Goal: Task Accomplishment & Management: Complete application form

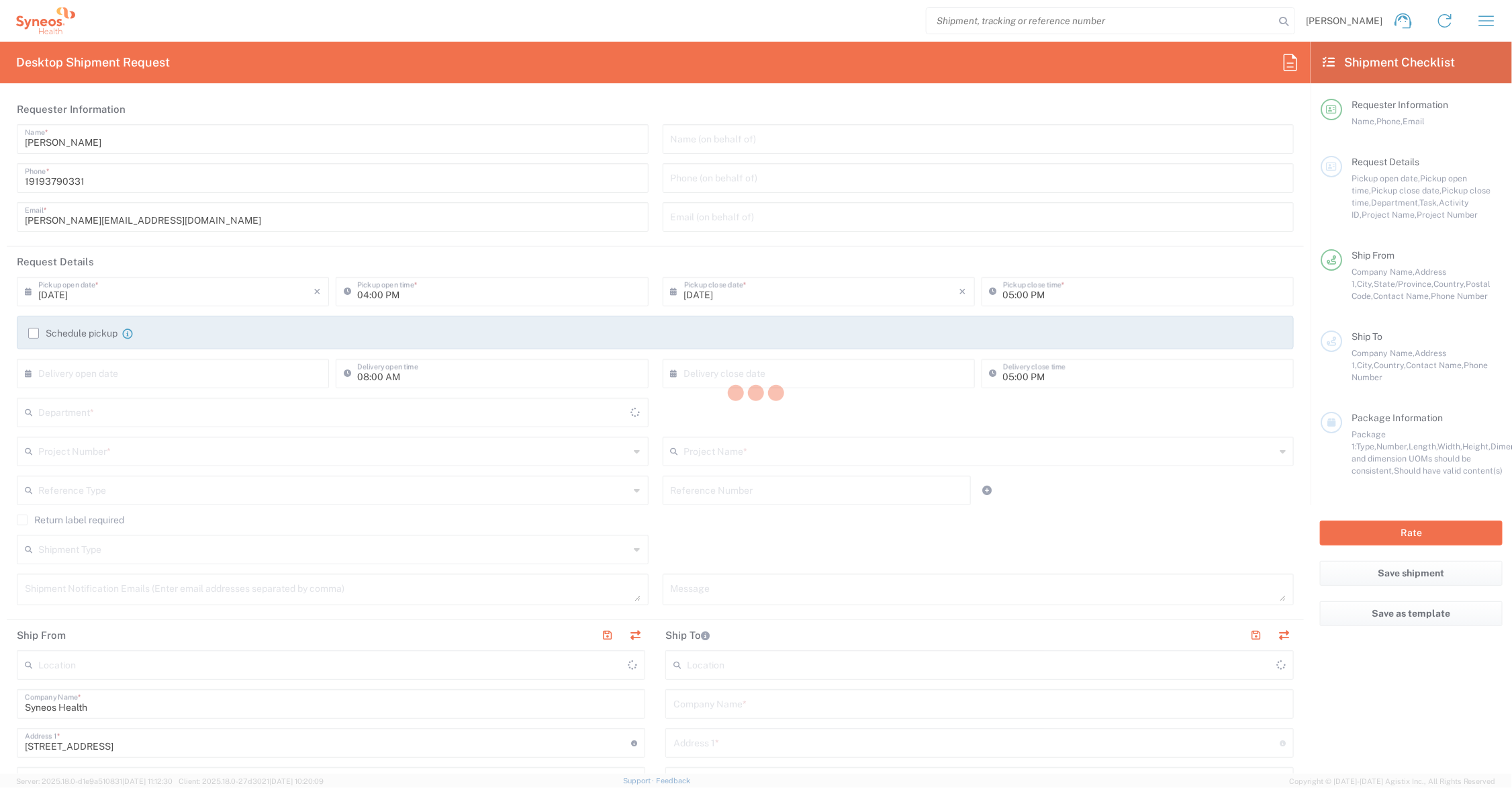
type input "[US_STATE]"
type input "[GEOGRAPHIC_DATA]"
type input "6156"
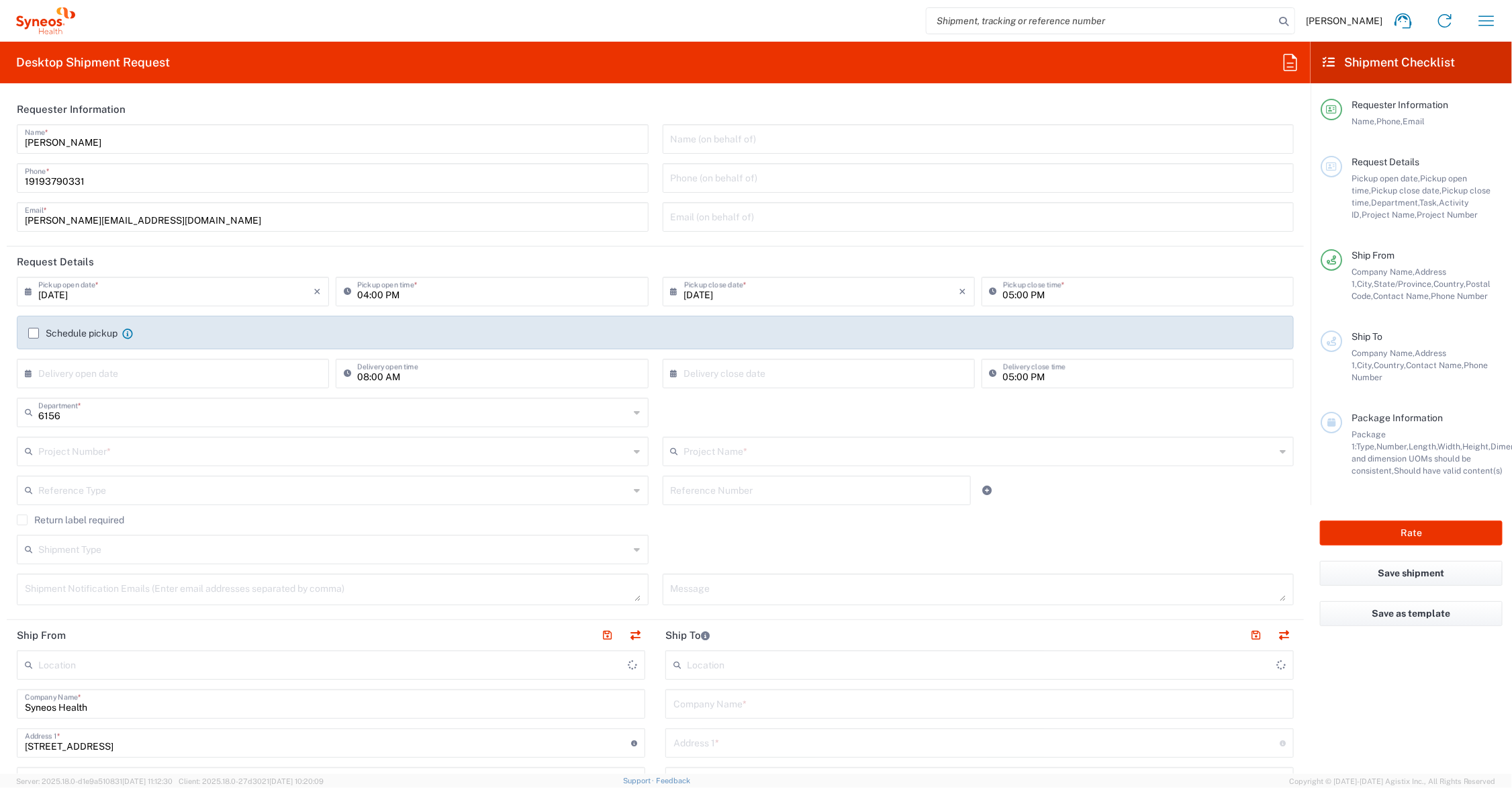
type input "Syneos Health Communications-[GEOGRAPHIC_DATA] [GEOGRAPHIC_DATA]"
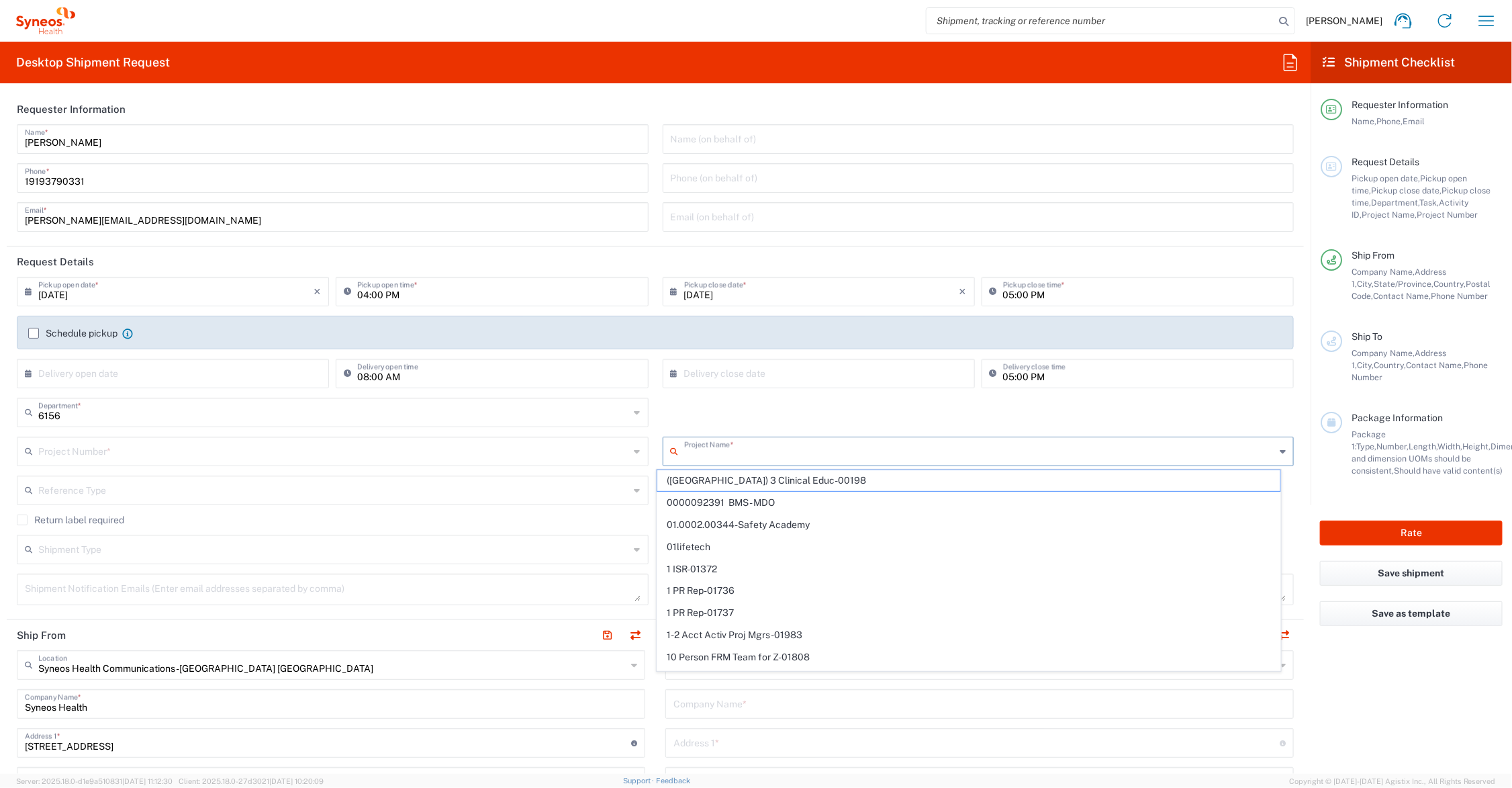
click at [728, 447] on input "text" at bounding box center [980, 450] width 591 height 23
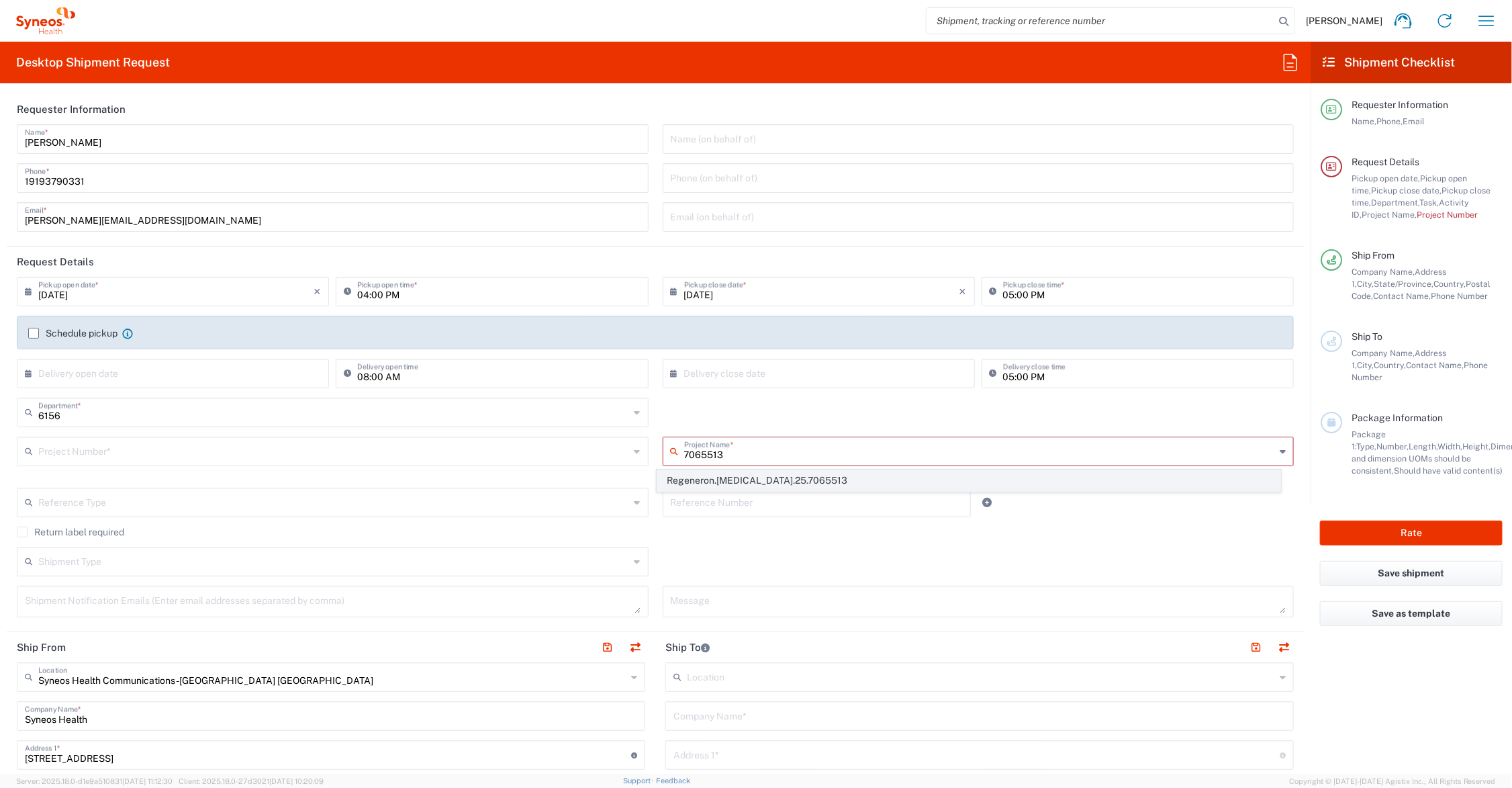
click at [730, 479] on span "Regeneron.[MEDICAL_DATA].25.7065513" at bounding box center [969, 480] width 623 height 21
type input "Regeneron.[MEDICAL_DATA].25.7065513"
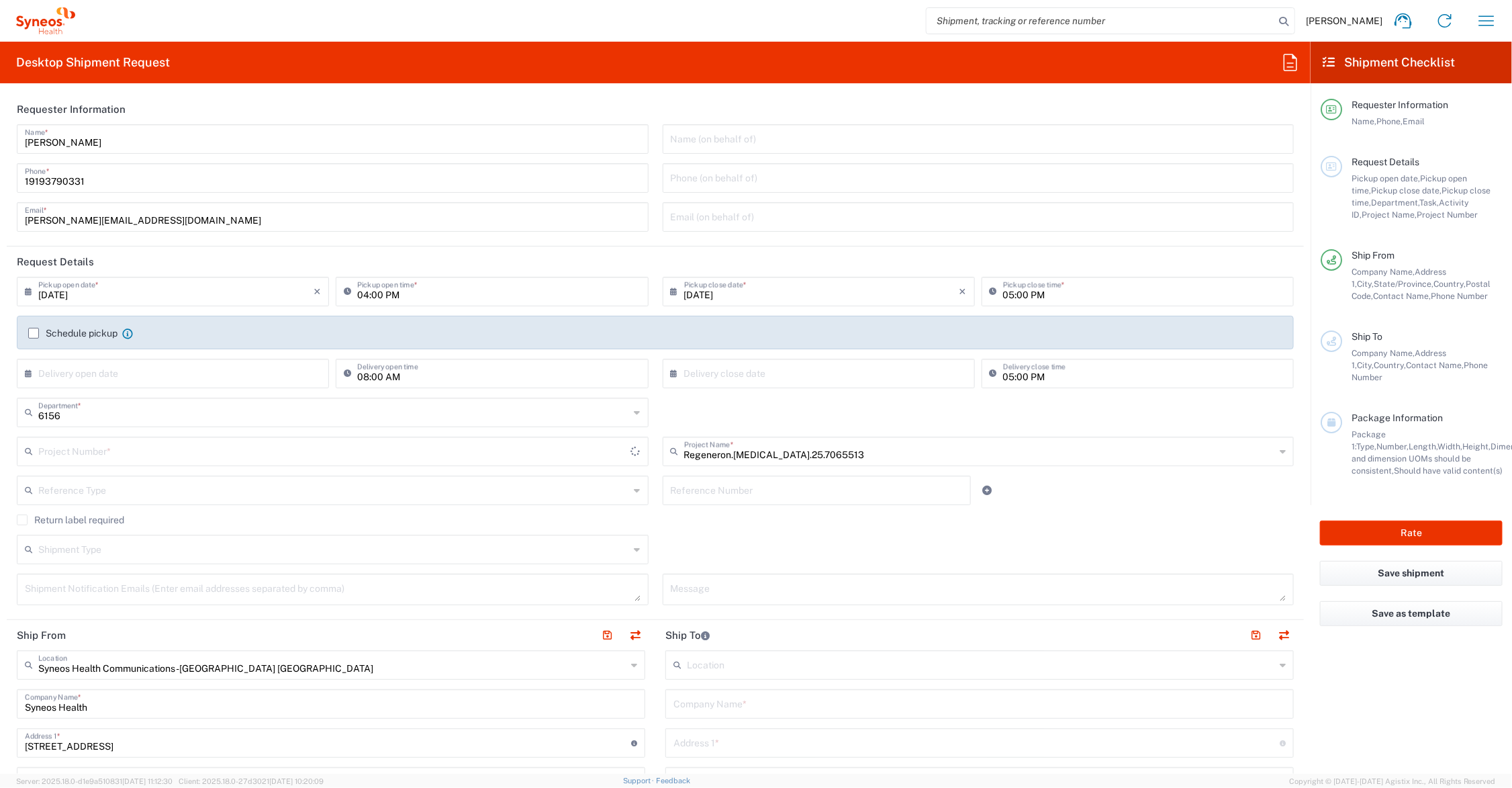
type input "MCUS.IMCA.CL.7065513"
click at [721, 491] on input "text" at bounding box center [817, 489] width 293 height 23
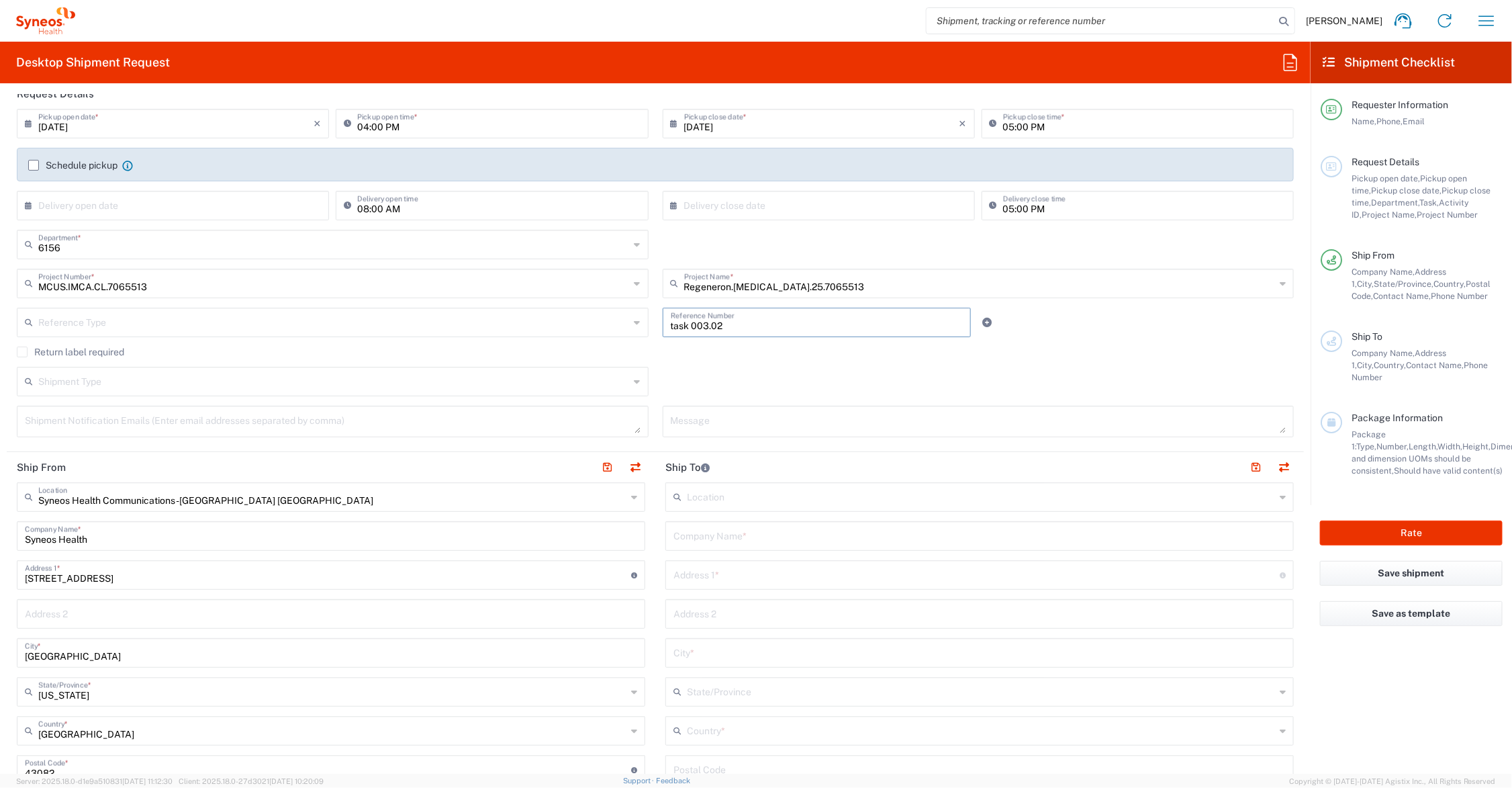
type input "task 003.02"
click at [730, 539] on input "text" at bounding box center [980, 535] width 612 height 23
type input "C/O Fedex Office at [US_STATE][GEOGRAPHIC_DATA]"
type input "[STREET_ADDRESS][US_STATE]"
type input "For Regeneron Pharma [MEDICAL_DATA]"
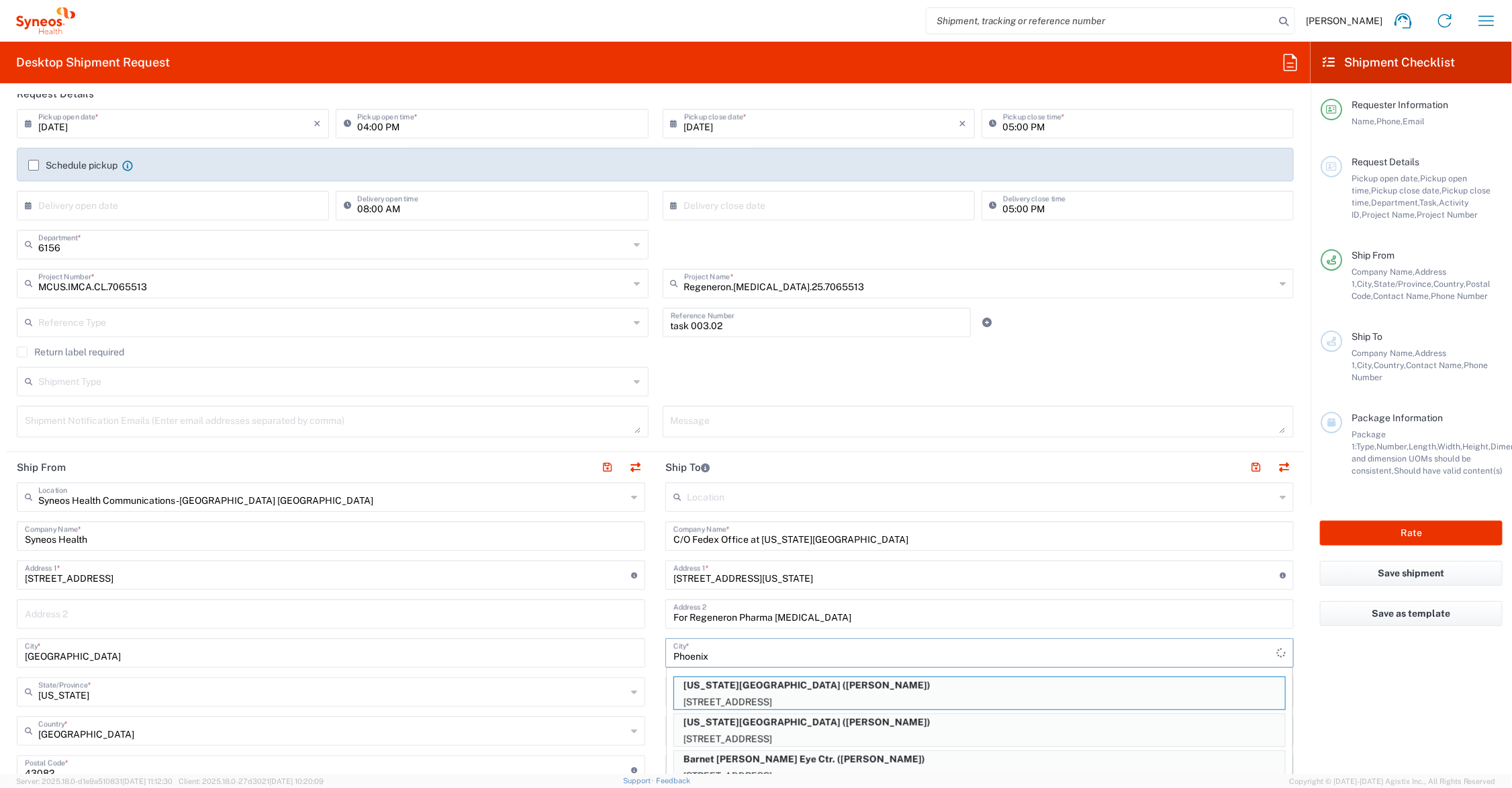
type input "Phoenix"
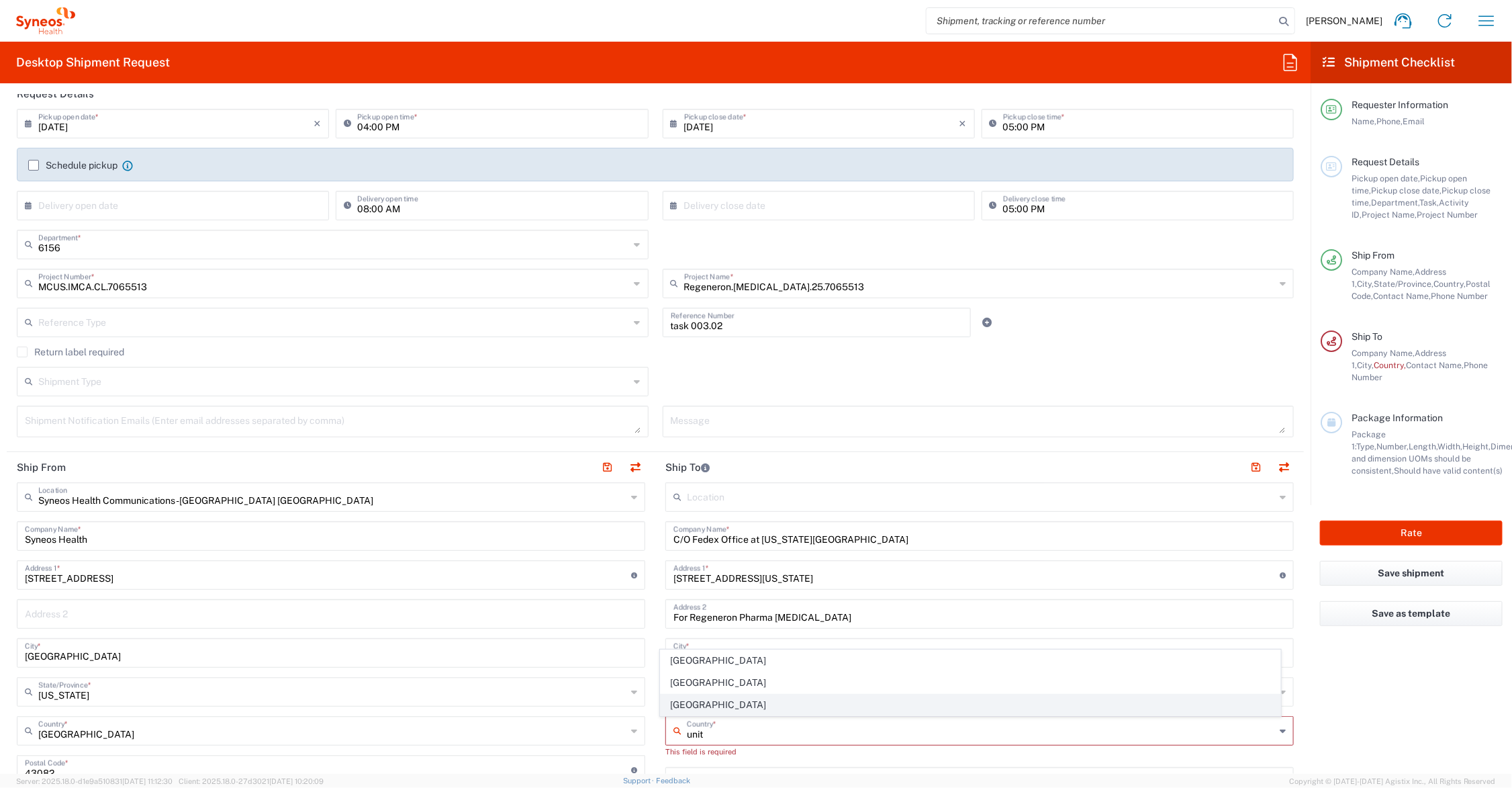
click at [691, 702] on span "[GEOGRAPHIC_DATA]" at bounding box center [970, 704] width 620 height 21
type input "[GEOGRAPHIC_DATA]"
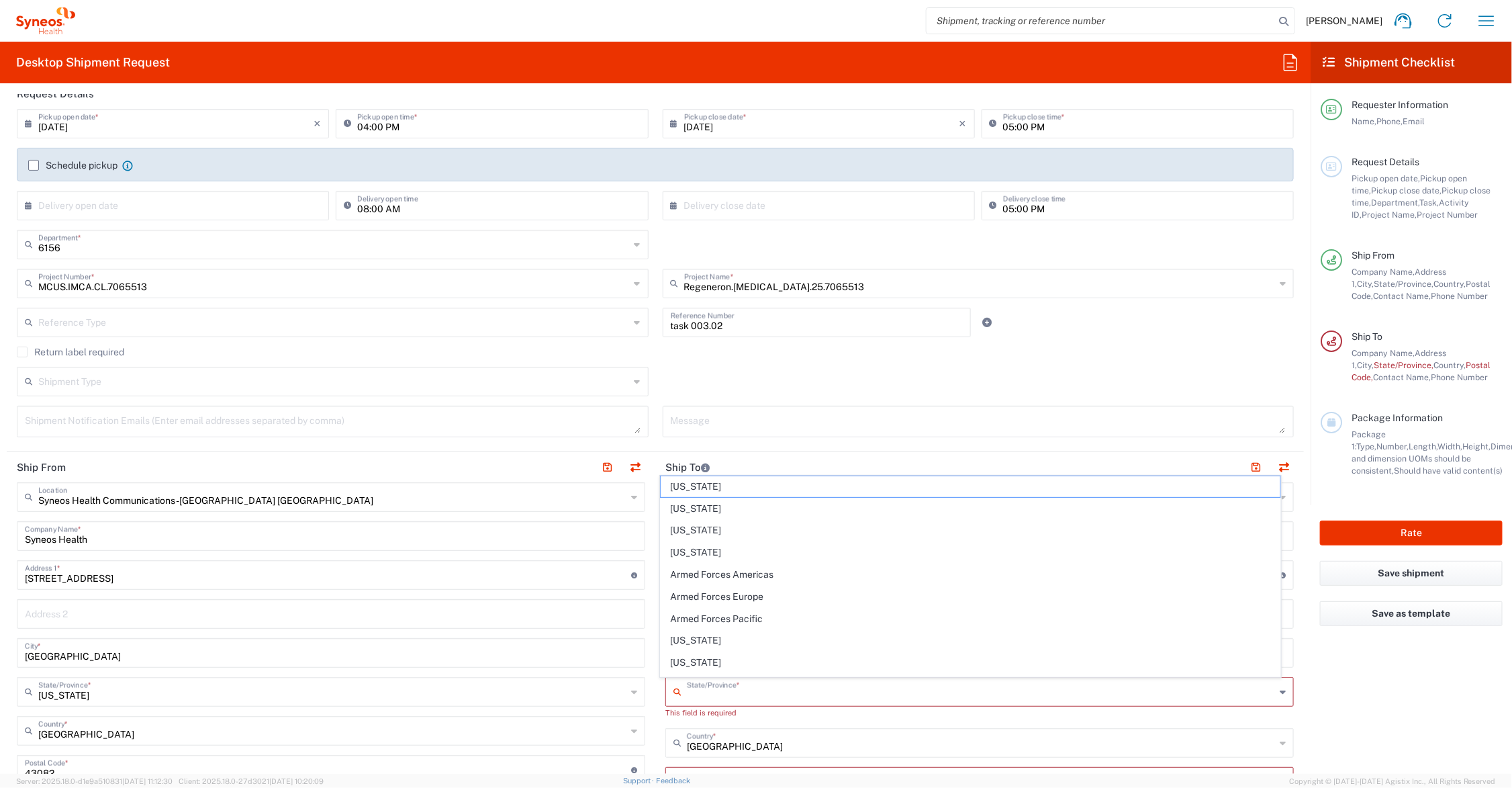
click at [699, 693] on input "text" at bounding box center [981, 691] width 588 height 23
click at [699, 693] on input "ariz" at bounding box center [981, 691] width 588 height 23
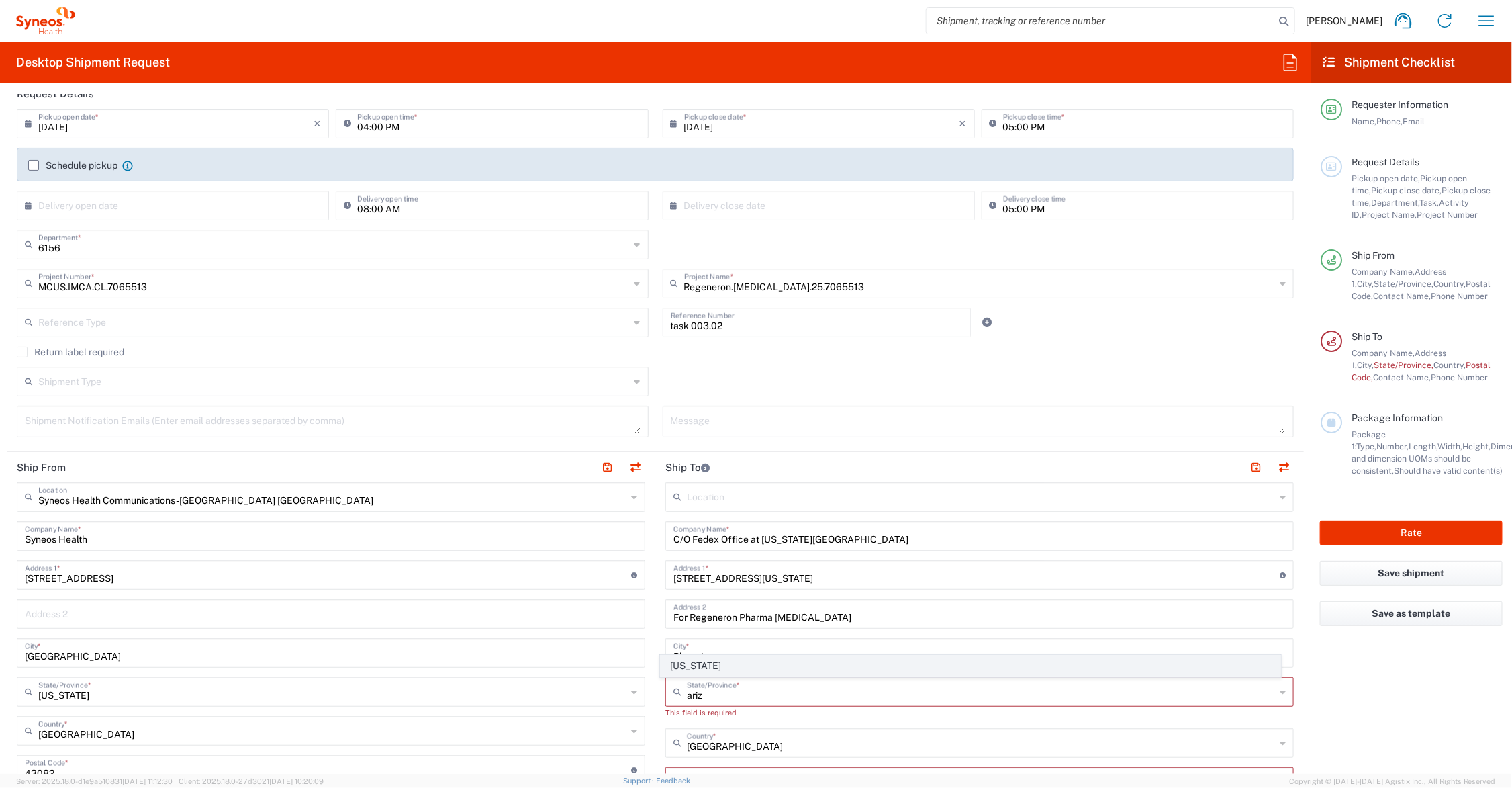
click at [693, 662] on span "[US_STATE]" at bounding box center [970, 666] width 620 height 21
type input "[US_STATE]"
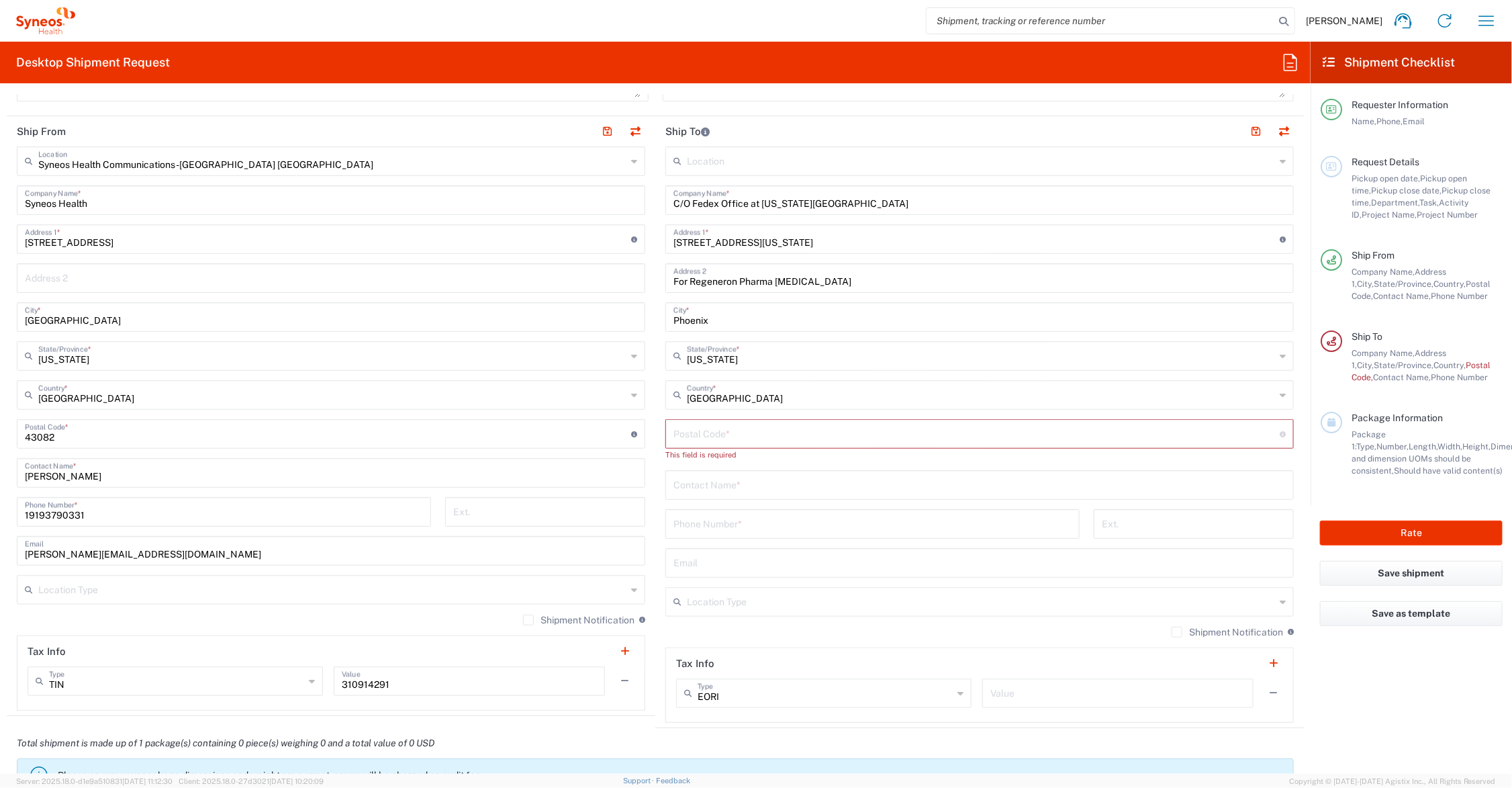
click at [715, 430] on input "undefined" at bounding box center [976, 433] width 606 height 23
click at [741, 435] on input "undefined" at bounding box center [976, 433] width 606 height 23
type input "85016"
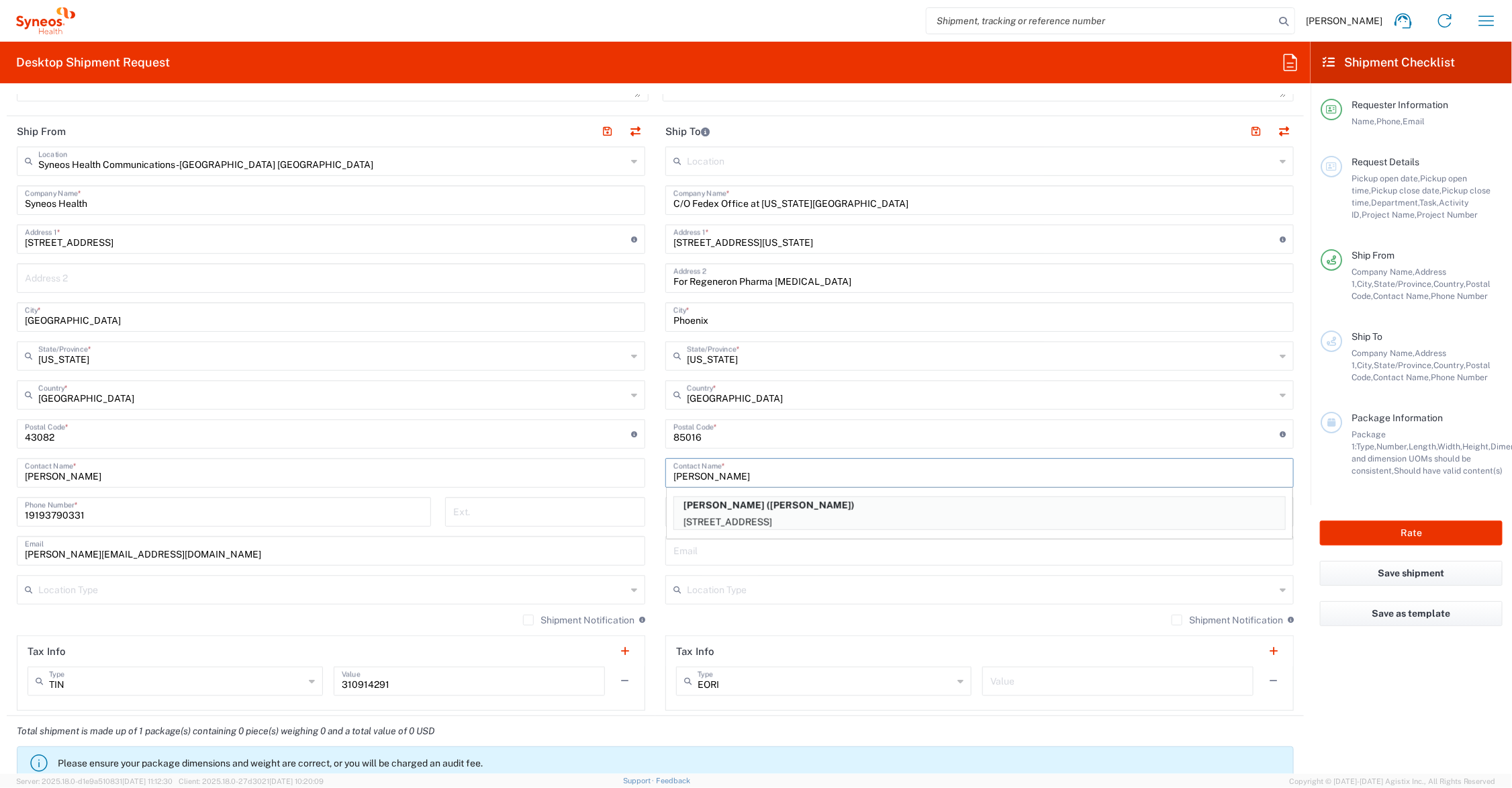
type input "[PERSON_NAME]"
type input "[PHONE_NUMBER]"
click at [1247, 127] on button "button" at bounding box center [1256, 131] width 18 height 19
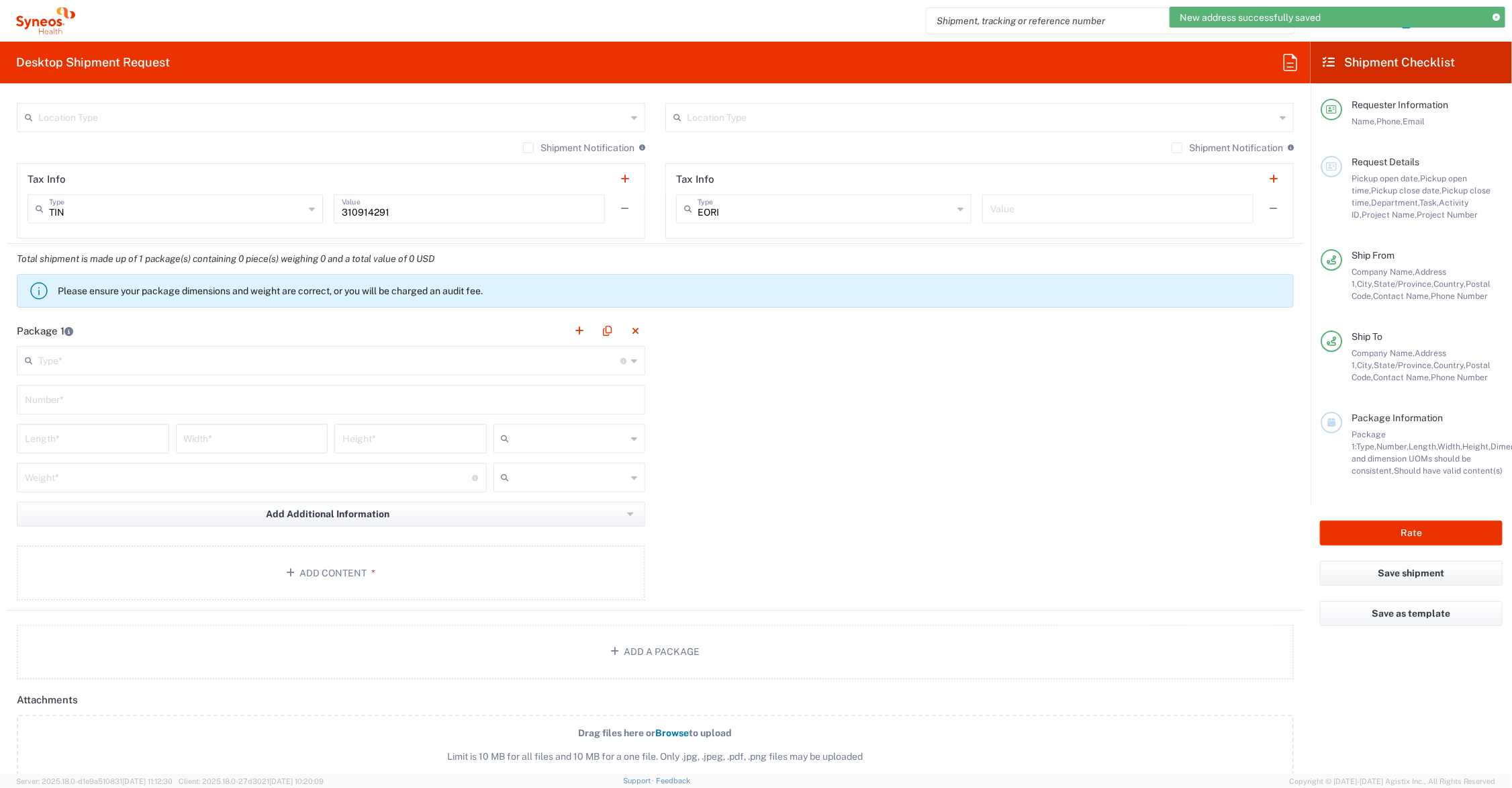
scroll to position [1007, 0]
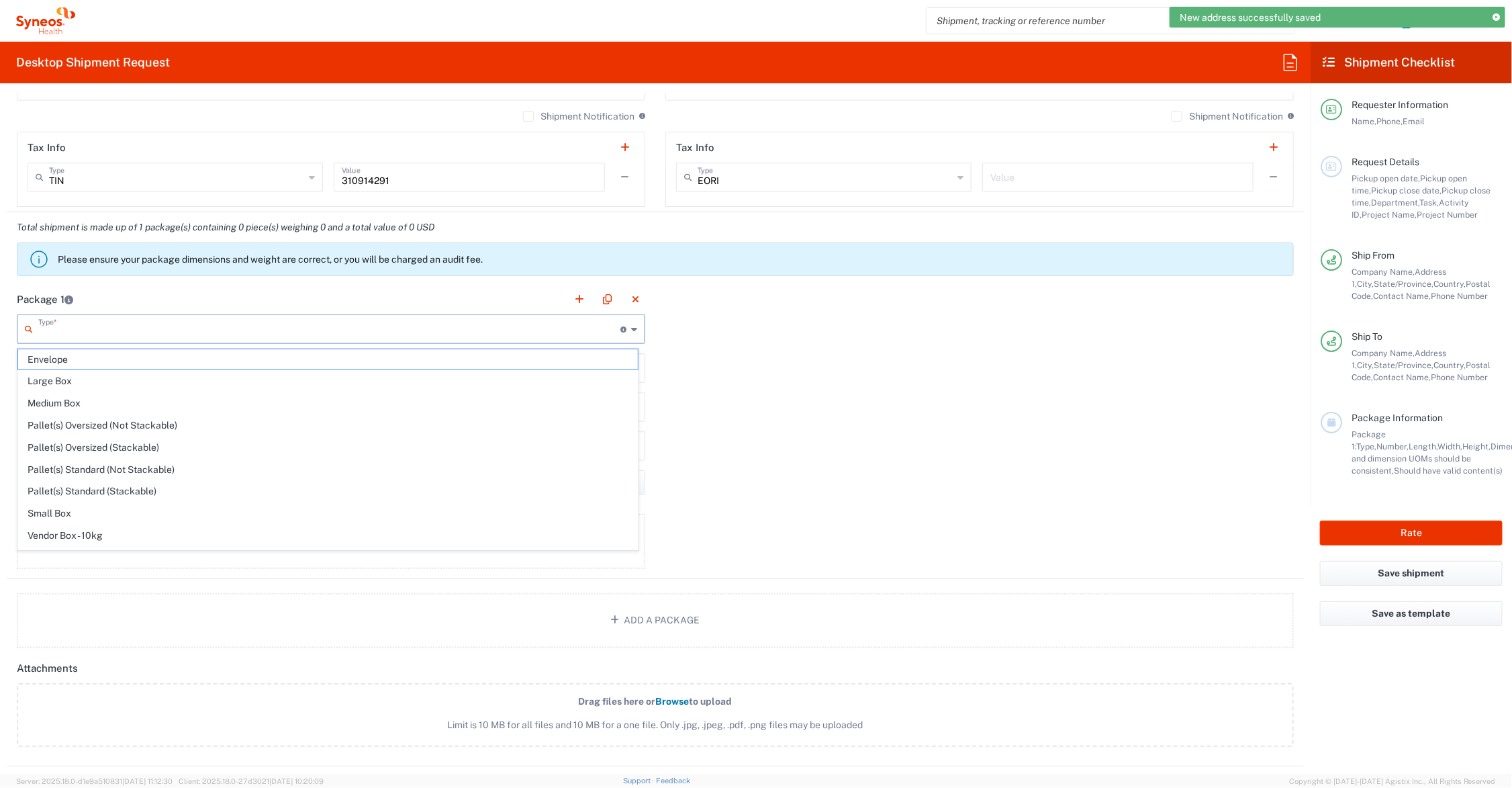
click at [91, 330] on input "text" at bounding box center [330, 328] width 582 height 23
click at [94, 534] on span "Your Packaging" at bounding box center [327, 539] width 620 height 21
type input "Your Packaging"
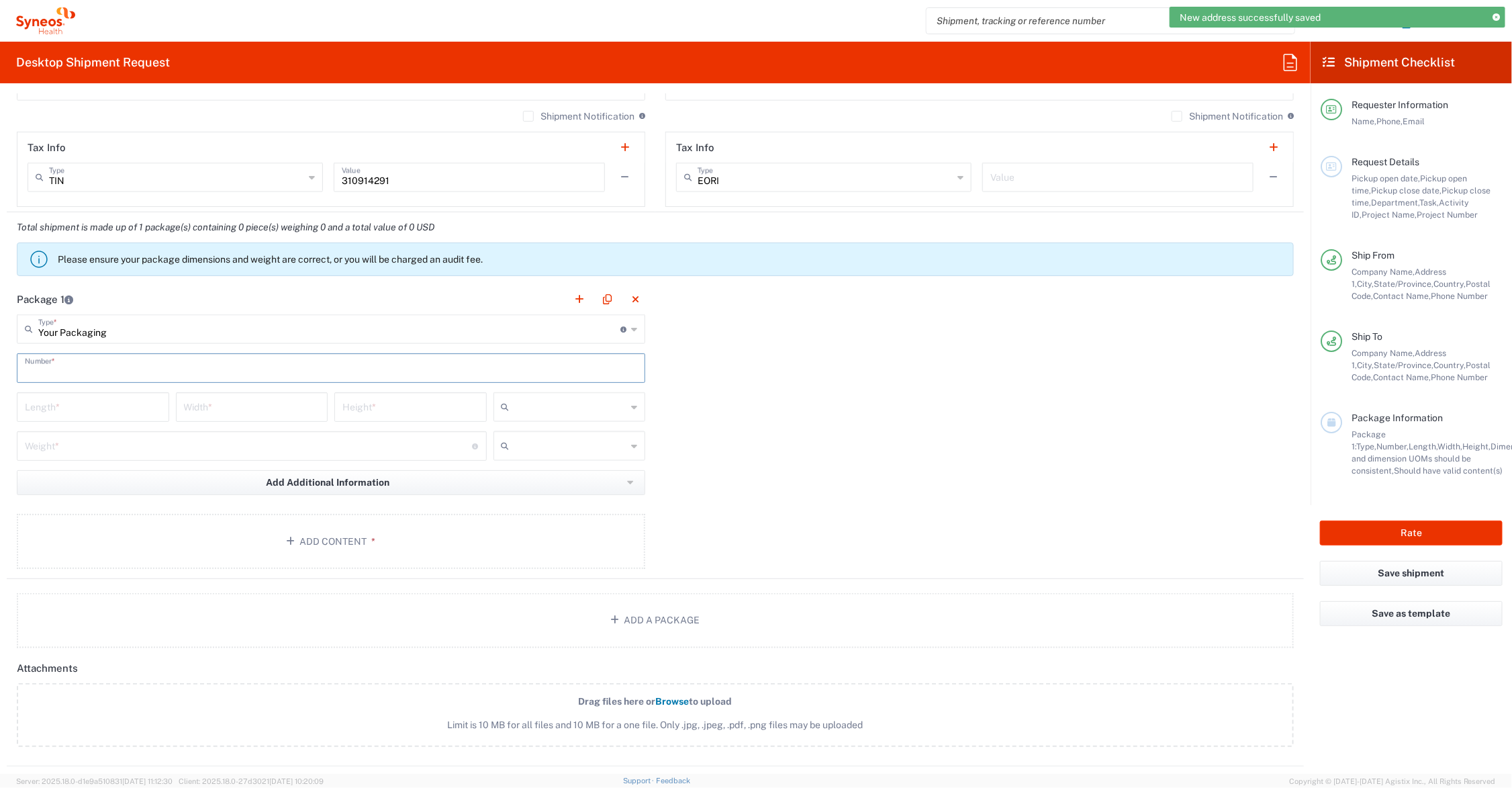
click at [78, 370] on input "text" at bounding box center [331, 367] width 612 height 23
type input "1"
click at [79, 412] on input "number" at bounding box center [92, 406] width 136 height 23
type input "41"
type input "31"
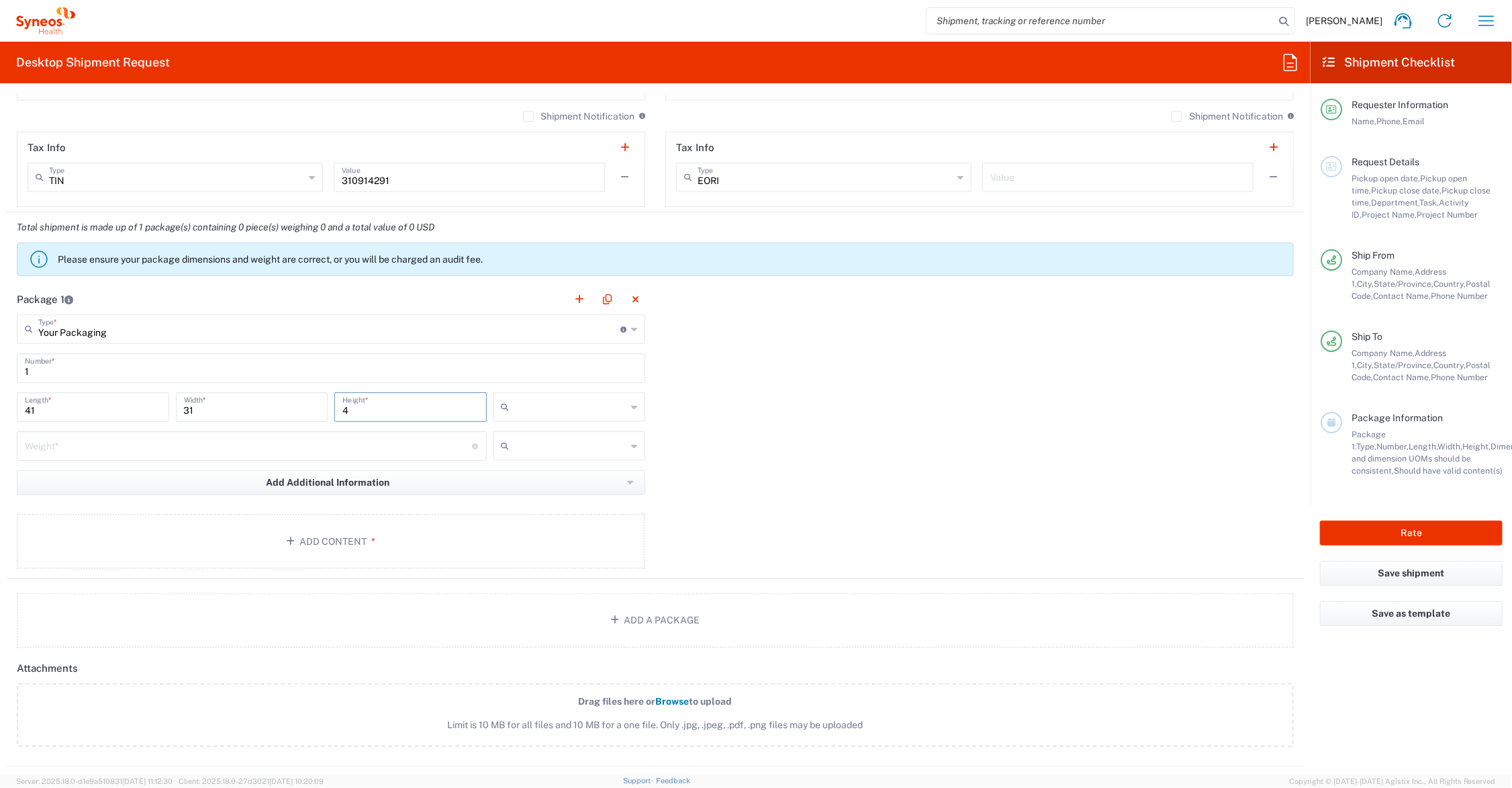
type input "4"
click at [134, 452] on input "number" at bounding box center [249, 445] width 448 height 23
type input "8"
click at [212, 532] on button "Add Content *" at bounding box center [331, 541] width 628 height 55
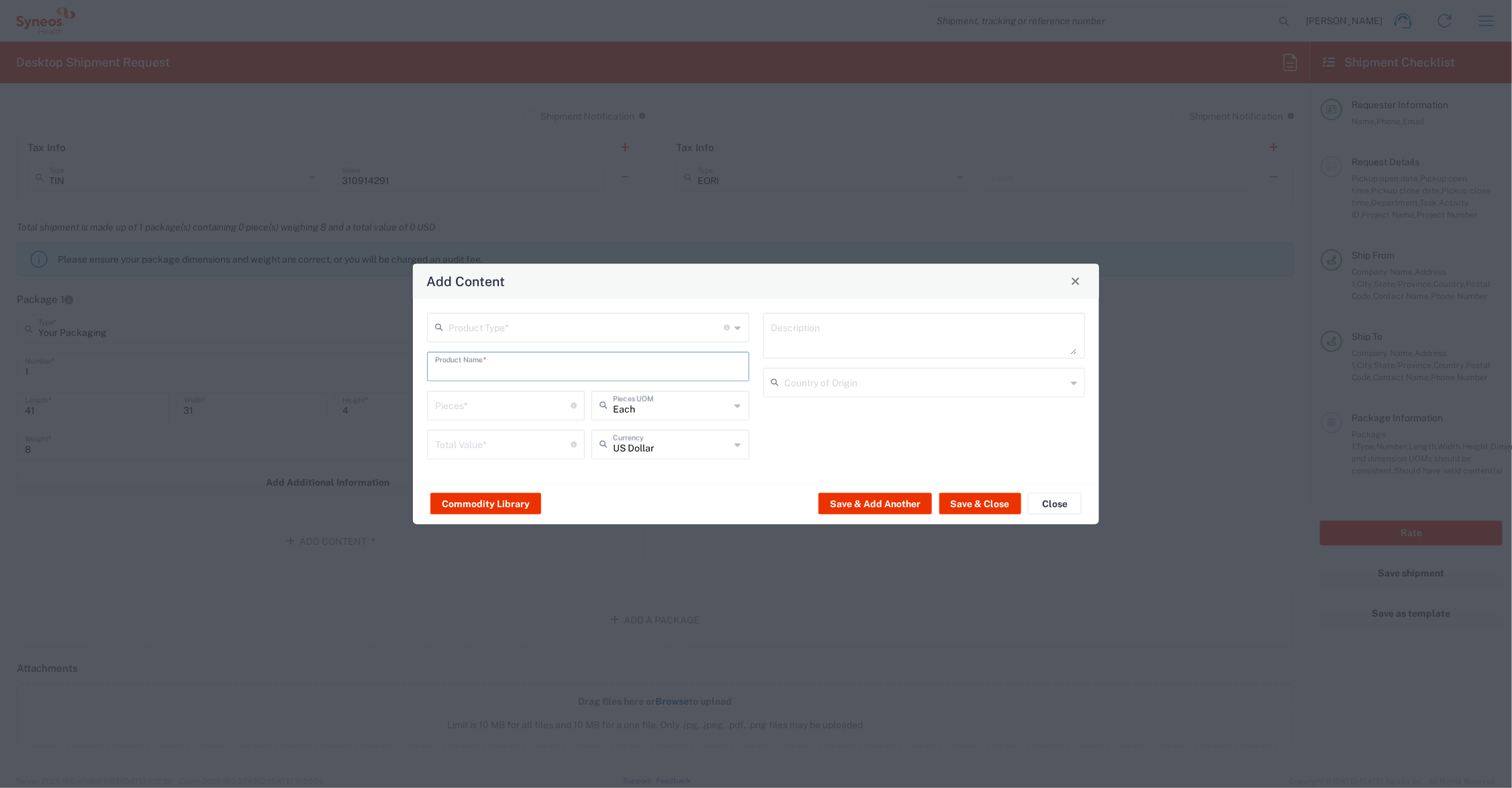
click at [487, 362] on input "text" at bounding box center [588, 365] width 306 height 23
click at [515, 394] on div "FOAM CORE SIGN BOARD" at bounding box center [588, 397] width 320 height 23
type input "FOAM CORE SIGN BOARD"
type input "1"
type textarea "40X30"
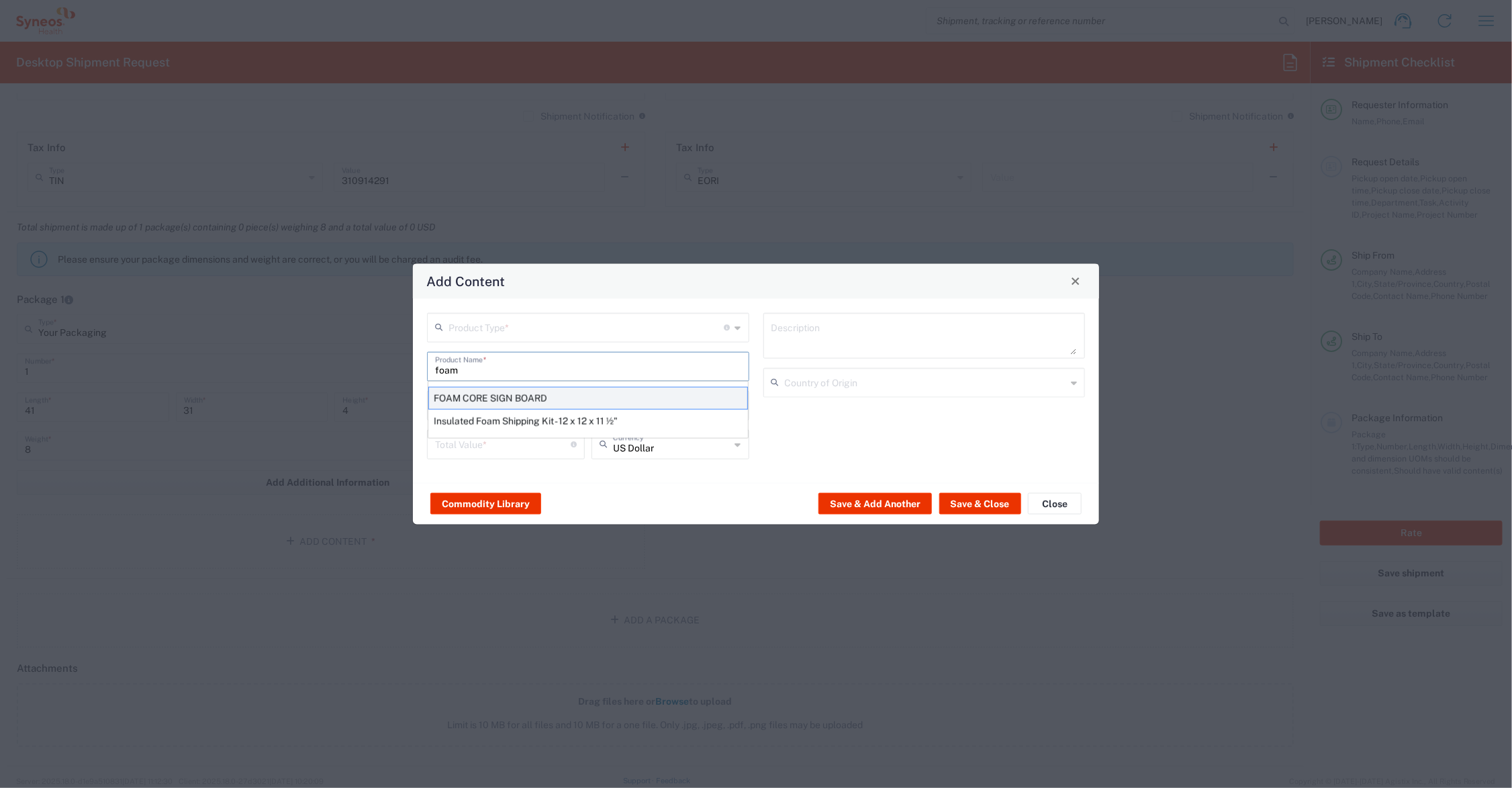
type input "[GEOGRAPHIC_DATA]"
drag, startPoint x: 452, startPoint y: 411, endPoint x: 418, endPoint y: 413, distance: 34.1
click at [418, 413] on div "Product Type * Document: Paper document generated internally by Syneos, a clien…" at bounding box center [756, 390] width 686 height 184
type input "3"
click at [486, 440] on input "number" at bounding box center [503, 443] width 136 height 23
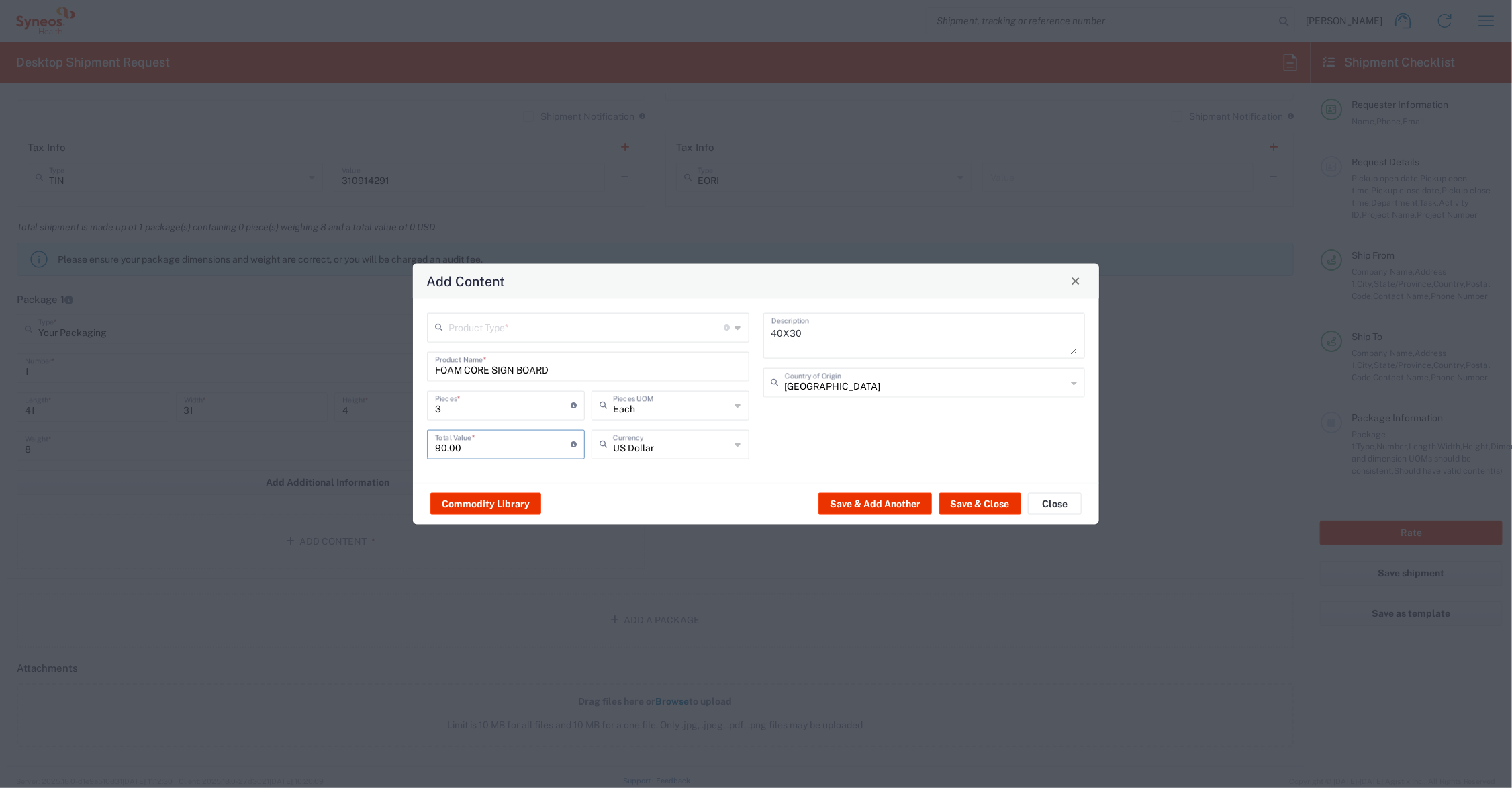
type input "90.00"
click at [612, 324] on input "text" at bounding box center [586, 326] width 276 height 23
click at [548, 375] on span "General Commodity" at bounding box center [588, 378] width 319 height 21
type input "General Commodity"
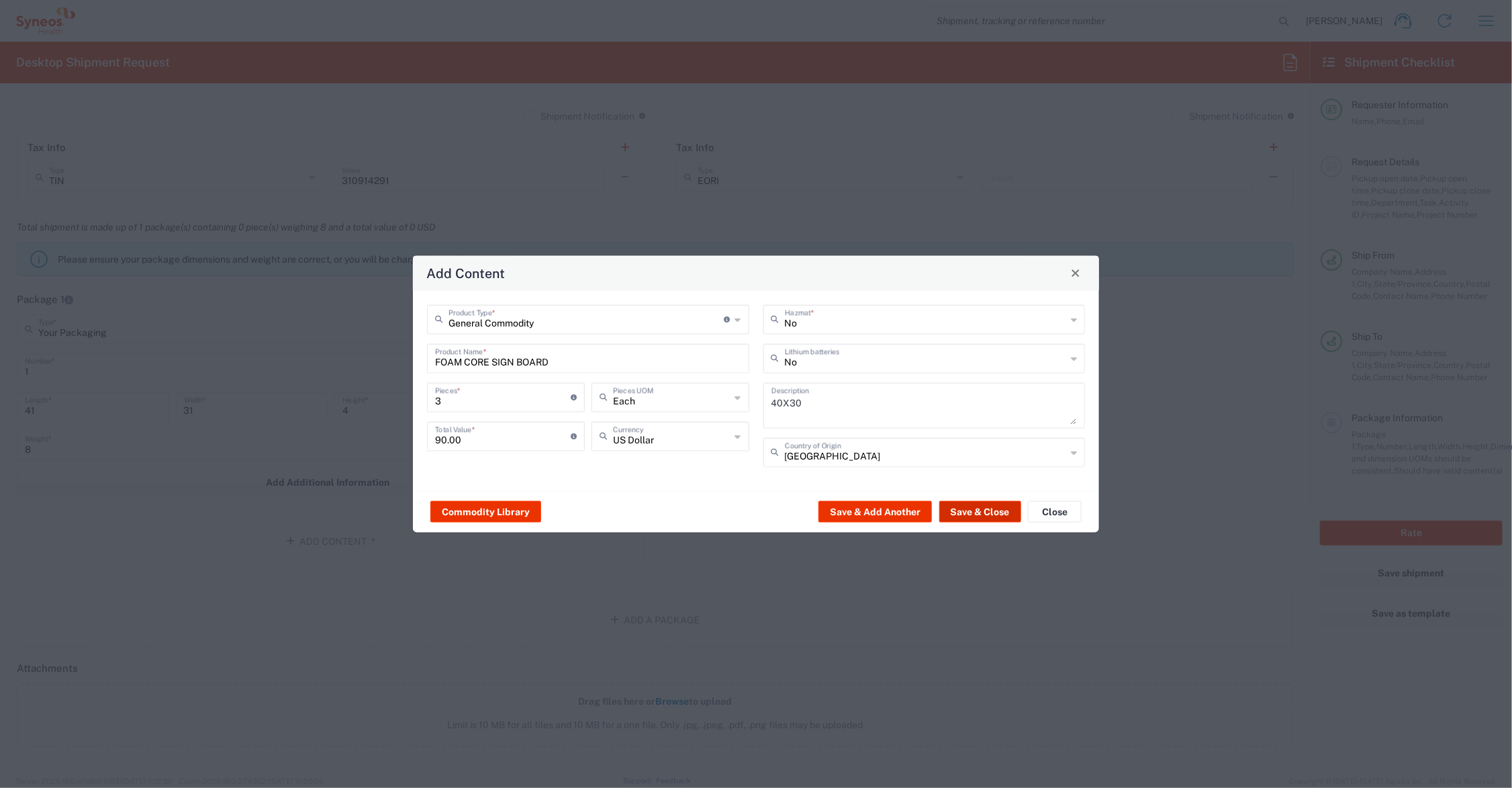
click at [979, 511] on button "Save & Close" at bounding box center [980, 511] width 82 height 21
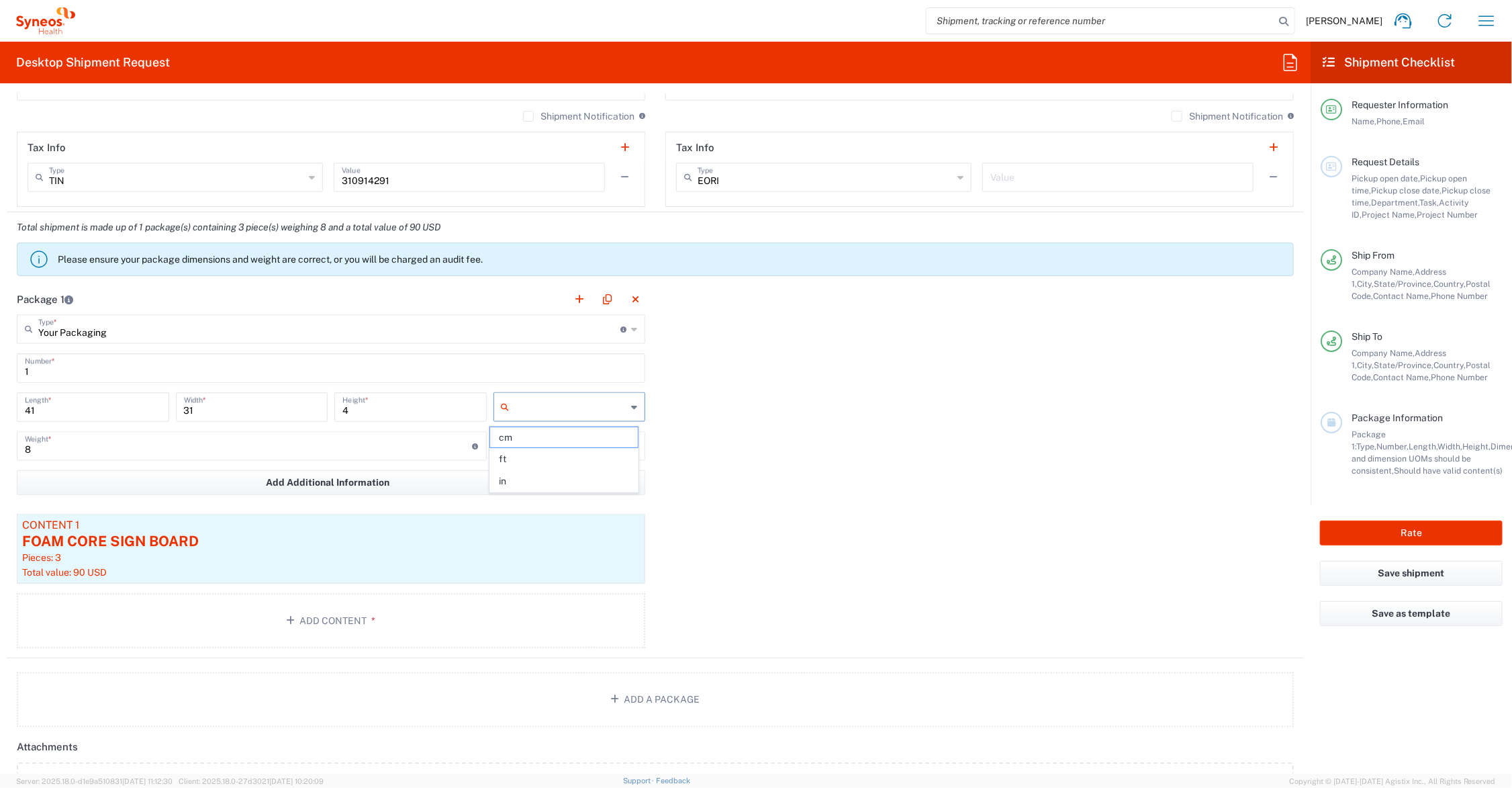
click at [557, 406] on input "text" at bounding box center [571, 406] width 112 height 21
click at [552, 479] on span "in" at bounding box center [564, 481] width 148 height 21
type input "in"
click at [546, 447] on input "text" at bounding box center [571, 445] width 112 height 21
click at [543, 494] on span "lbs" at bounding box center [564, 498] width 148 height 21
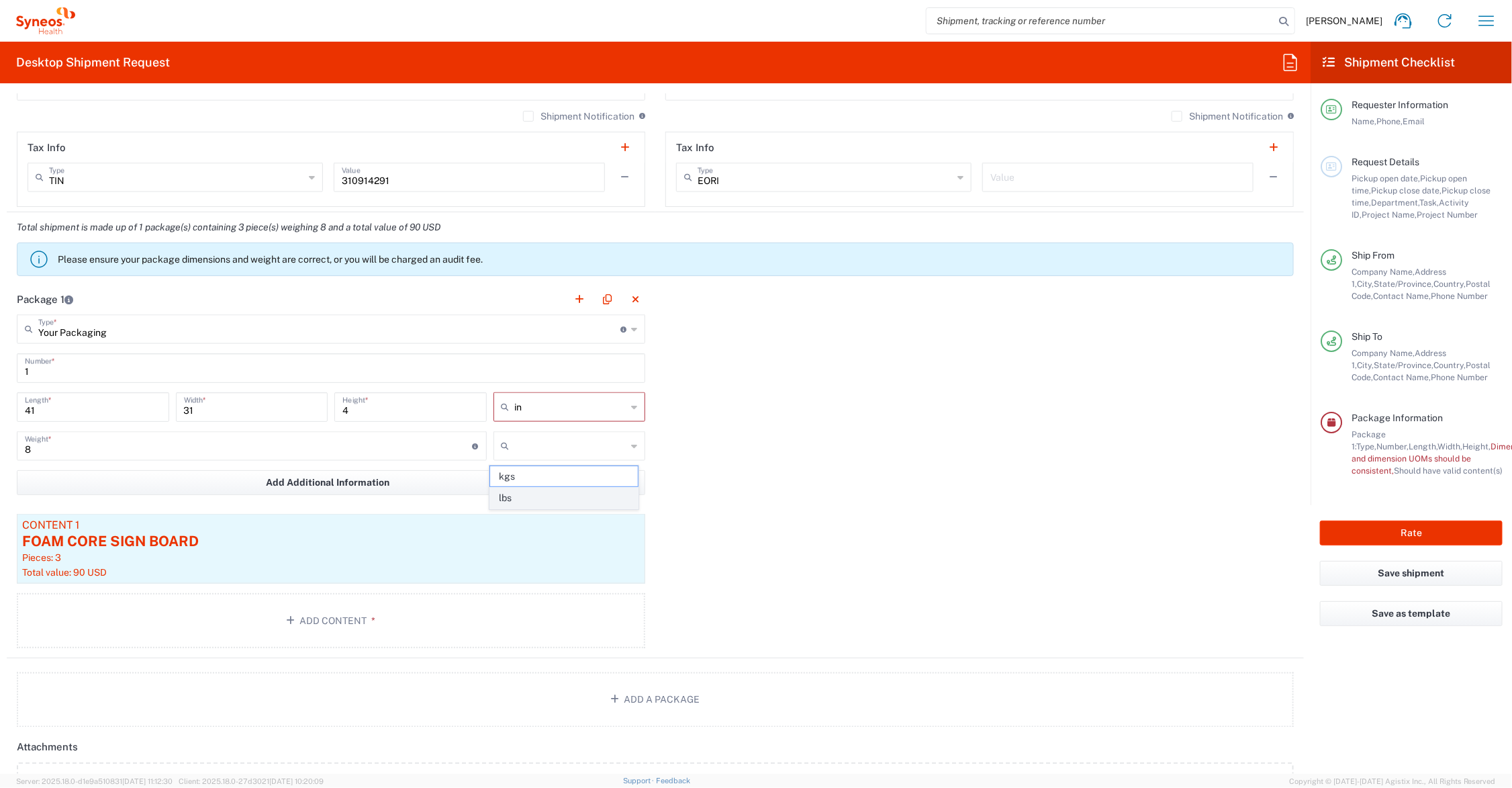
type input "lbs"
click at [1374, 530] on button "Rate" at bounding box center [1411, 533] width 183 height 25
type input "Regeneron.[MEDICAL_DATA].25.7065513"
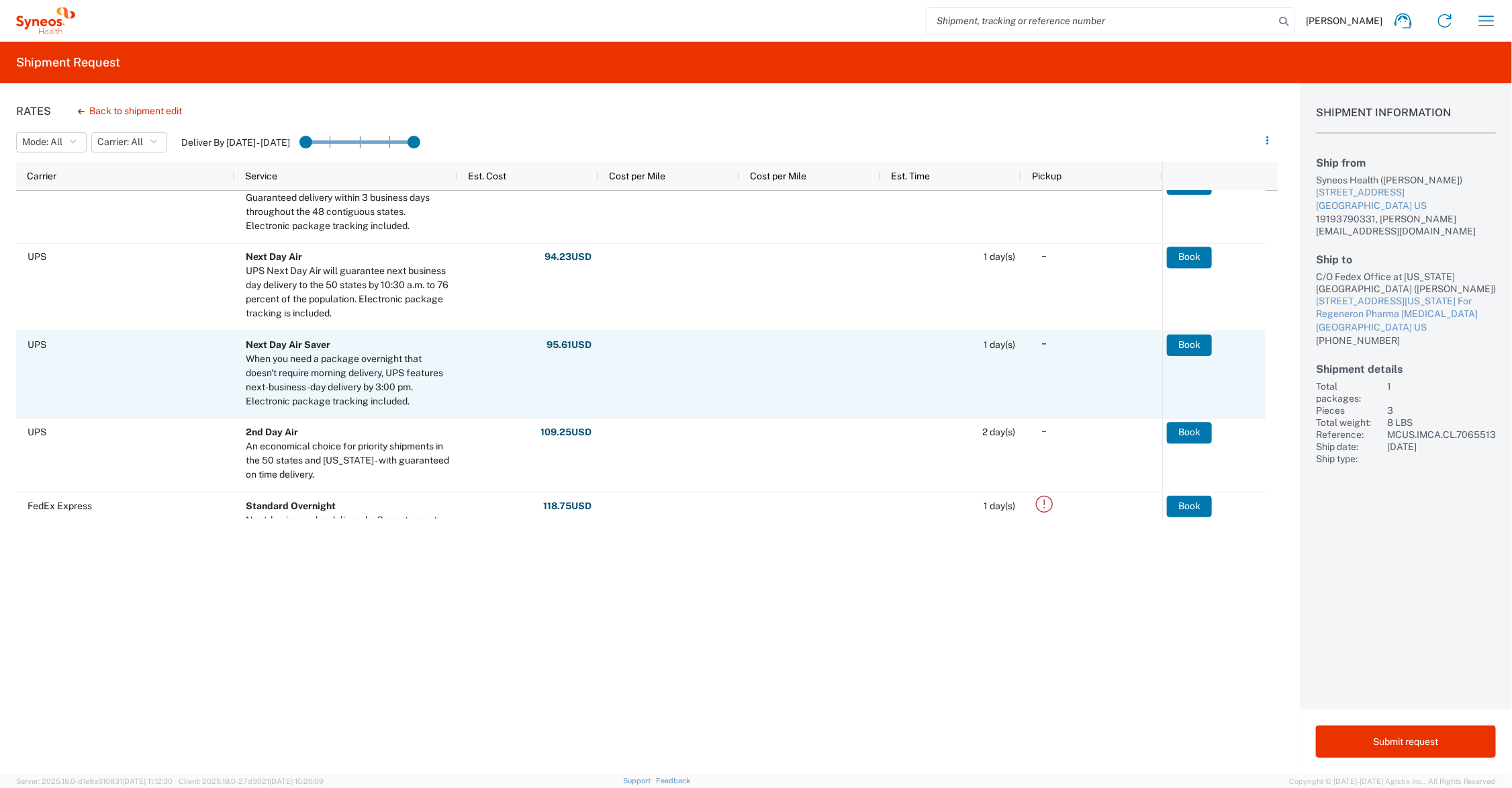
scroll to position [168, 0]
click at [1192, 343] on button "Book" at bounding box center [1190, 345] width 45 height 21
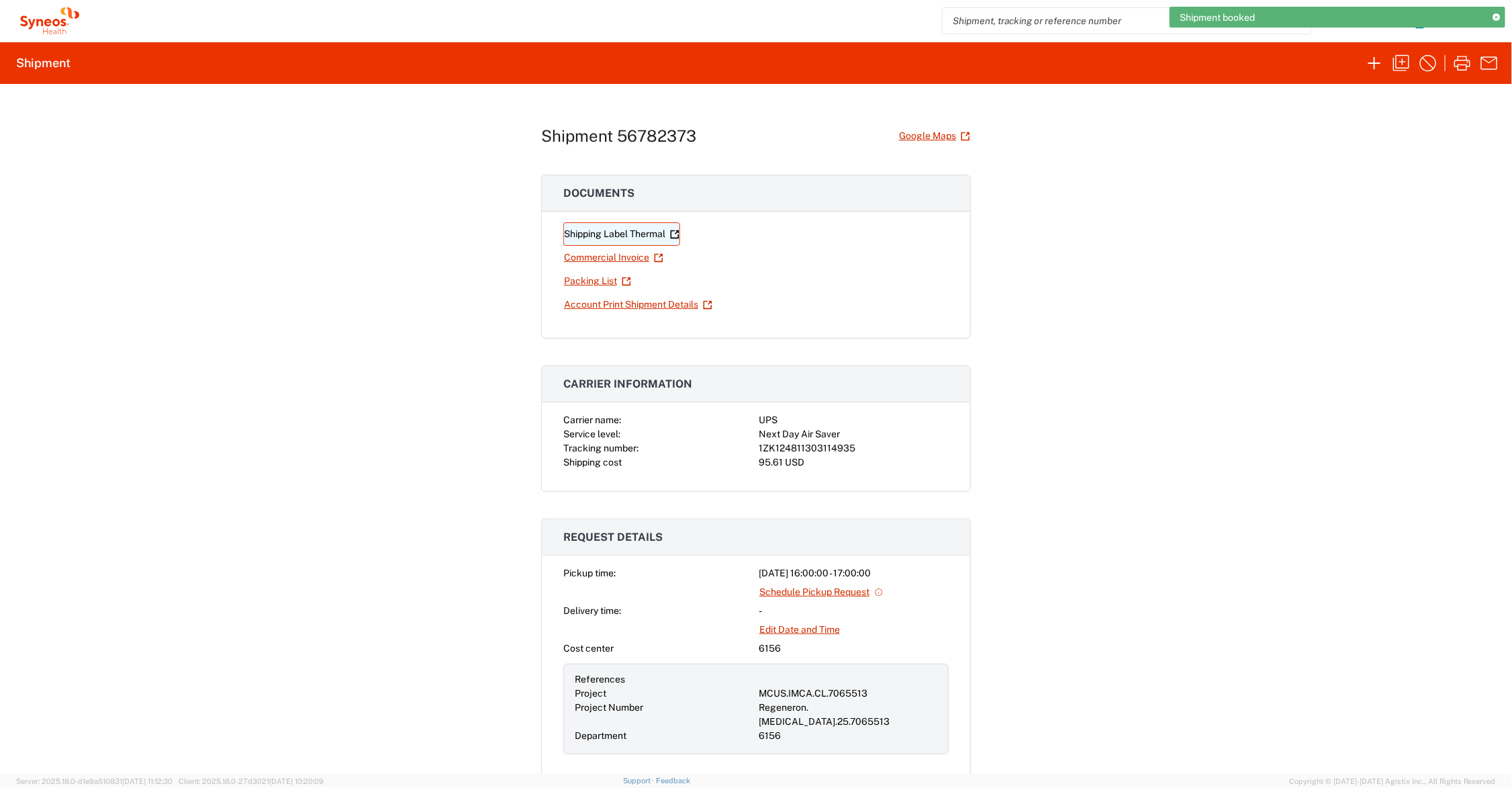
click at [635, 233] on link "Shipping Label Thermal" at bounding box center [621, 234] width 117 height 23
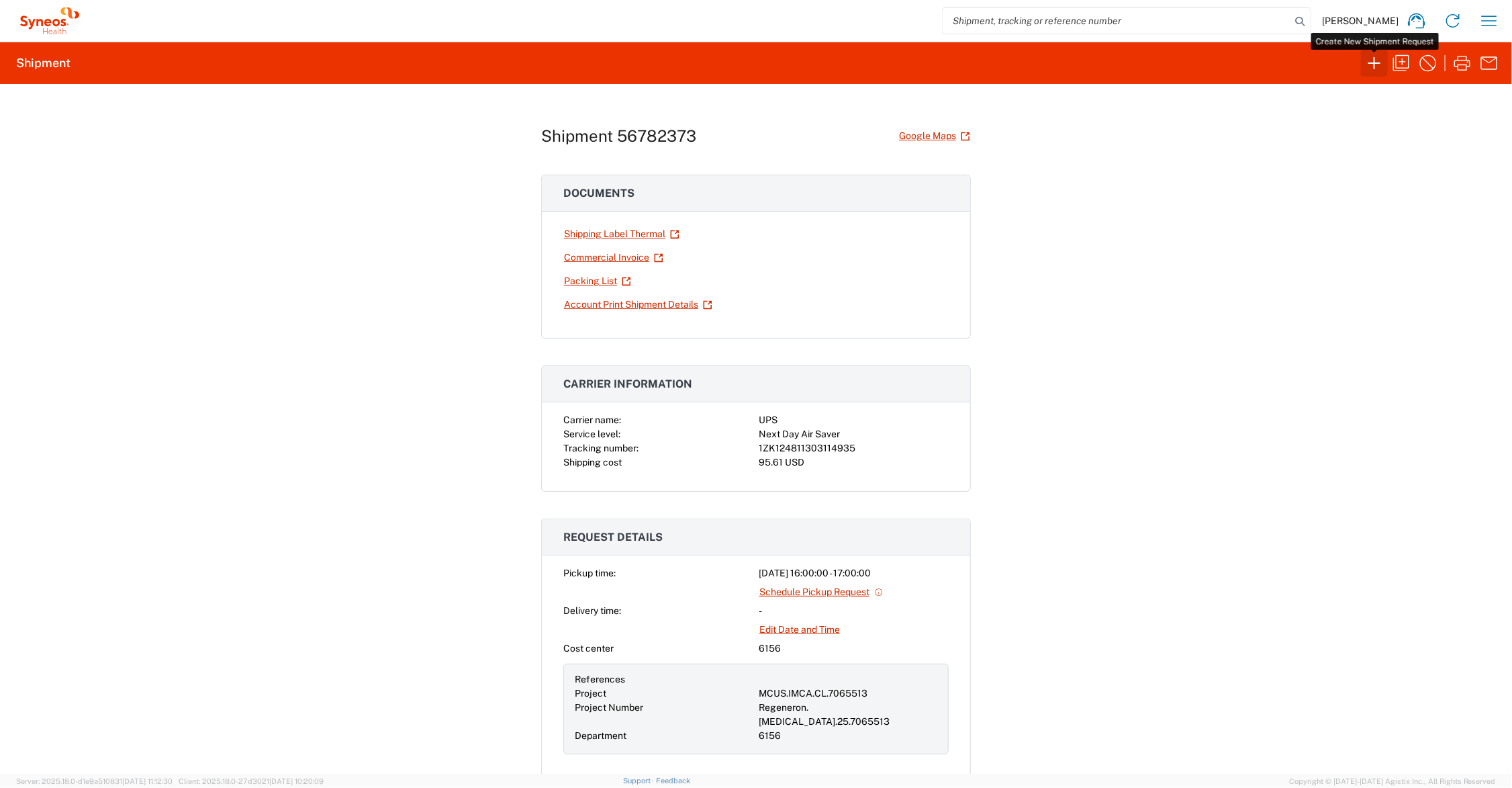
click at [1374, 62] on icon "button" at bounding box center [1374, 63] width 12 height 12
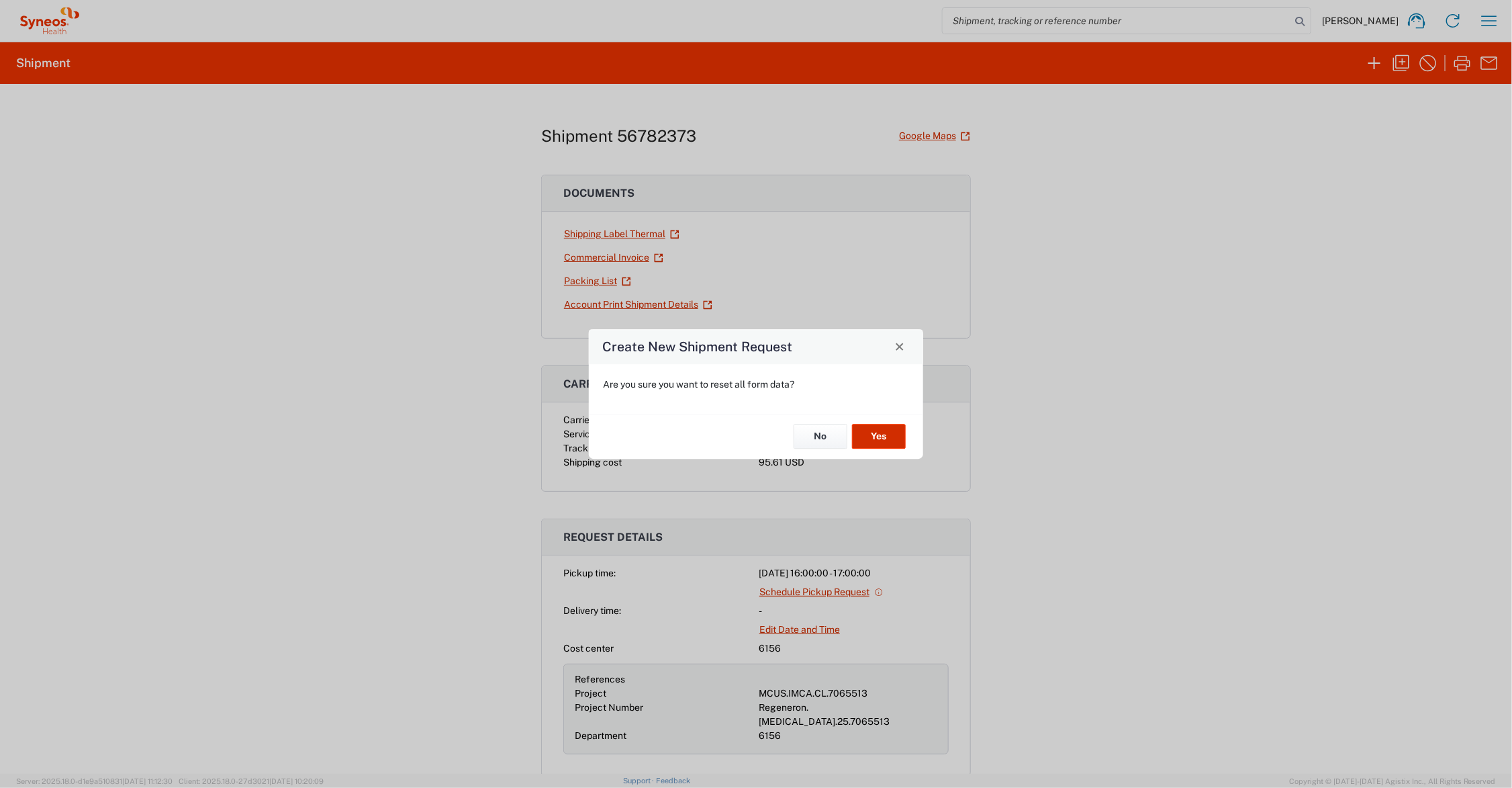
click at [887, 440] on button "Yes" at bounding box center [879, 436] width 53 height 25
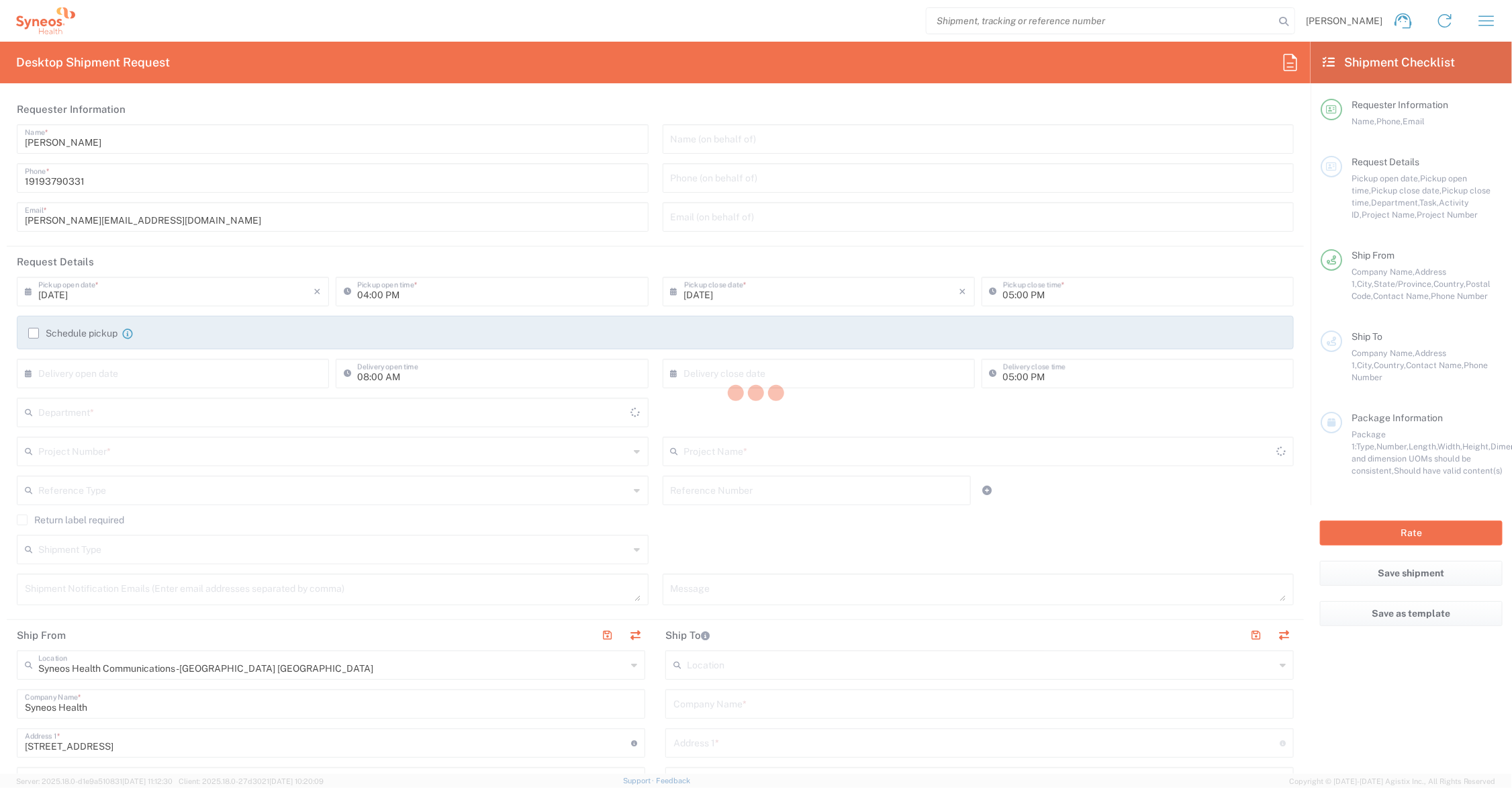
type input "[US_STATE]"
type input "6156"
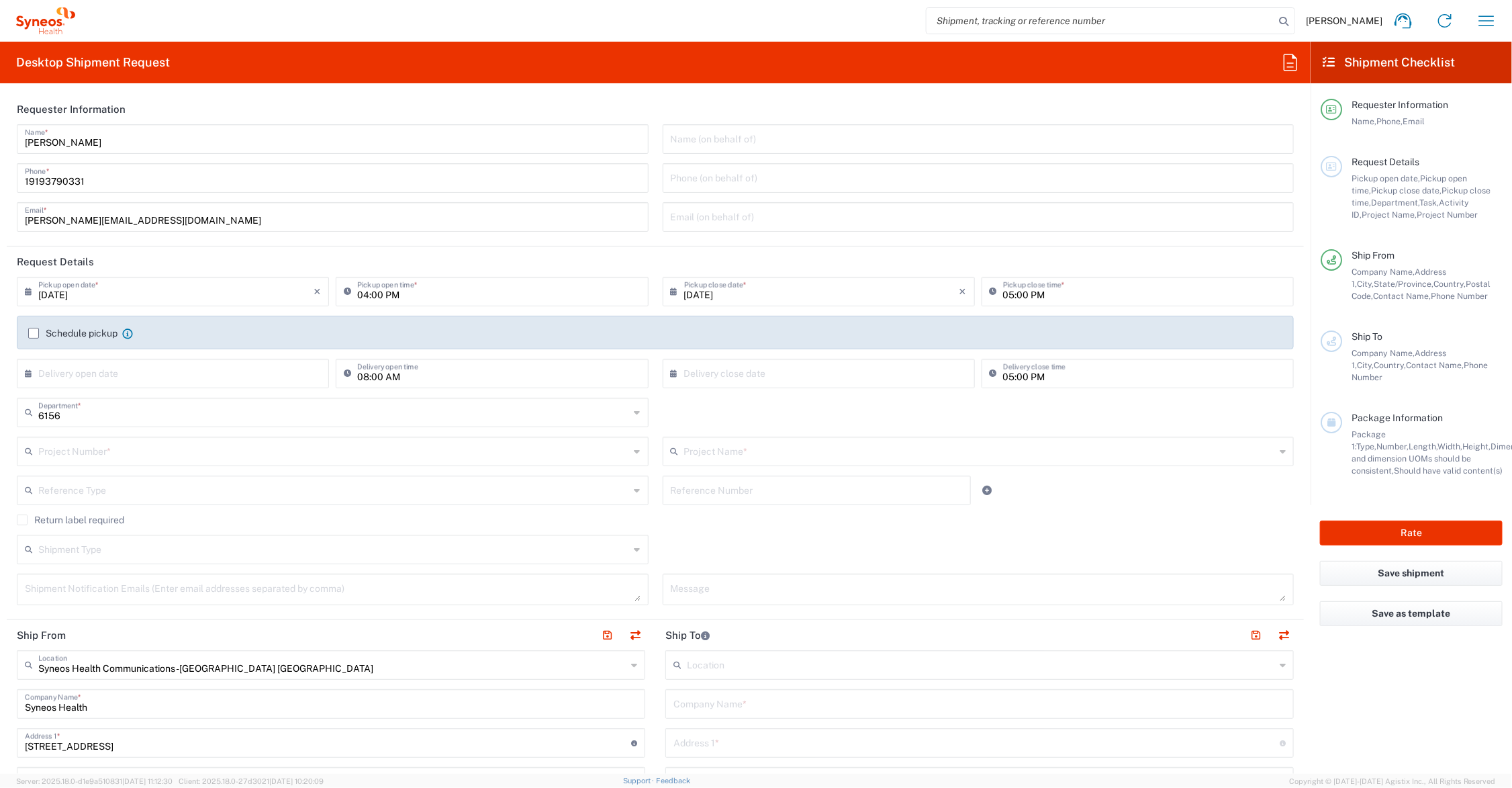
click at [722, 452] on input "text" at bounding box center [980, 450] width 591 height 23
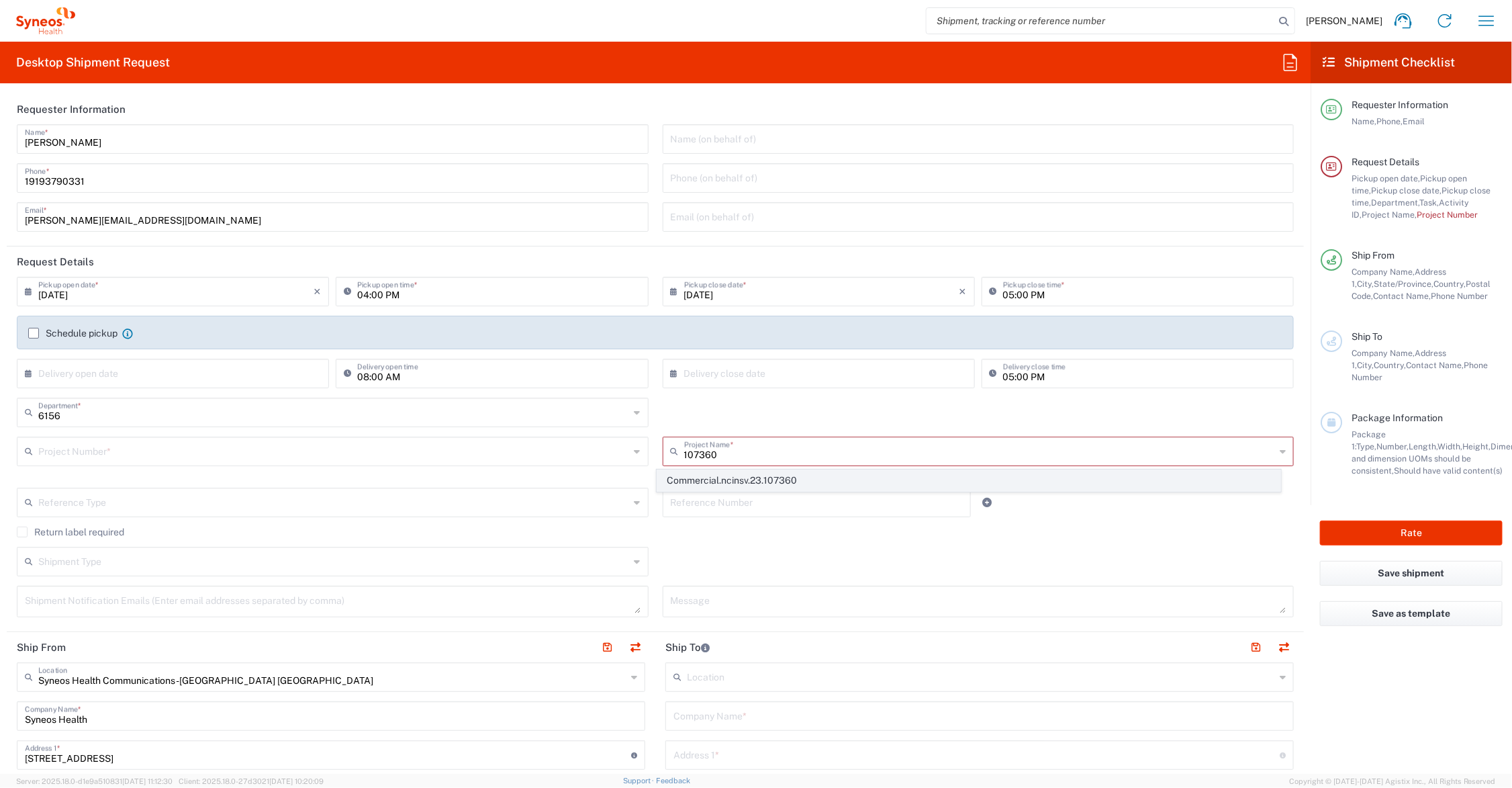
click at [804, 476] on span "Commercial.ncinsv.23.107360" at bounding box center [969, 480] width 623 height 21
type input "Commercial.ncinsv.23.107360"
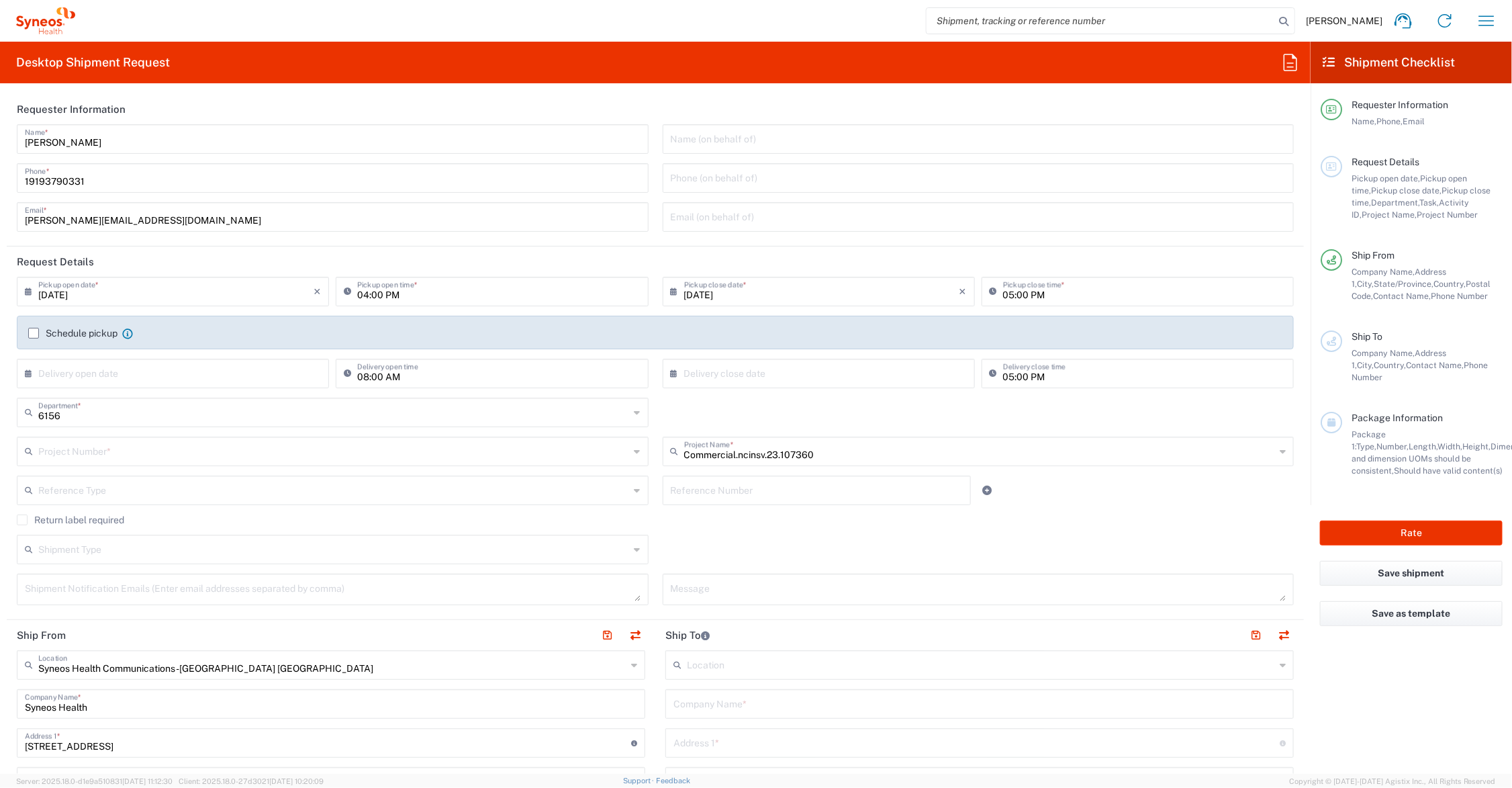
click at [747, 493] on input "text" at bounding box center [817, 489] width 293 height 23
type input "COMM.STUDO.NC.107360"
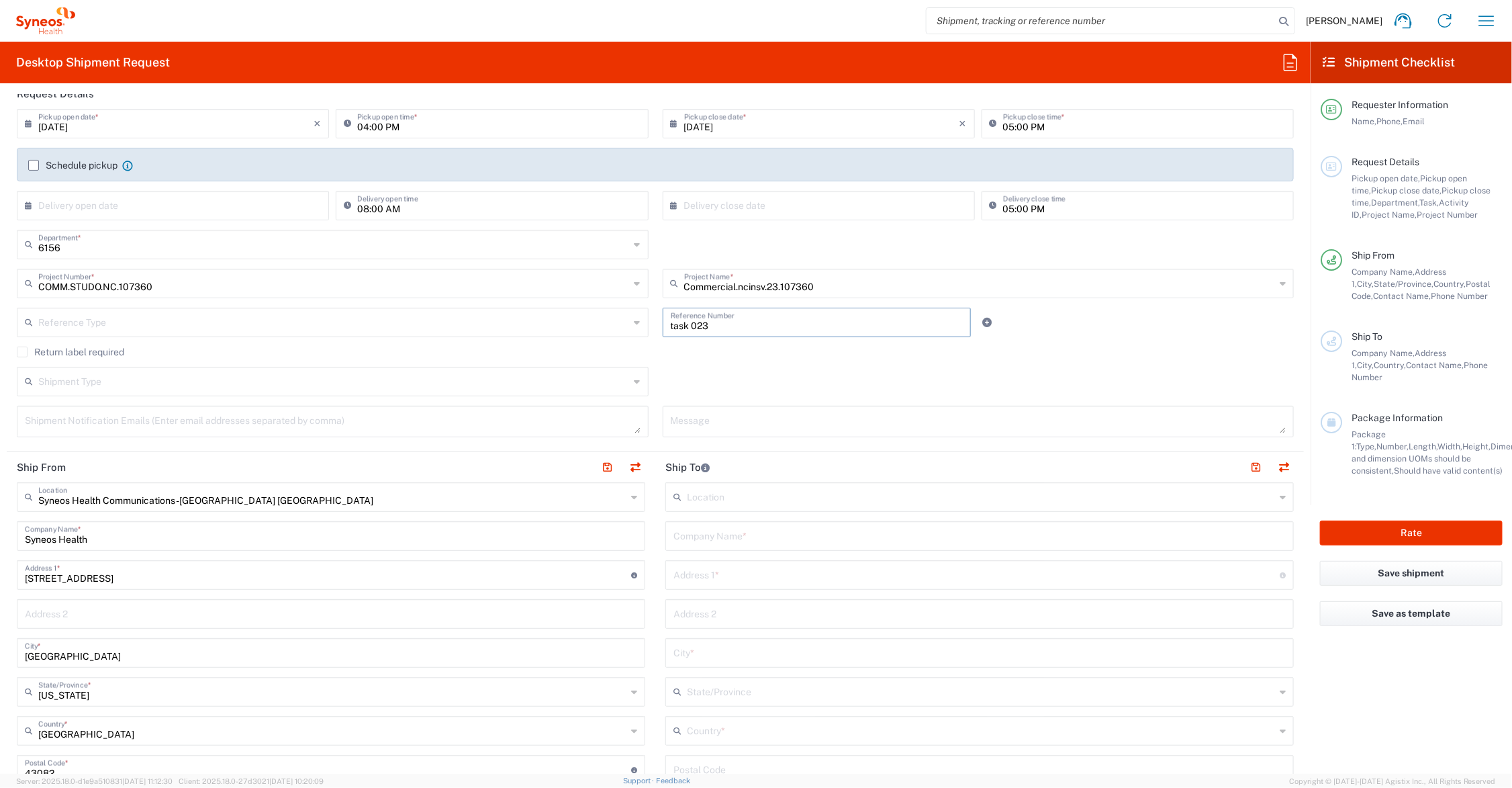
type input "task 023"
click at [747, 534] on input "text" at bounding box center [980, 535] width 612 height 23
drag, startPoint x: 739, startPoint y: 536, endPoint x: 649, endPoint y: 527, distance: 90.4
click at [656, 527] on main "Location [PERSON_NAME] LLC-[GEOGRAPHIC_DATA] [GEOGRAPHIC_DATA] [GEOGRAPHIC_DATA…" at bounding box center [980, 764] width 649 height 564
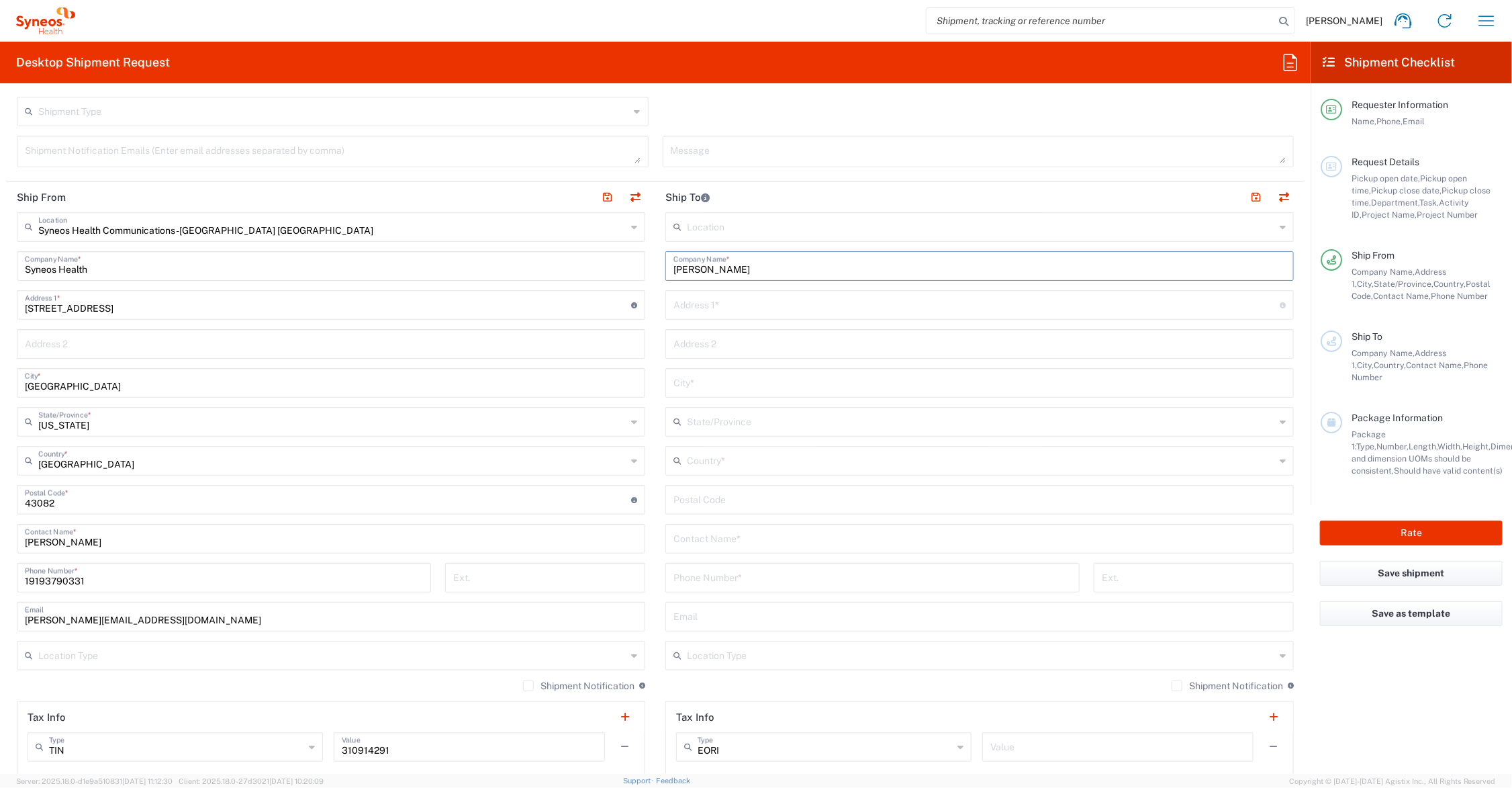
scroll to position [504, 0]
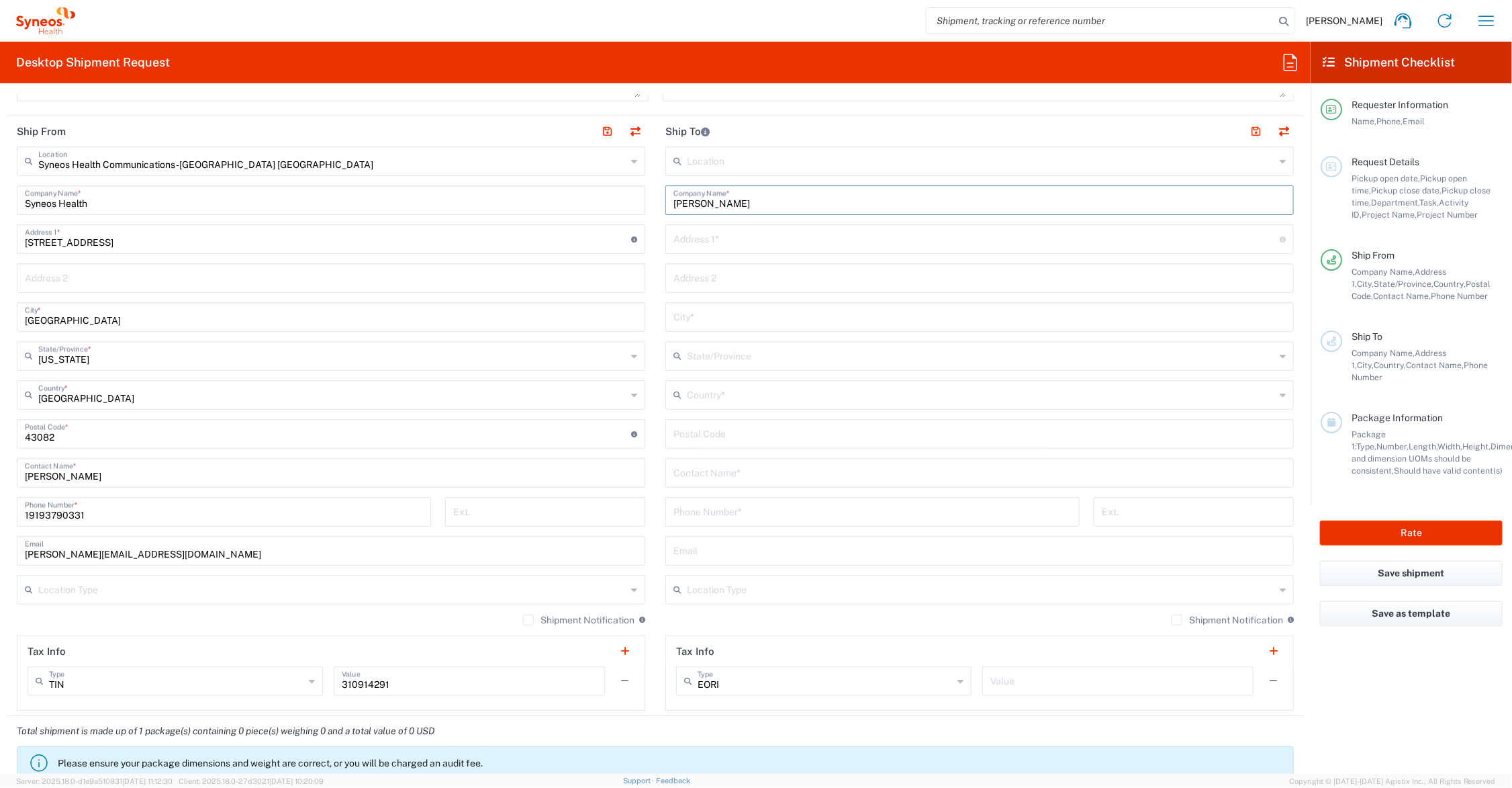
type input "[PERSON_NAME]"
click at [745, 475] on input "text" at bounding box center [980, 471] width 612 height 23
paste input "[PERSON_NAME]"
type input "[PERSON_NAME]"
click at [737, 589] on input "text" at bounding box center [981, 589] width 588 height 23
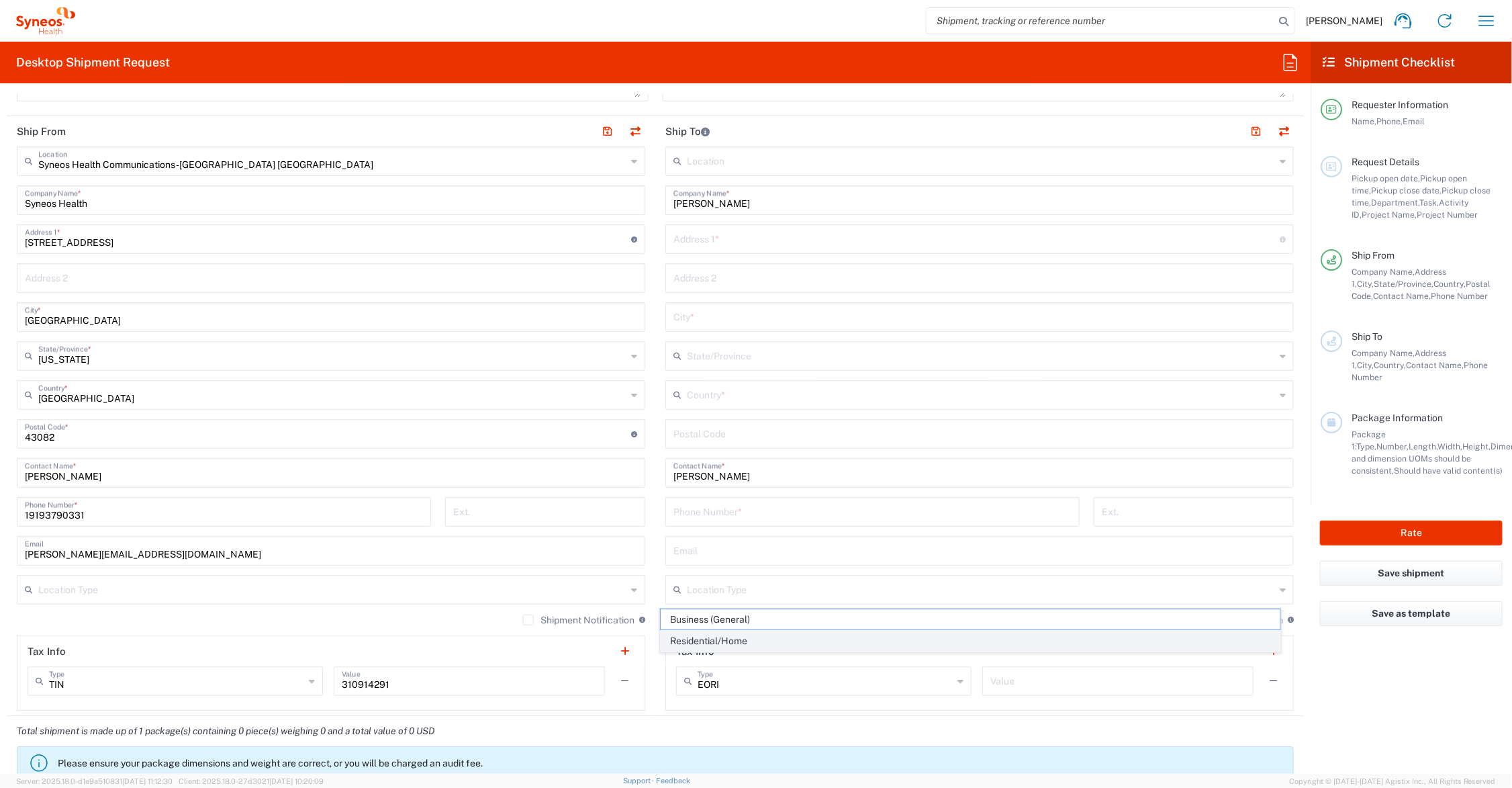
click at [716, 640] on span "Residential/Home" at bounding box center [970, 641] width 620 height 21
type input "Residential/Home"
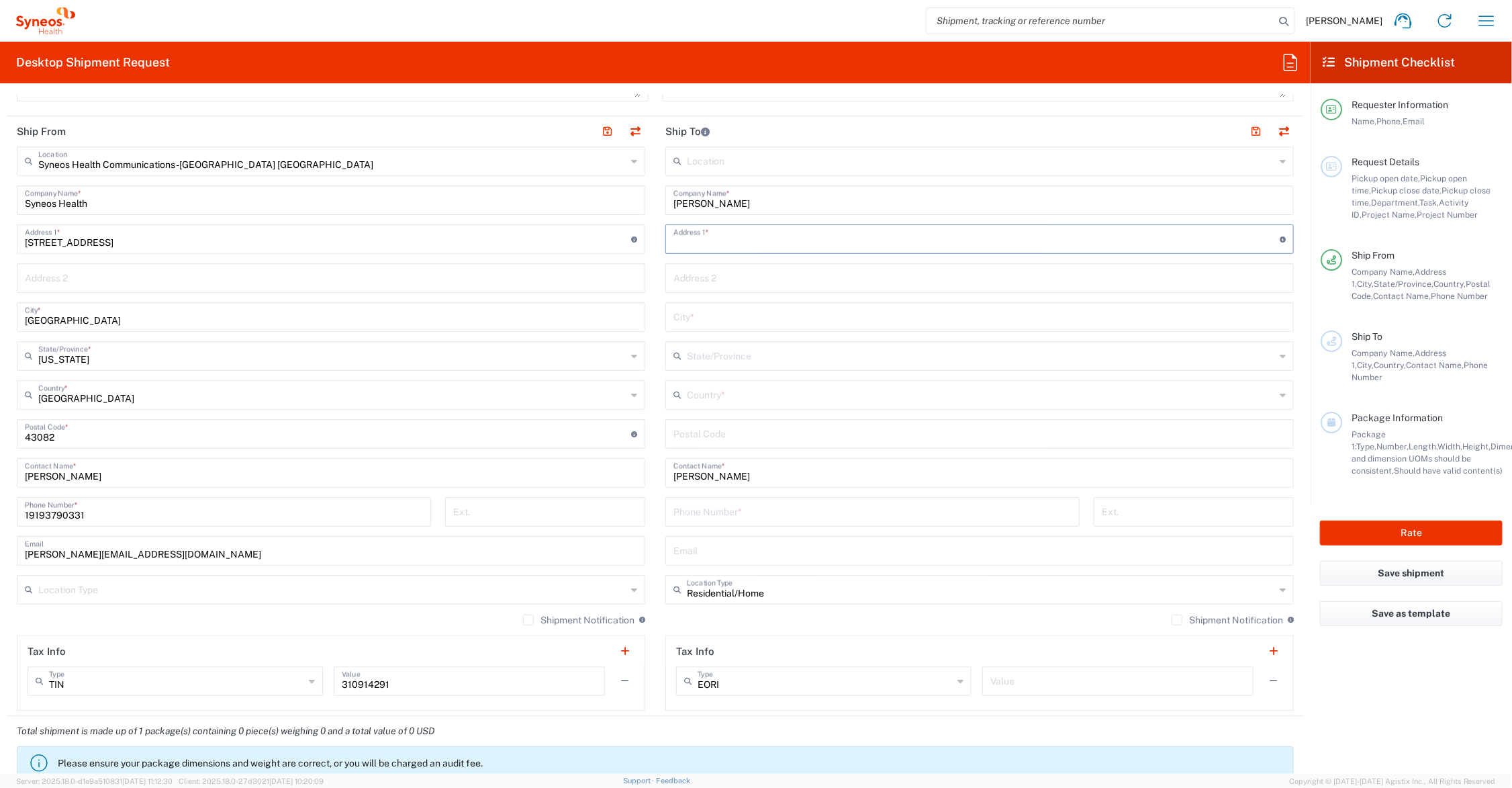
click at [700, 239] on input "text" at bounding box center [976, 238] width 606 height 23
type input "[STREET_ADDRESS]"
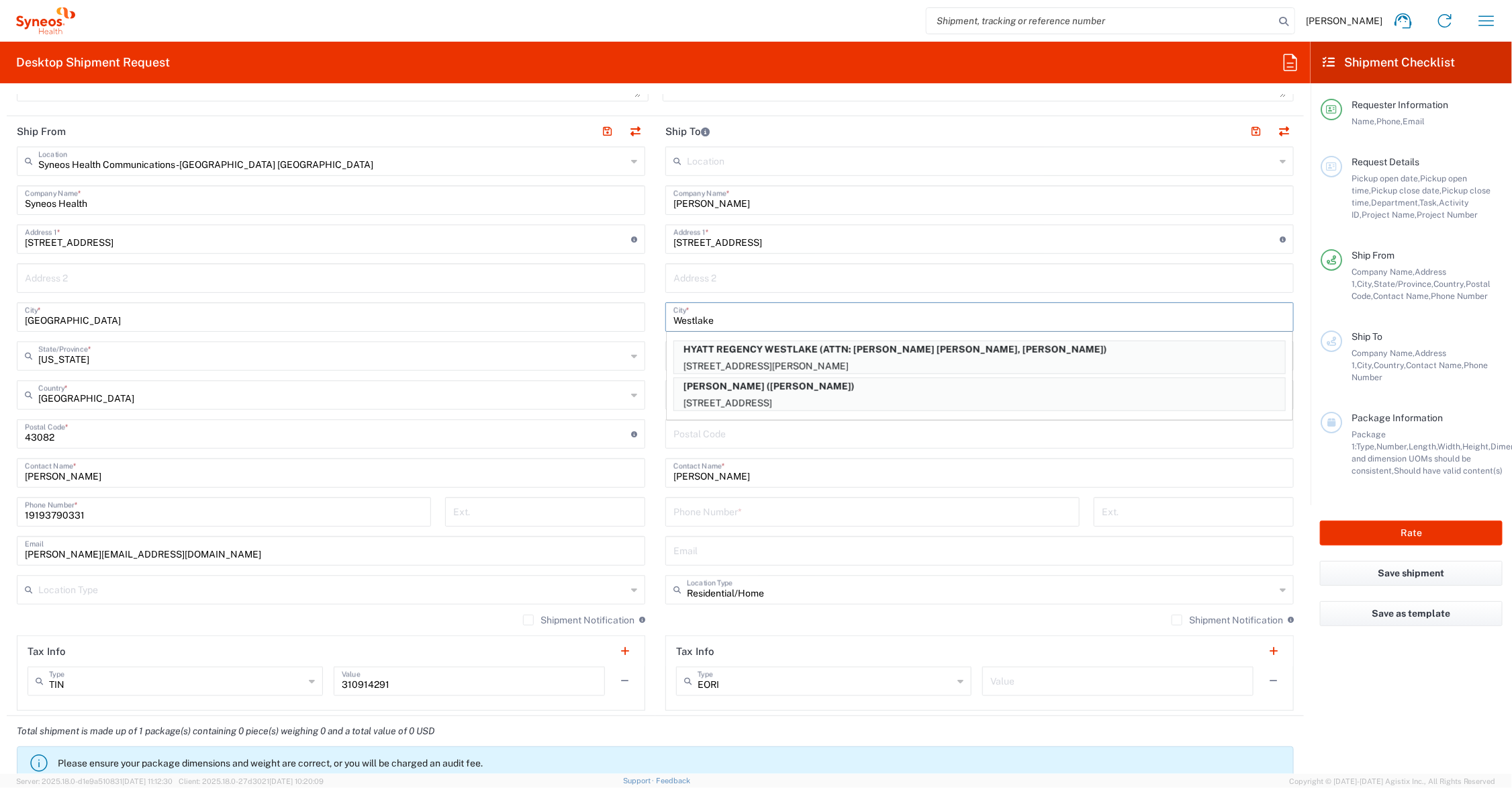
type input "Westlake"
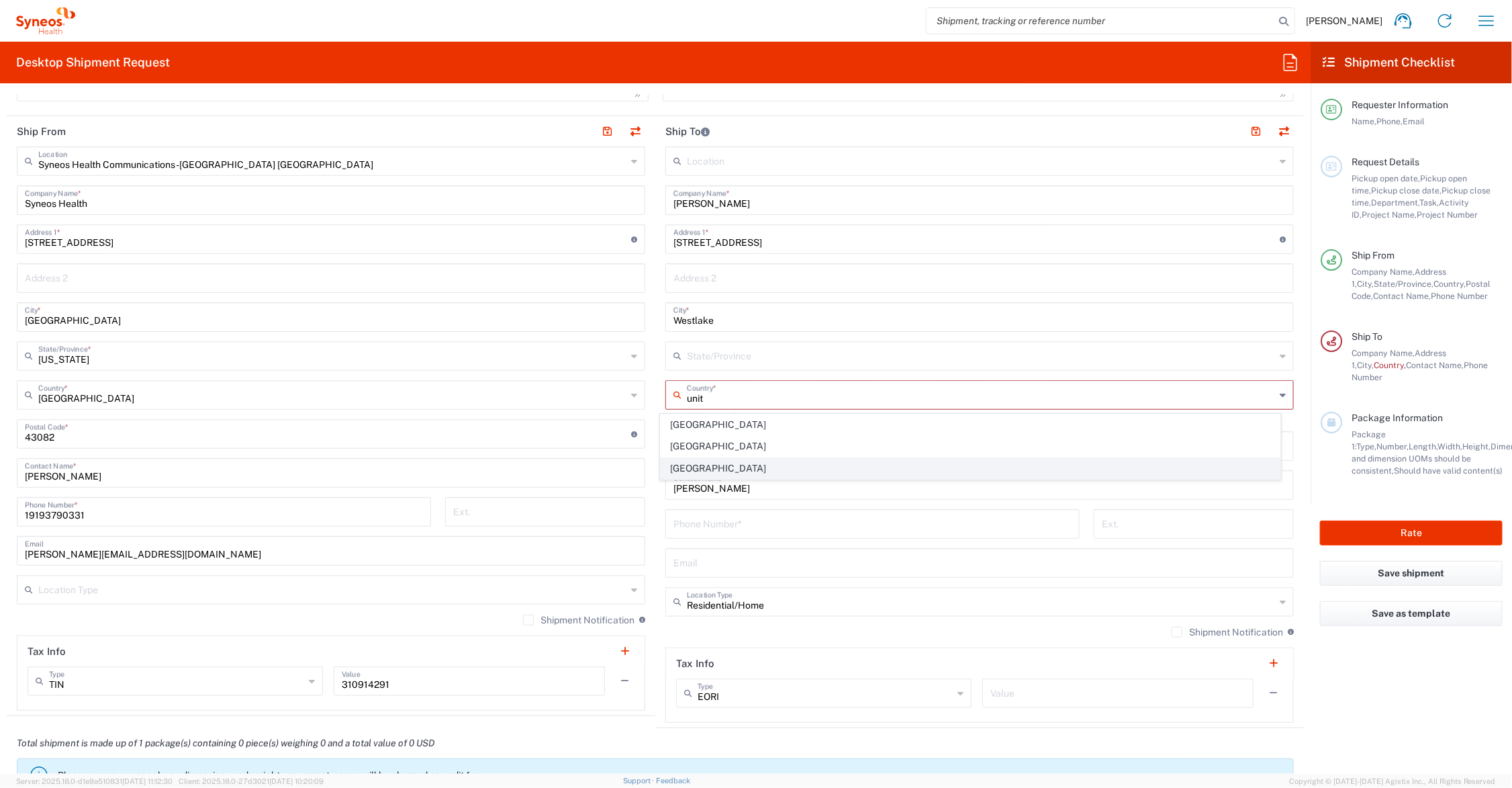
click at [689, 467] on span "[GEOGRAPHIC_DATA]" at bounding box center [970, 468] width 620 height 21
type input "[GEOGRAPHIC_DATA]"
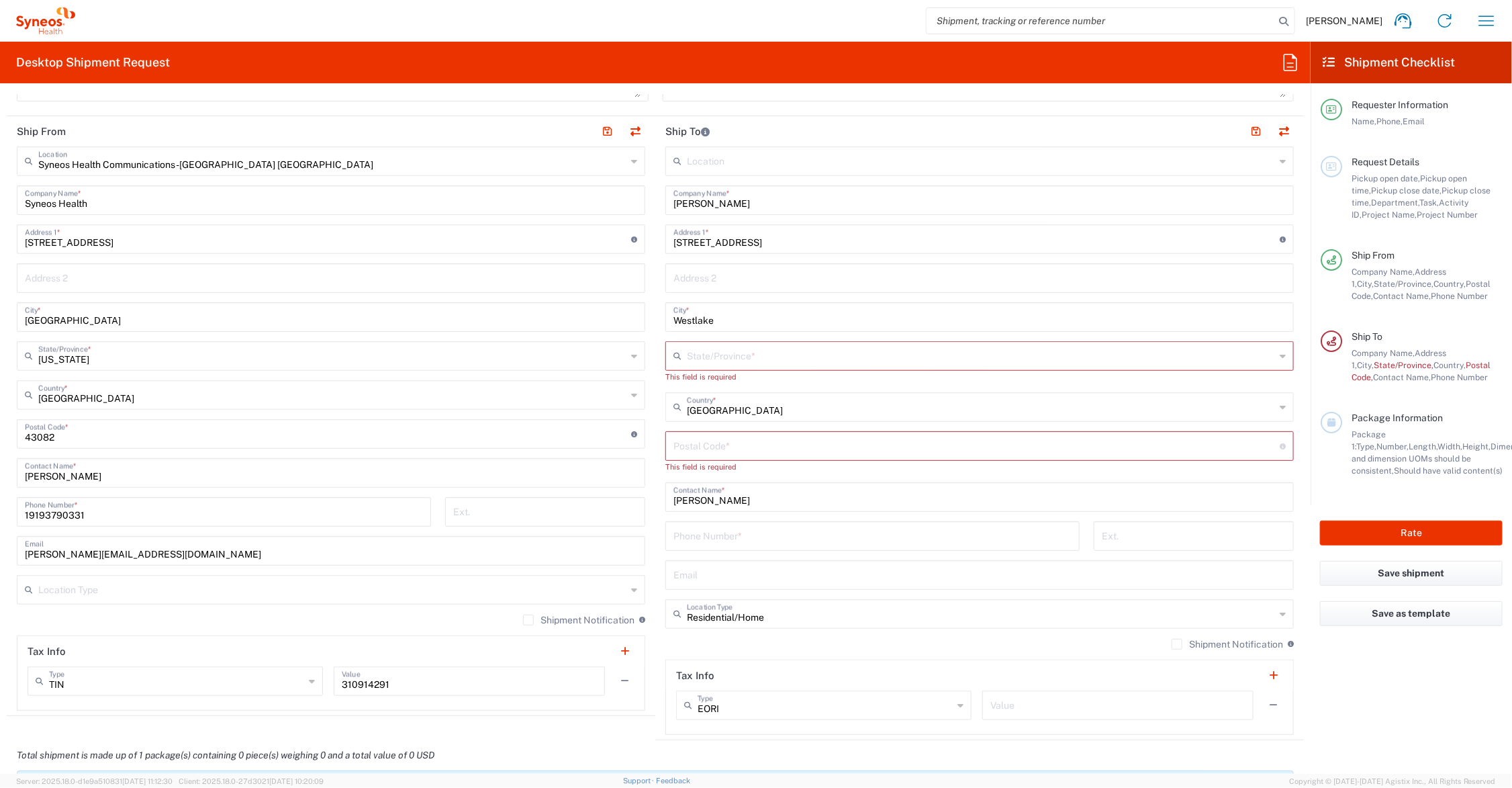
click at [689, 354] on input "text" at bounding box center [981, 355] width 588 height 23
click at [699, 382] on span "[US_STATE]" at bounding box center [970, 386] width 620 height 21
type input "[US_STATE]"
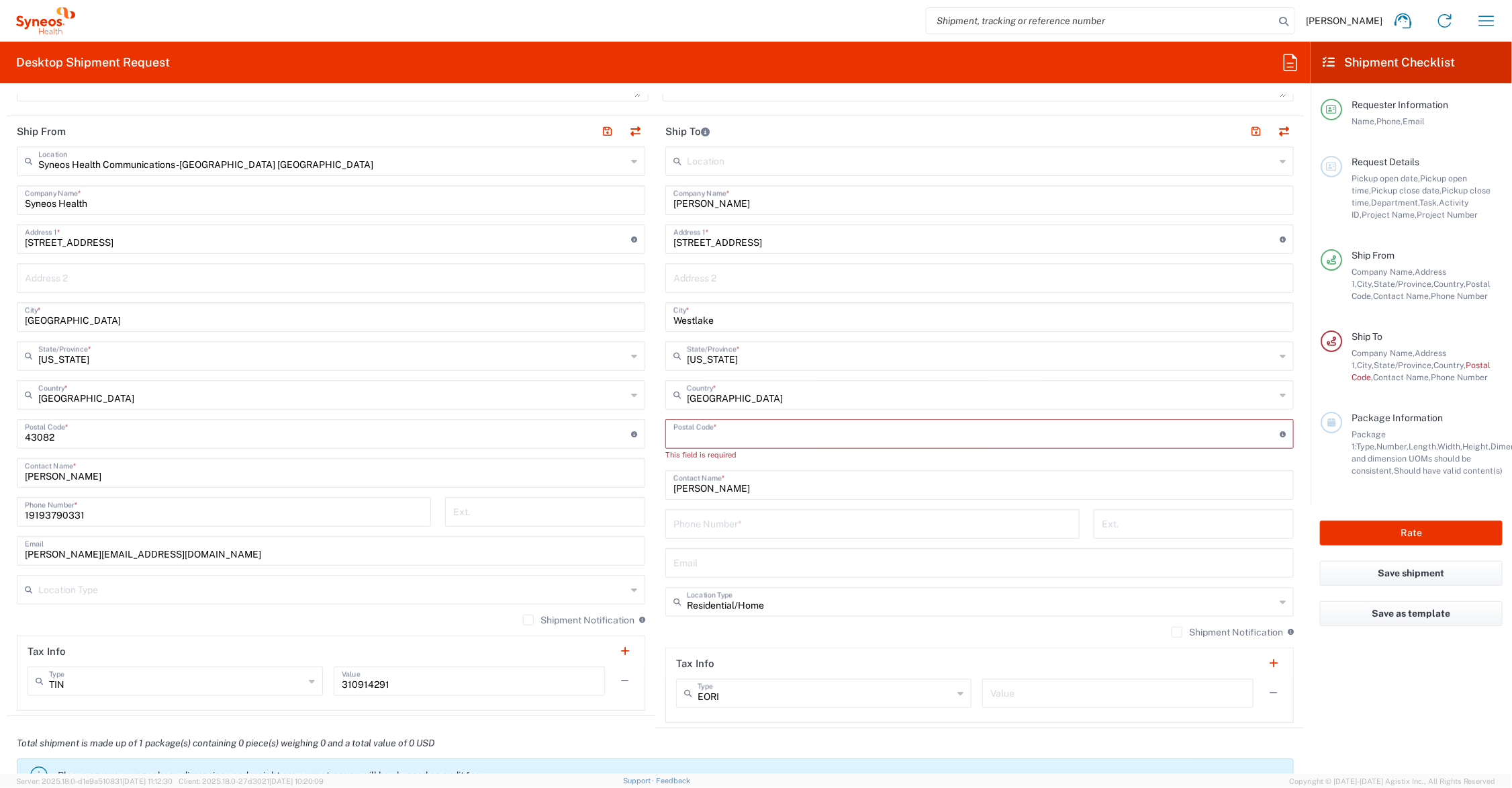
click at [693, 430] on input "undefined" at bounding box center [976, 433] width 606 height 23
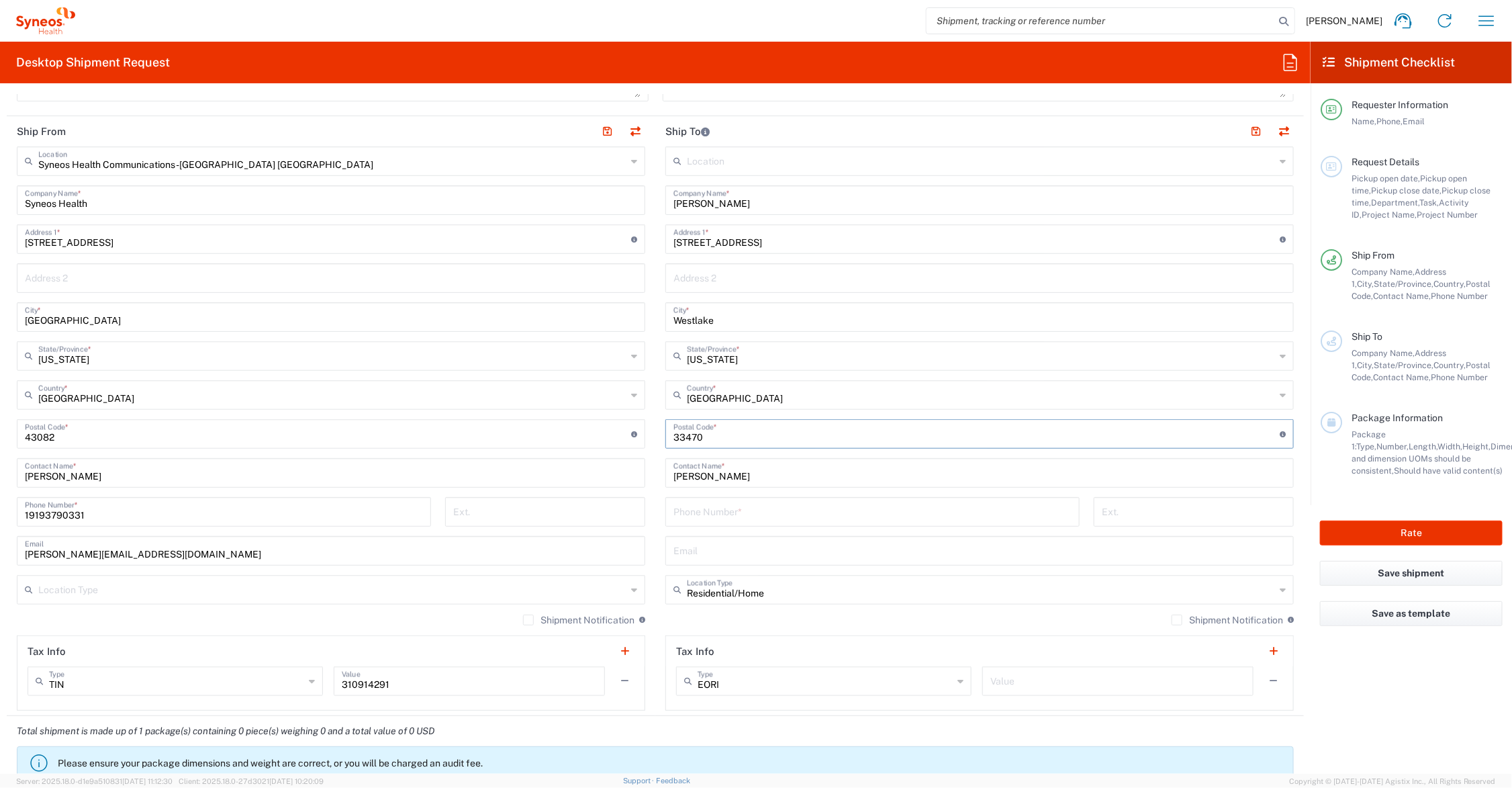
type input "33470"
click at [702, 499] on input "tel" at bounding box center [872, 510] width 398 height 23
type input "[PHONE_NUMBER]"
click at [1247, 130] on button "button" at bounding box center [1256, 131] width 18 height 19
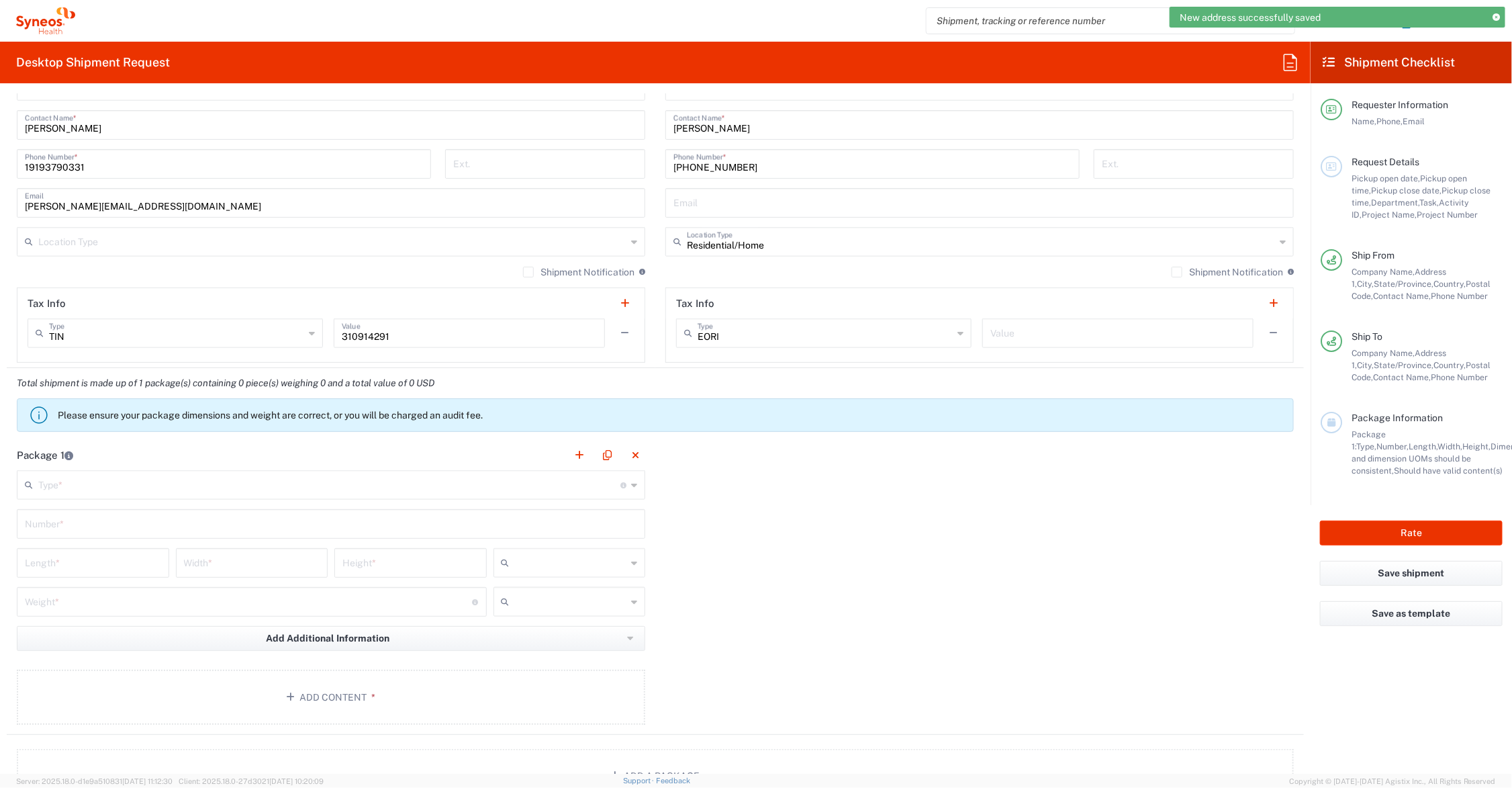
scroll to position [839, 0]
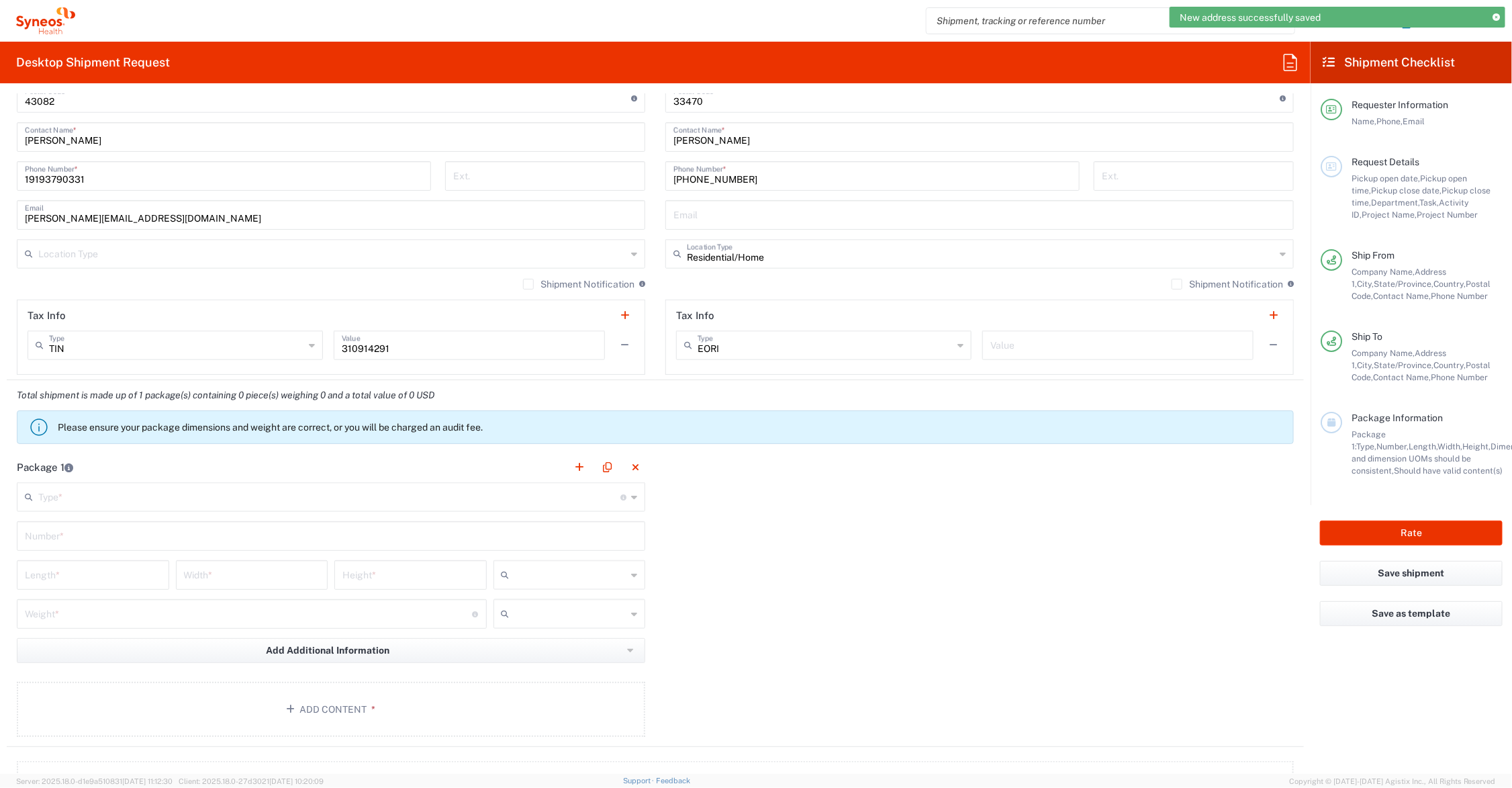
click at [115, 501] on input "text" at bounding box center [330, 496] width 582 height 23
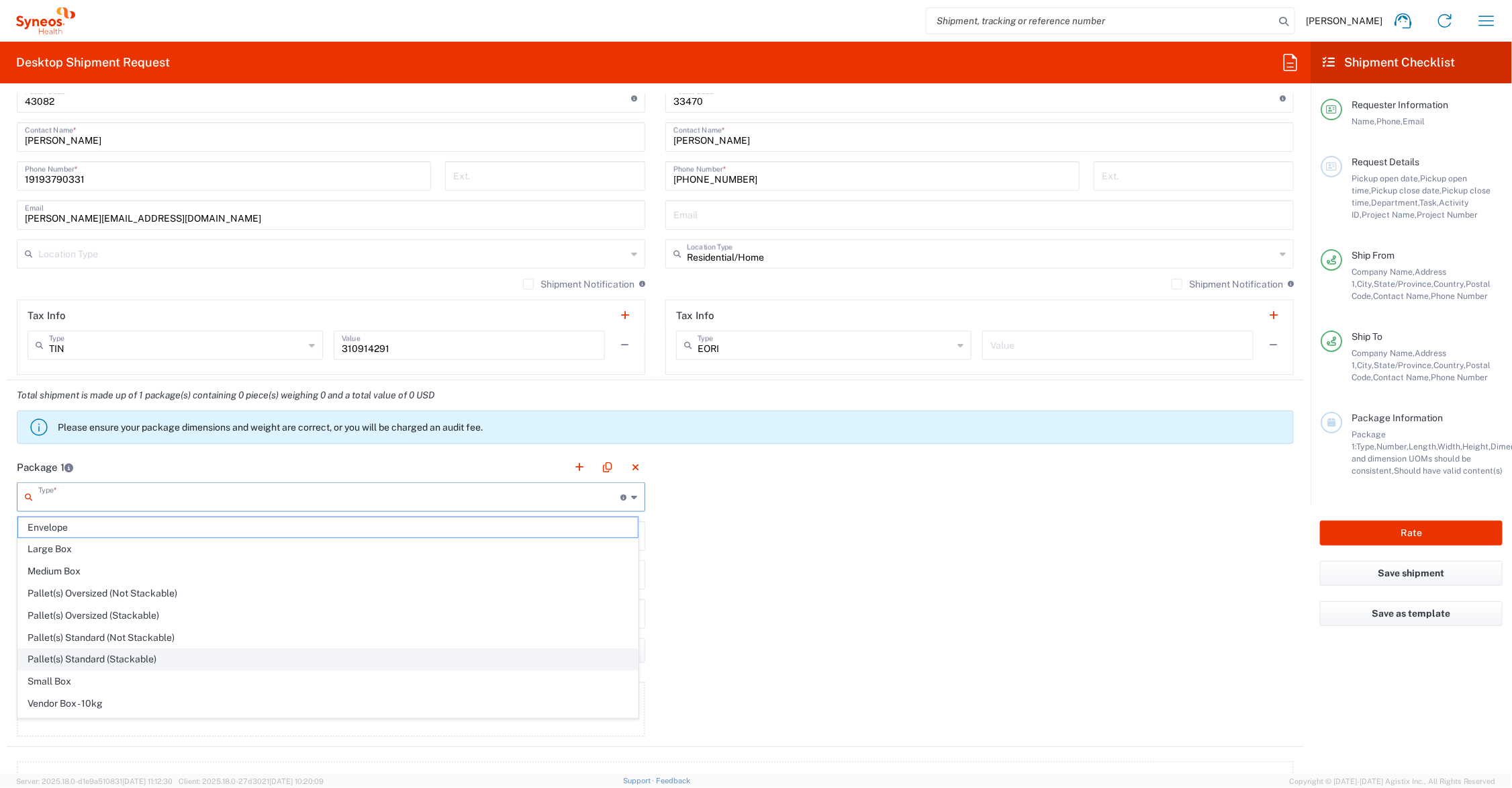
scroll to position [45, 0]
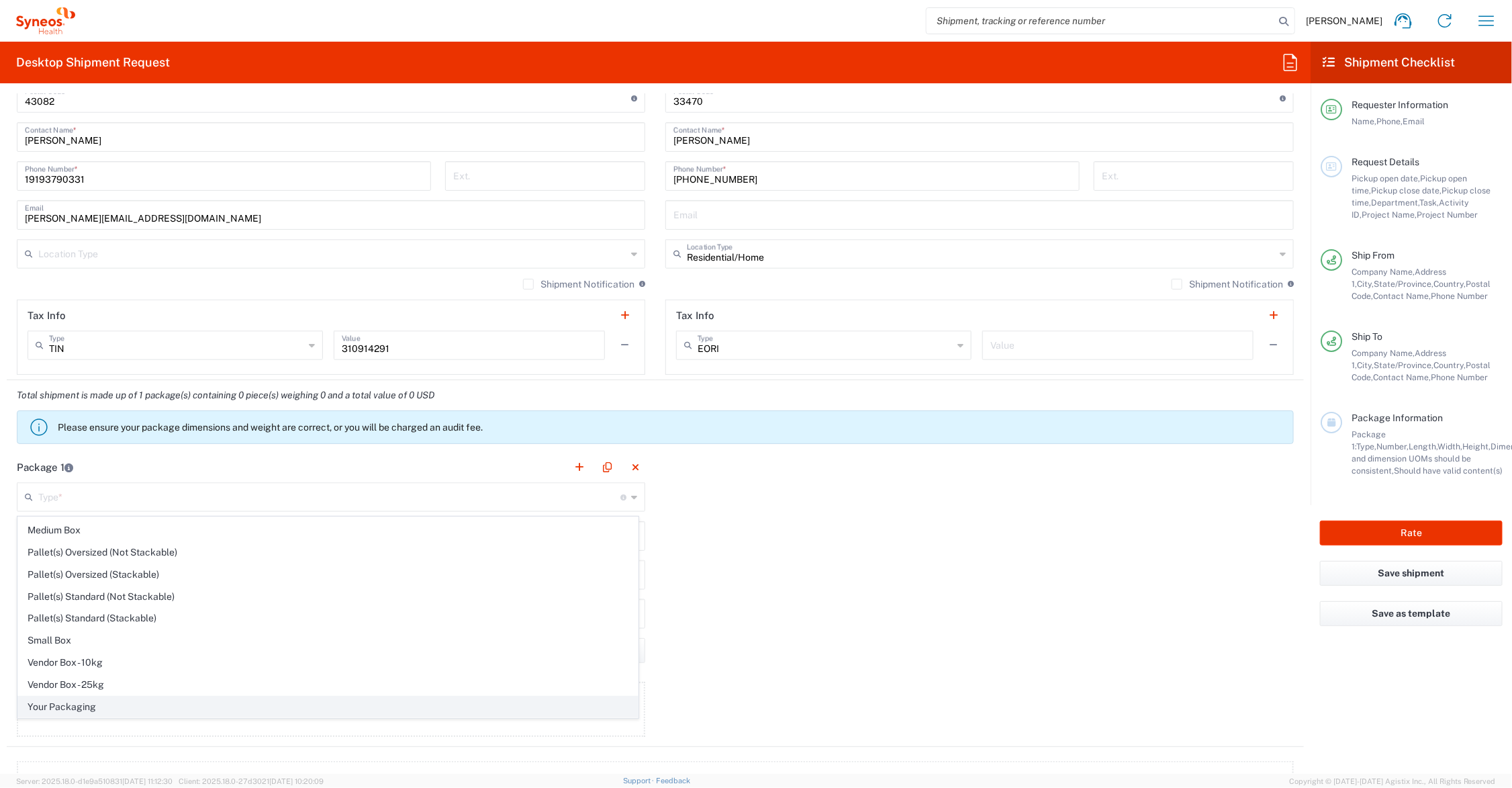
click at [88, 706] on span "Your Packaging" at bounding box center [327, 706] width 620 height 21
type input "Your Packaging"
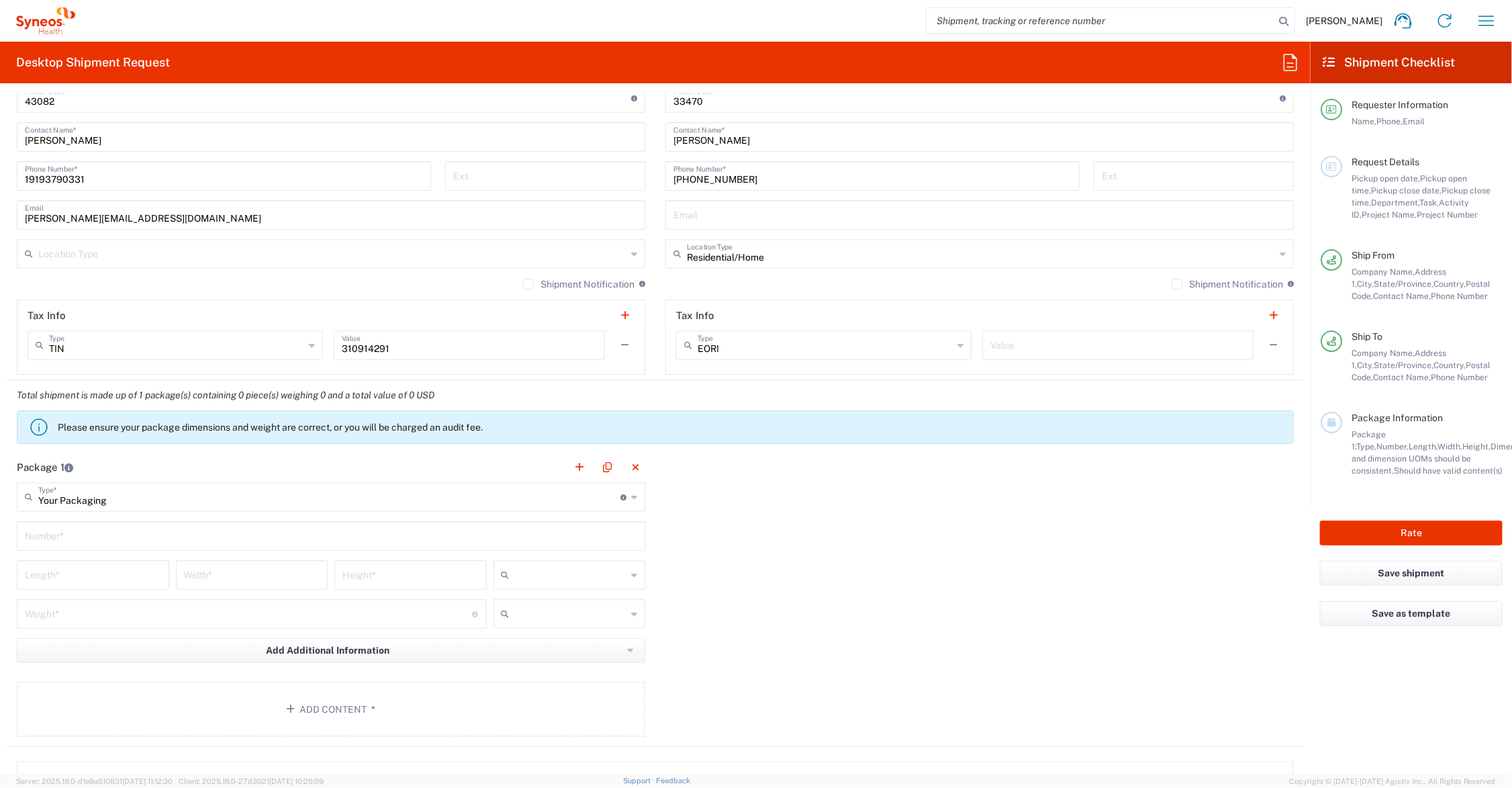
click at [77, 529] on input "text" at bounding box center [331, 535] width 612 height 23
type input "1"
click at [86, 581] on input "number" at bounding box center [92, 574] width 136 height 23
type input "13"
type input "10"
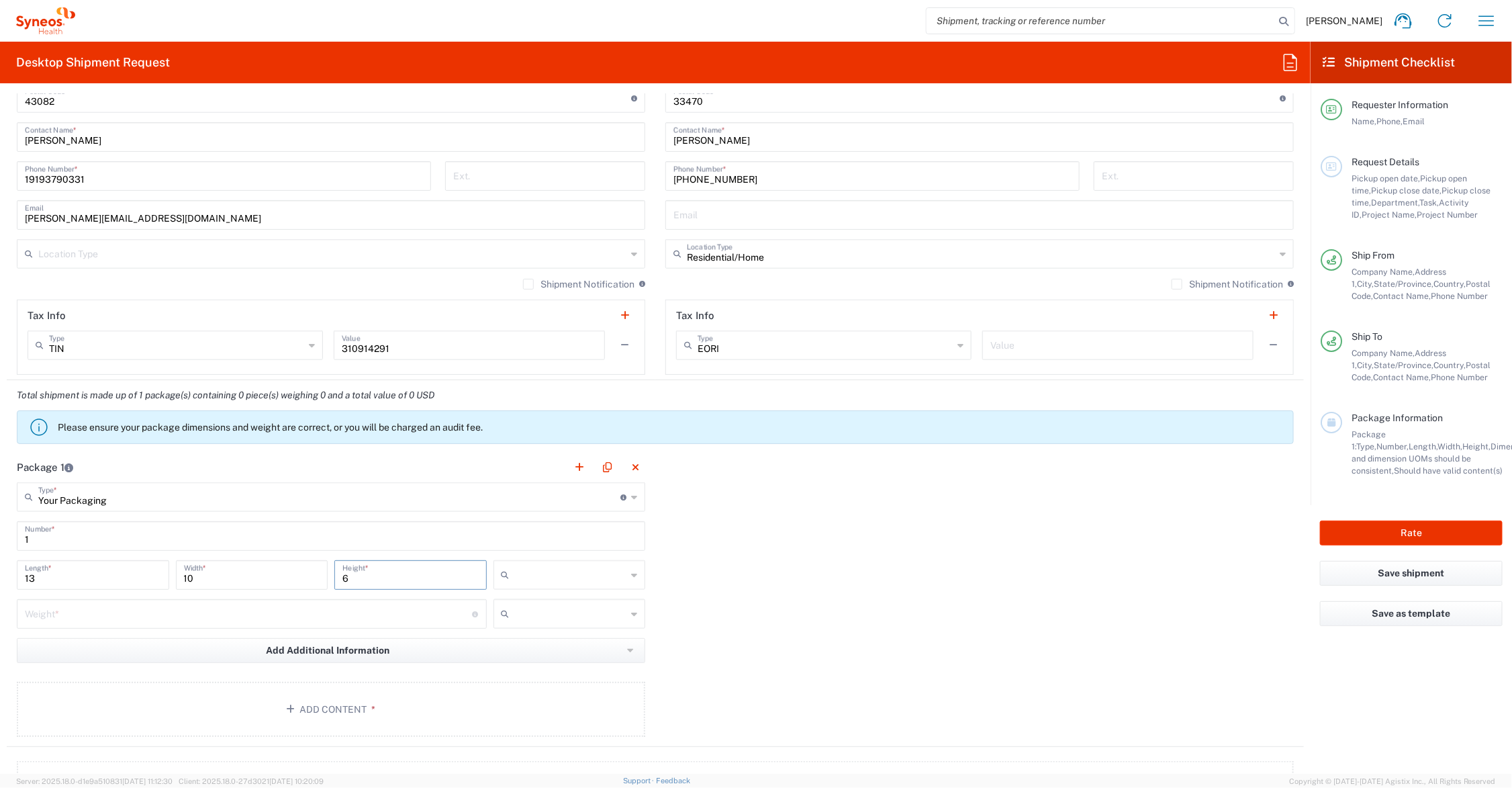
type input "6"
click at [314, 616] on input "number" at bounding box center [249, 613] width 448 height 23
type input "9"
click at [548, 571] on input "text" at bounding box center [571, 574] width 112 height 21
click at [541, 650] on span "in" at bounding box center [564, 649] width 148 height 21
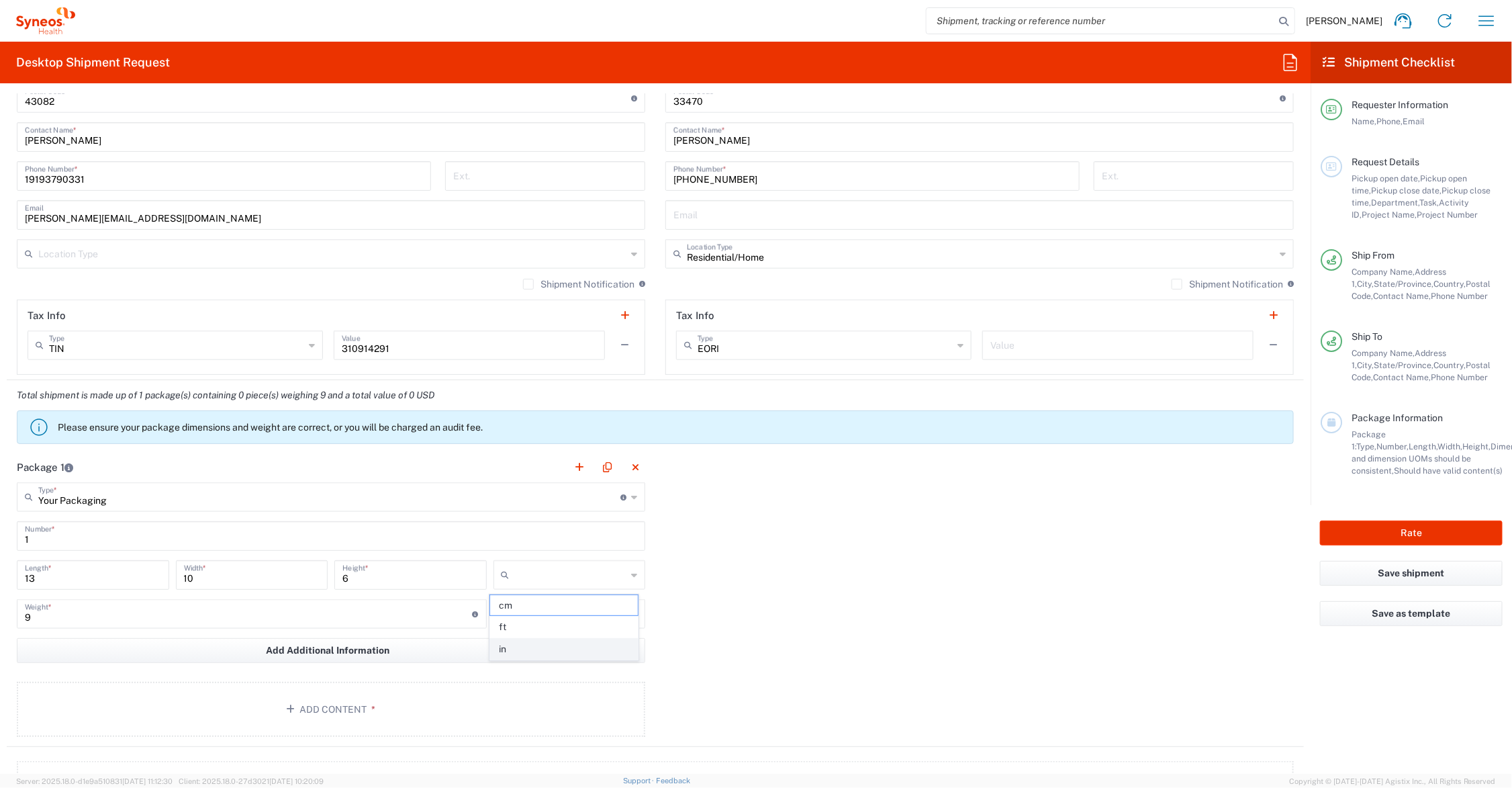
type input "in"
click at [538, 611] on input "text" at bounding box center [571, 613] width 112 height 21
click at [535, 661] on span "lbs" at bounding box center [564, 666] width 148 height 21
type input "lbs"
click at [280, 703] on button "Add Content *" at bounding box center [331, 709] width 628 height 55
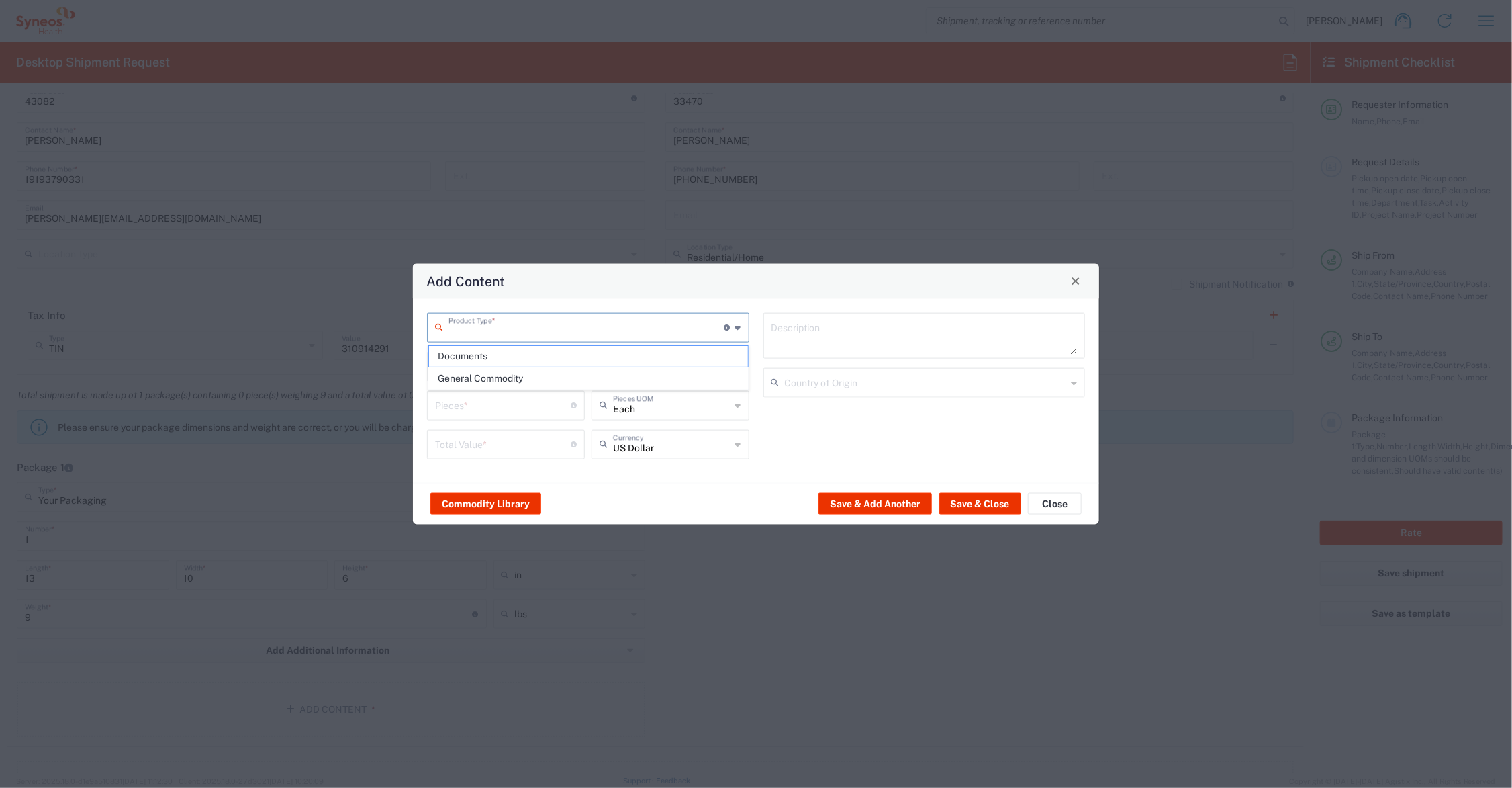
click at [461, 327] on input "text" at bounding box center [586, 326] width 276 height 23
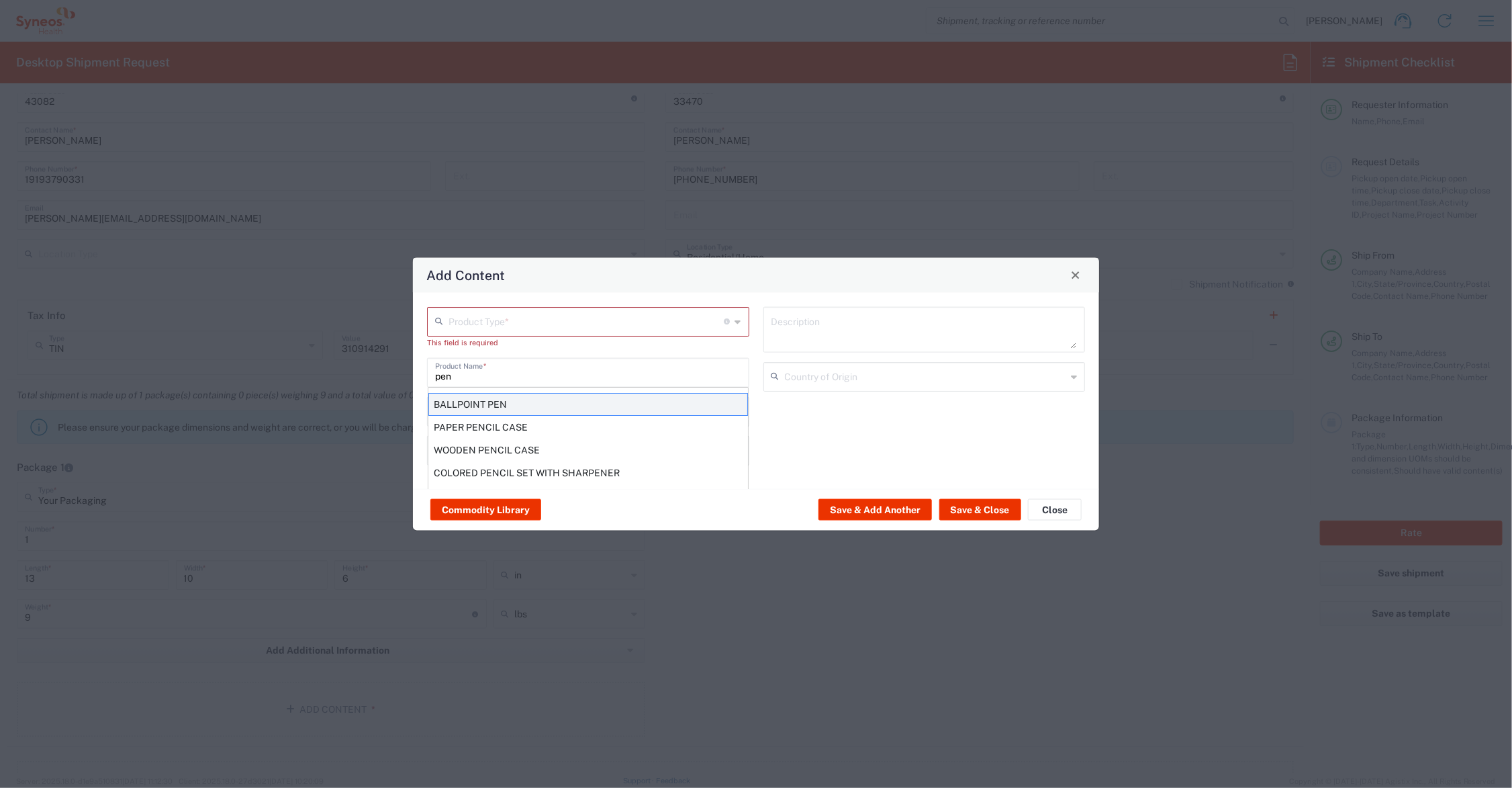
click at [479, 403] on div "BALLPOINT PEN" at bounding box center [588, 403] width 320 height 23
type input "BALLPOINT PEN"
type input "1"
type textarea "BALLPOINT PEN"
type input "[GEOGRAPHIC_DATA]"
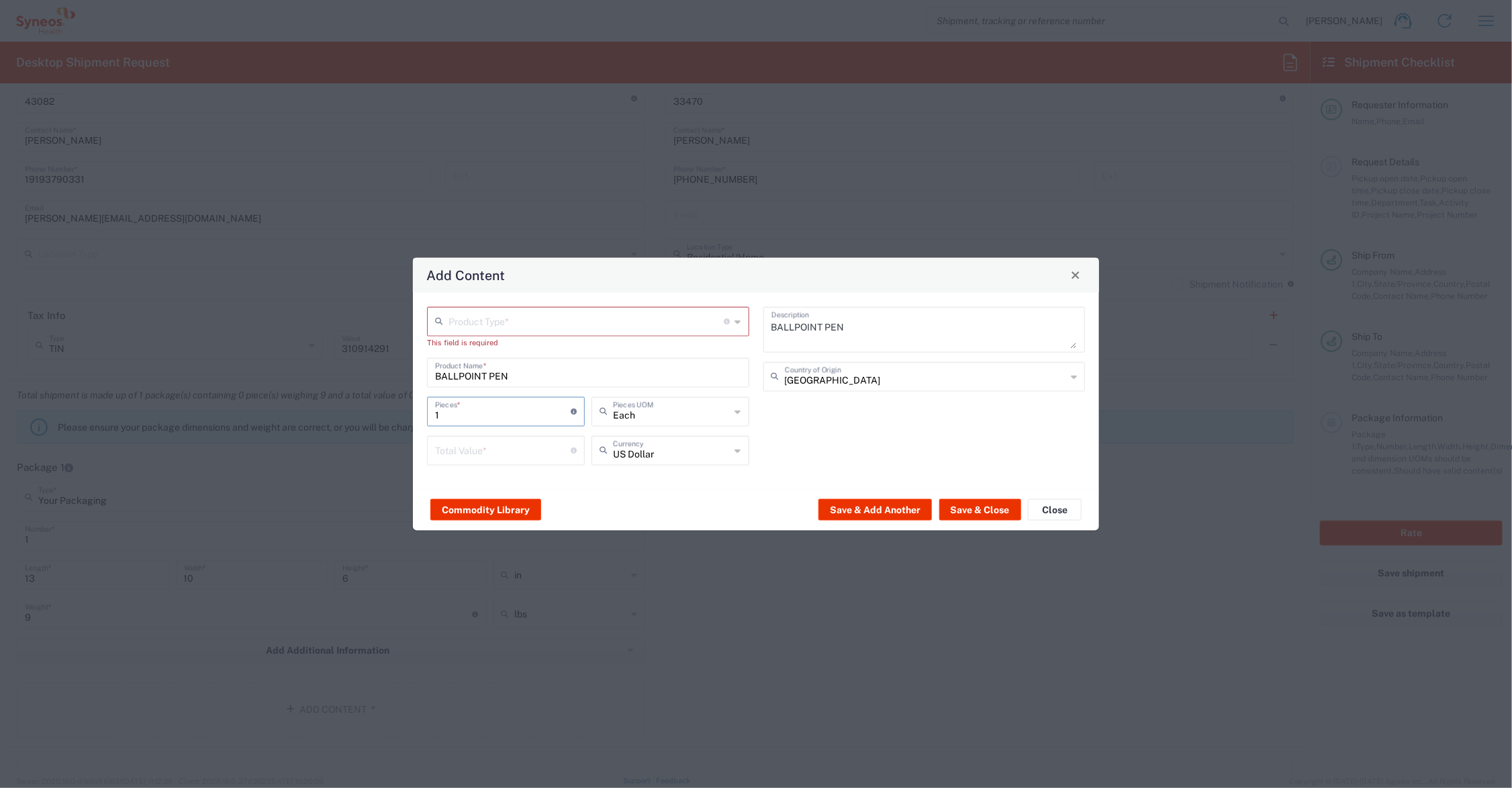
drag, startPoint x: 472, startPoint y: 412, endPoint x: 405, endPoint y: 402, distance: 67.7
click at [405, 402] on div "Add Content Product Type * Document: Paper document generated internally by Syn…" at bounding box center [756, 394] width 1512 height 788
type input "20"
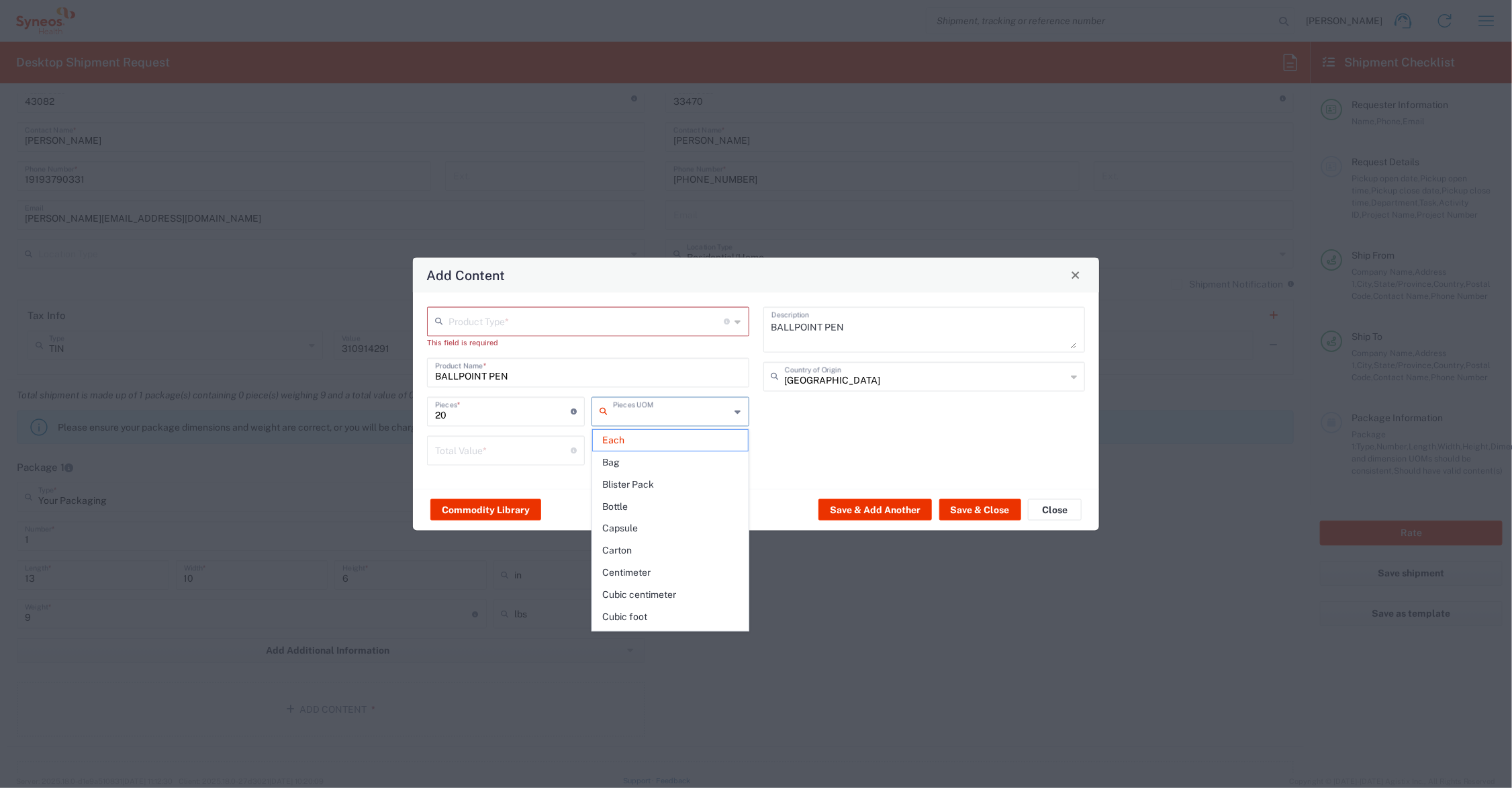
click at [470, 454] on input "number" at bounding box center [503, 449] width 136 height 23
type input "Each"
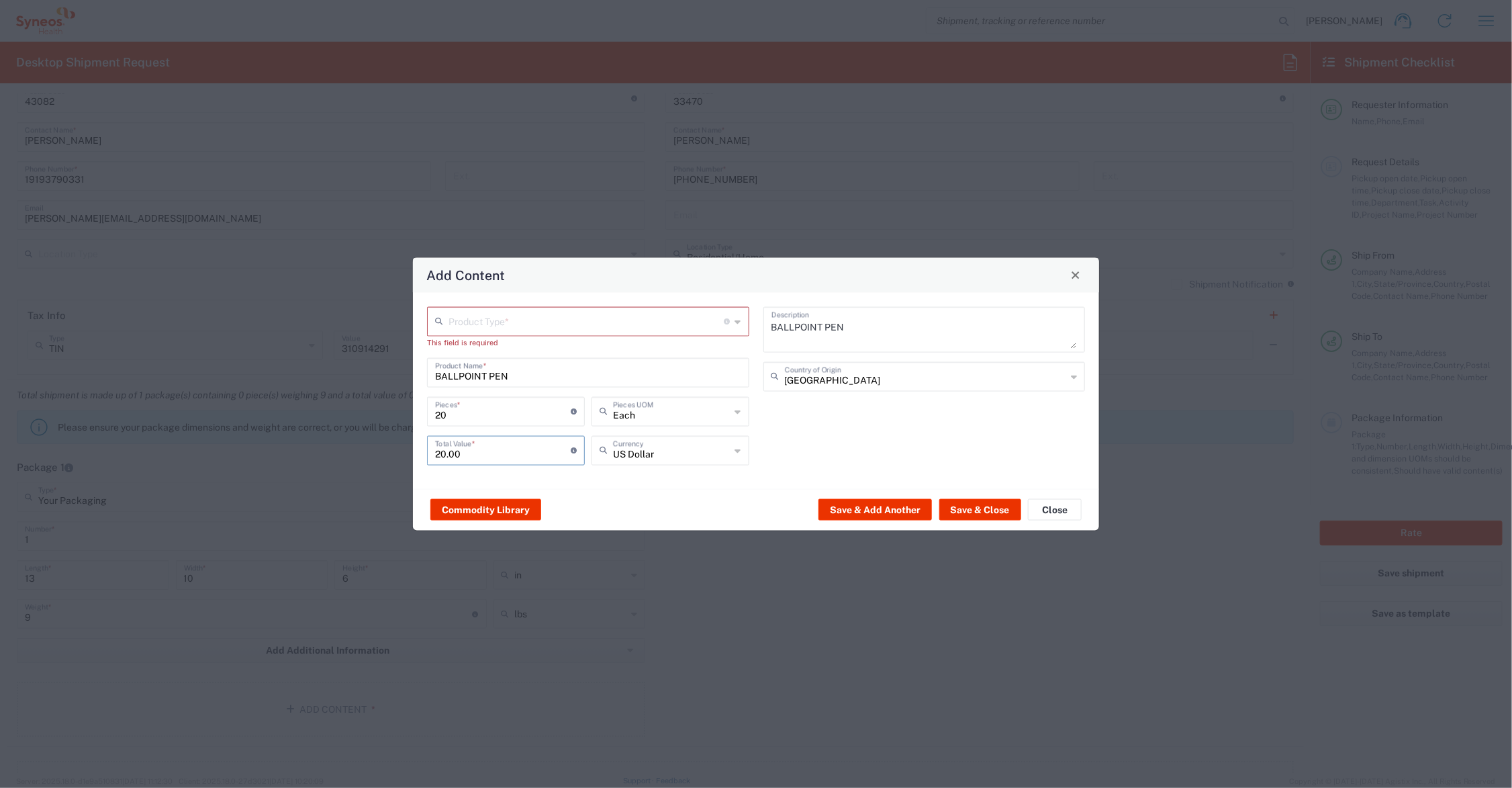
type input "20.00"
click at [482, 321] on input "text" at bounding box center [586, 320] width 276 height 23
click at [478, 375] on span "General Commodity" at bounding box center [588, 372] width 319 height 21
type input "General Commodity"
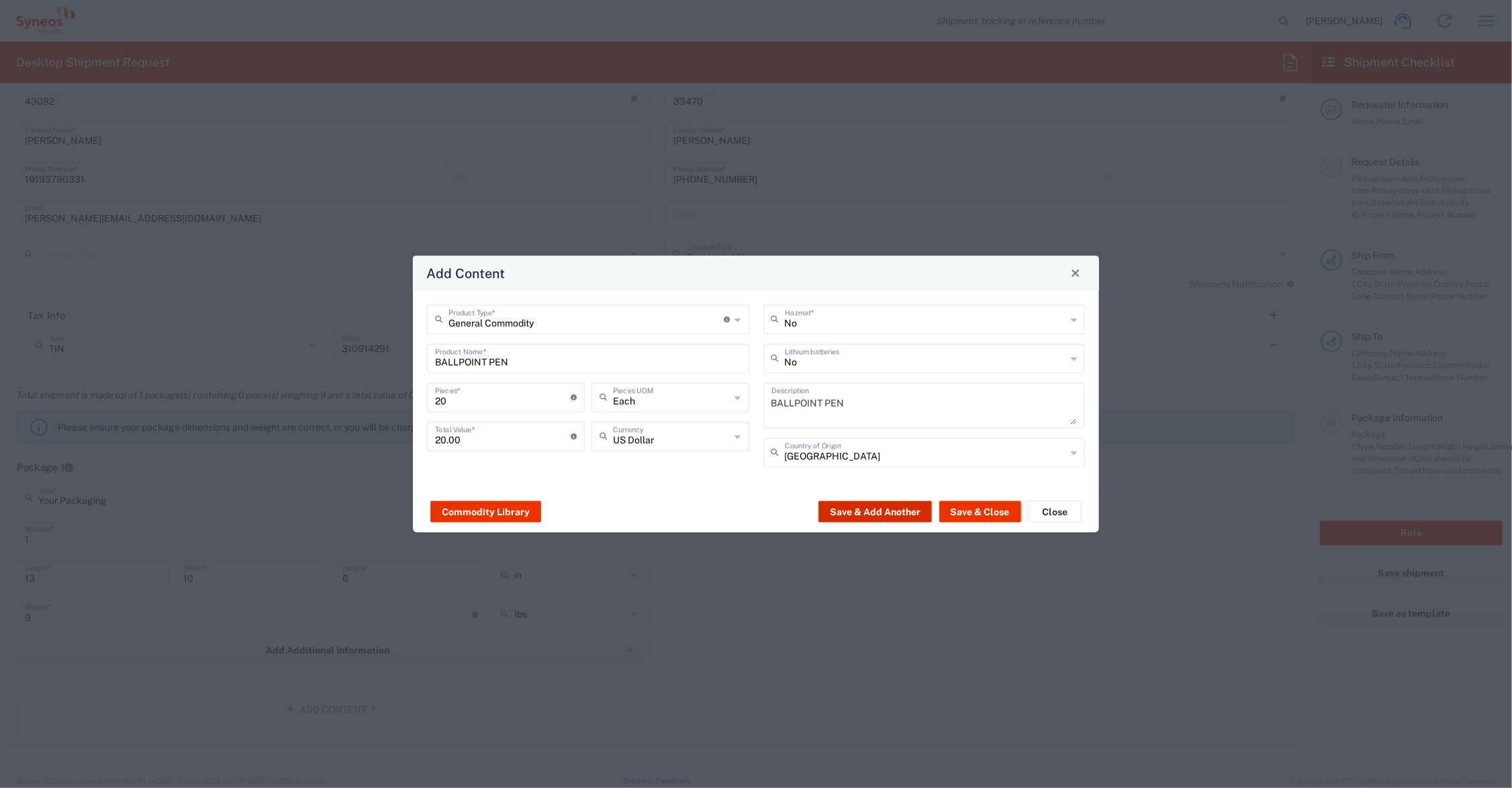
click at [864, 509] on button "Save & Add Another" at bounding box center [876, 511] width 114 height 21
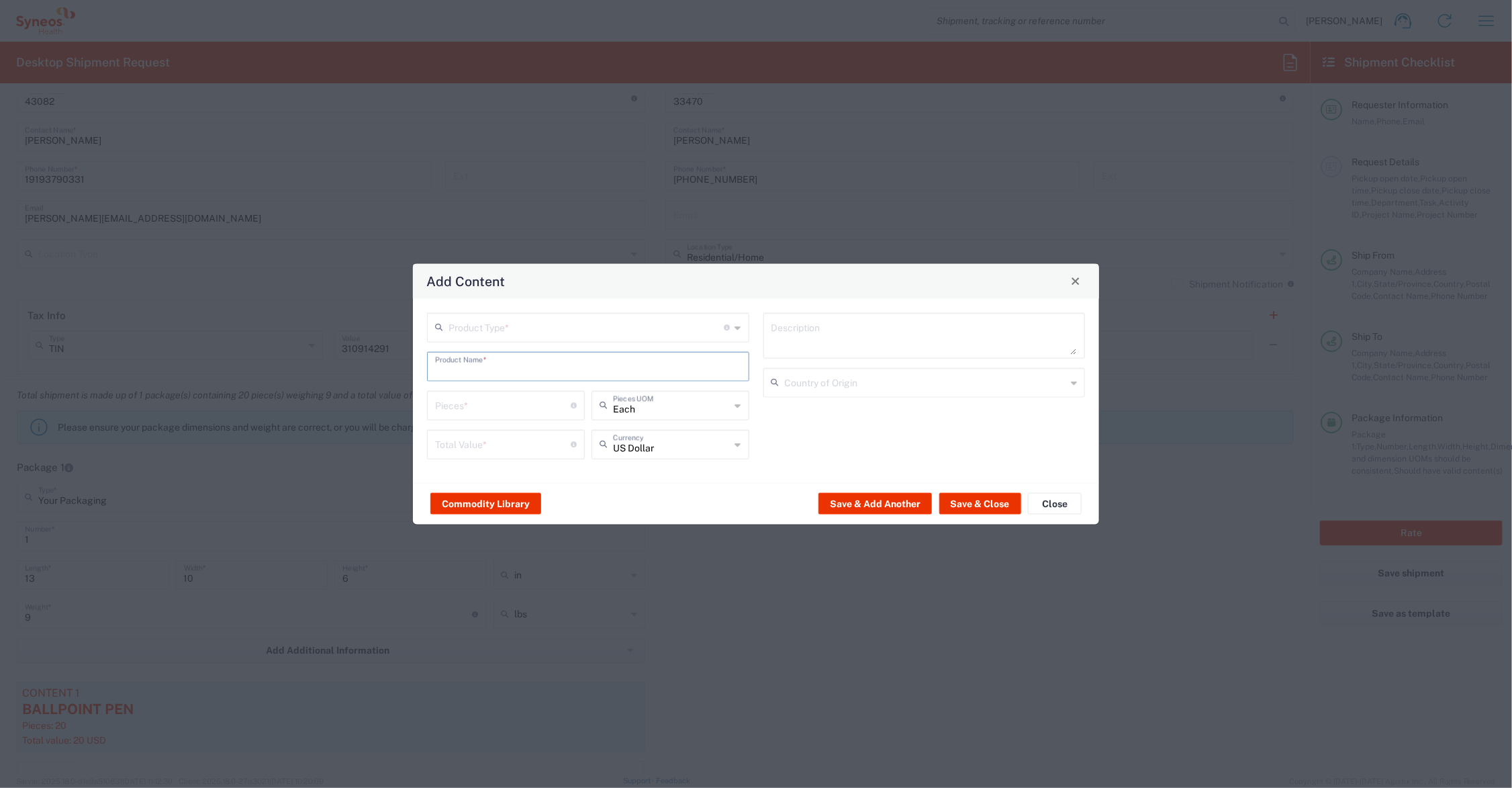
click at [475, 361] on input "text" at bounding box center [588, 365] width 306 height 23
click at [478, 393] on div "PLANNER NOTEBOOK" at bounding box center [588, 397] width 320 height 23
type input "PLANNER NOTEBOOK"
type input "1"
type textarea "SPIRAL-BOUND"
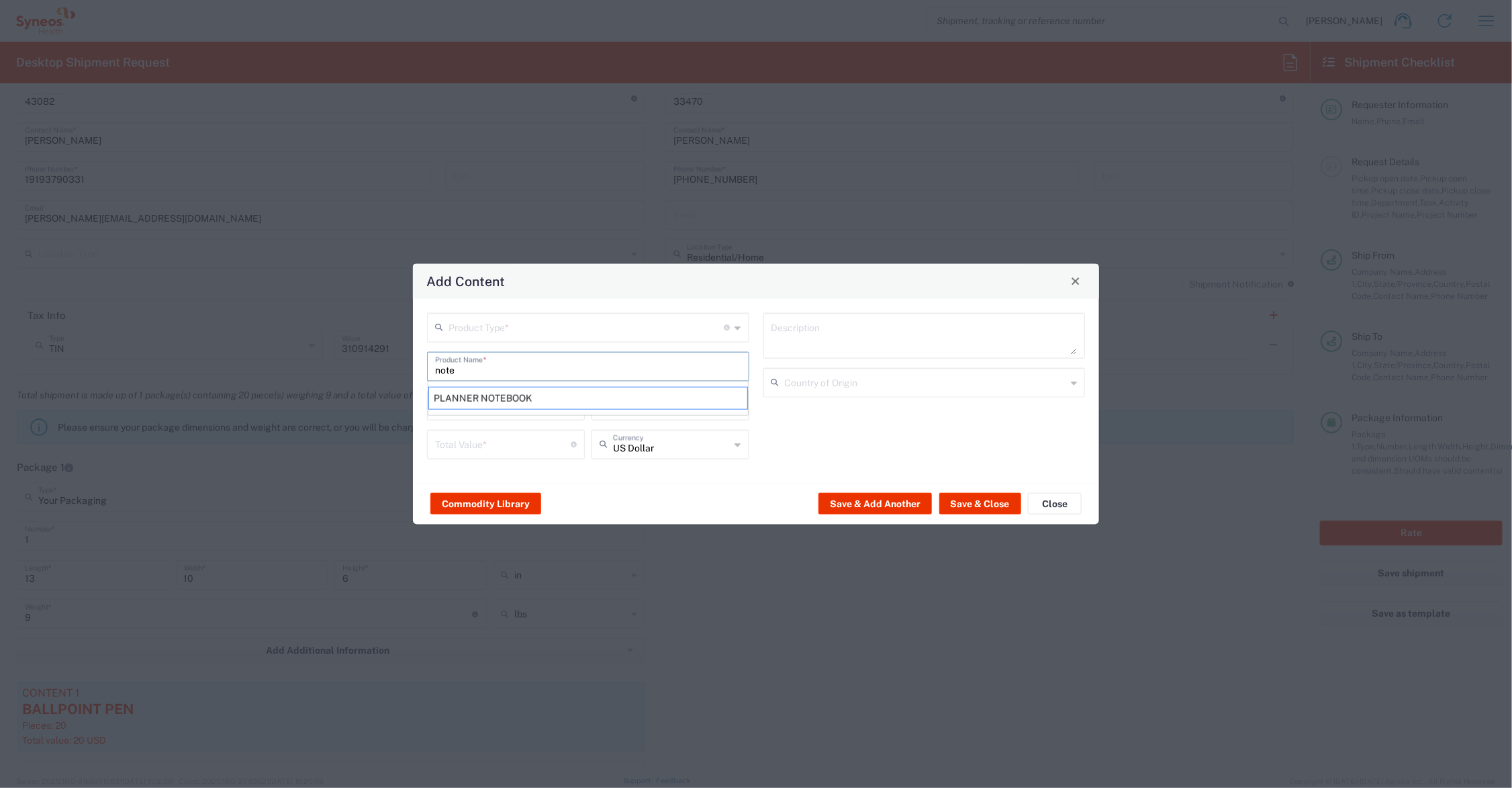
type input "[GEOGRAPHIC_DATA]"
drag, startPoint x: 433, startPoint y: 408, endPoint x: 422, endPoint y: 408, distance: 11.0
click at [422, 408] on div "Product Type * Document: Paper document generated internally by Syneos, a clien…" at bounding box center [588, 390] width 336 height 156
type input "20"
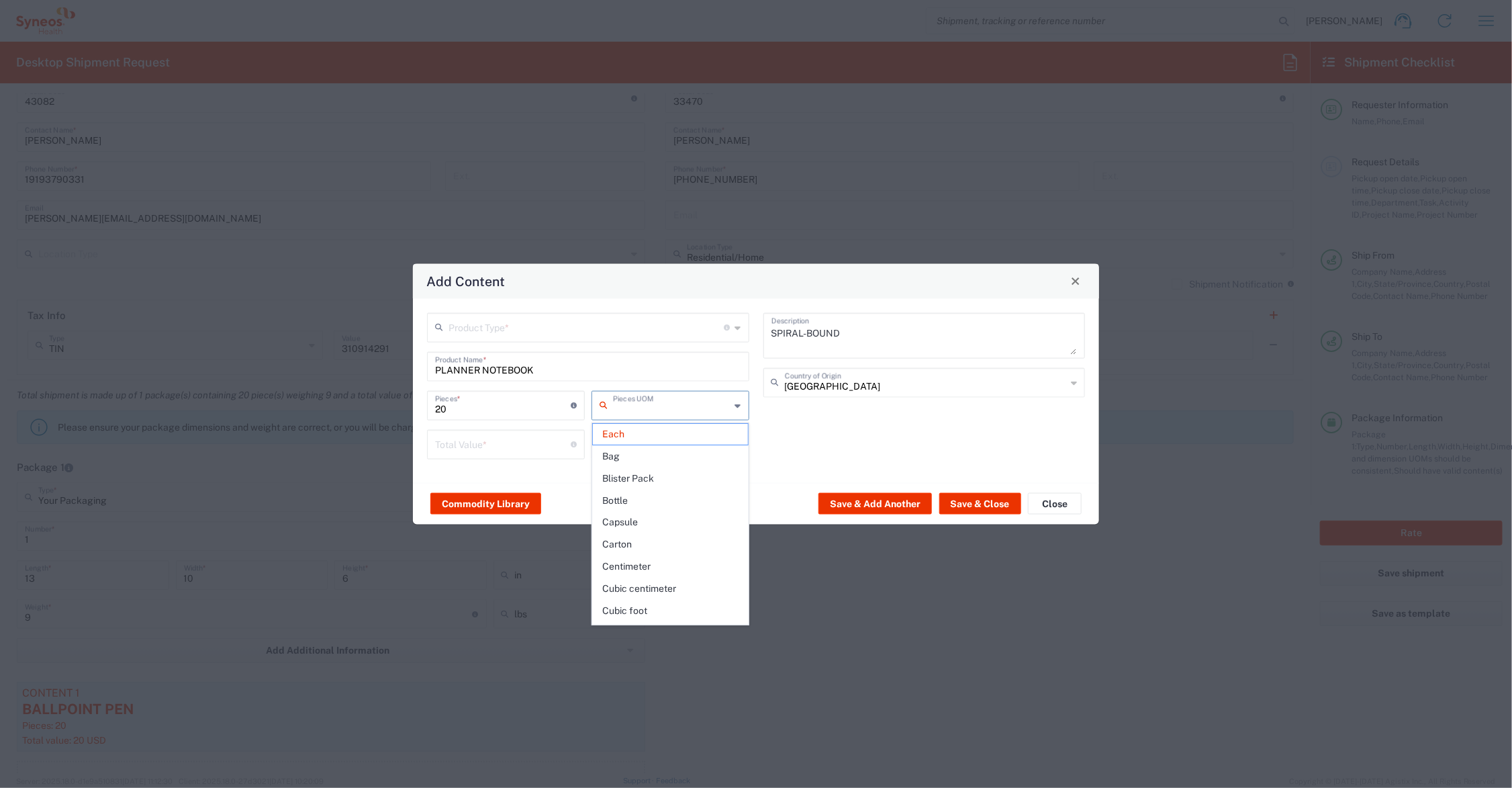
click at [455, 449] on input "number" at bounding box center [503, 443] width 136 height 23
type input "Each"
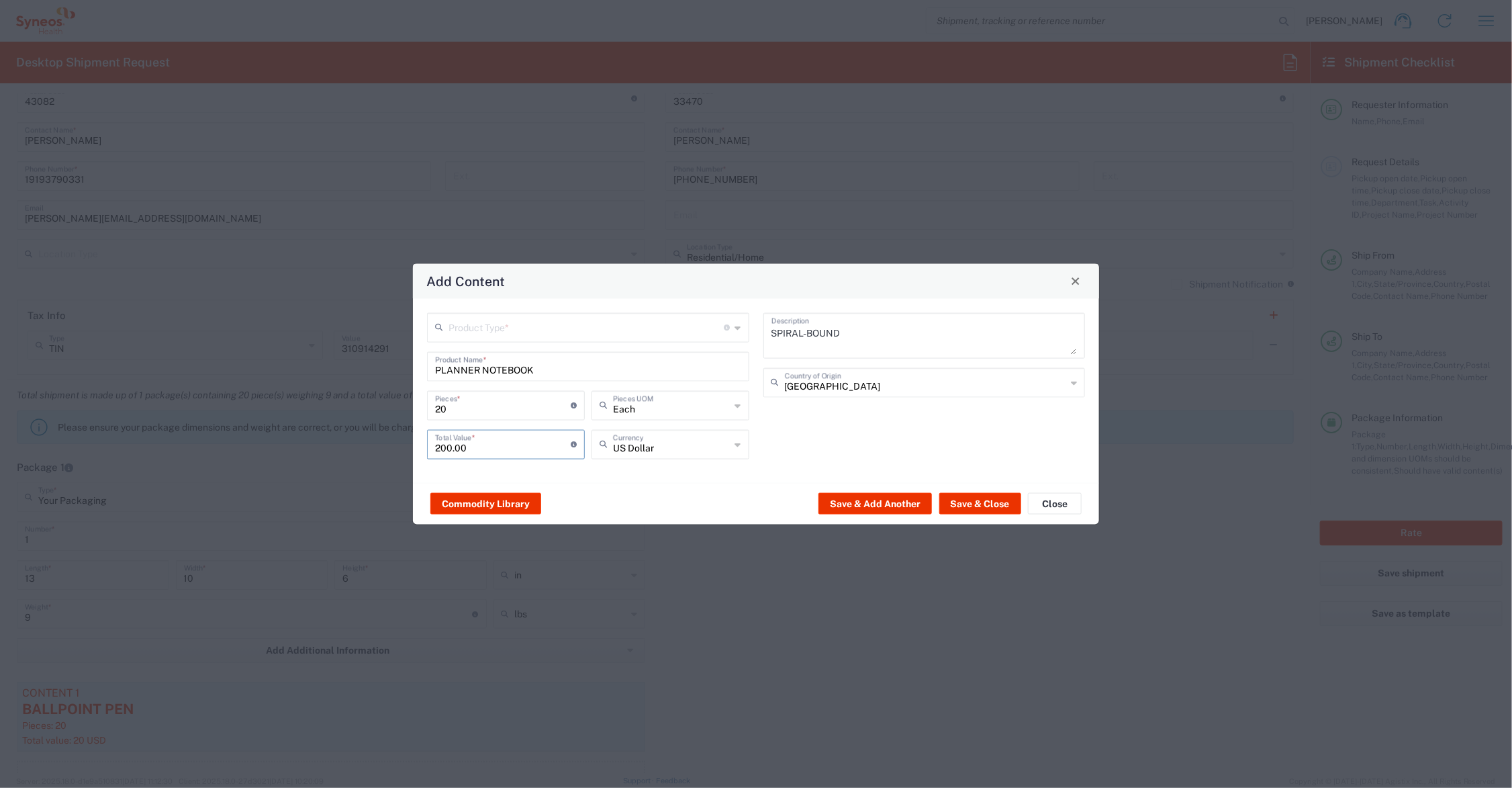
type input "200.00"
click at [471, 325] on input "text" at bounding box center [586, 326] width 276 height 23
click at [478, 377] on span "General Commodity" at bounding box center [588, 378] width 319 height 21
type input "General Commodity"
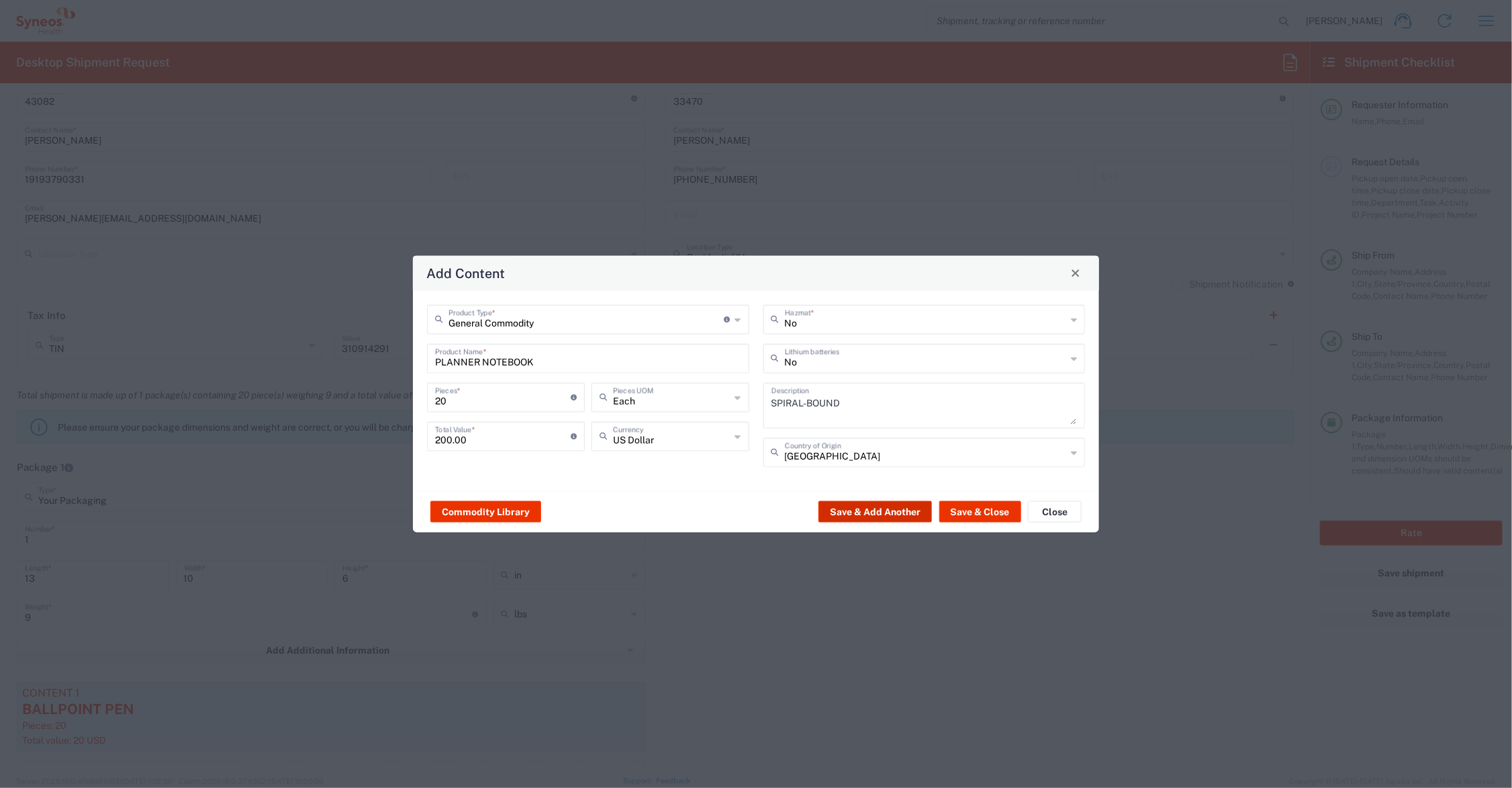
click at [892, 509] on button "Save & Add Another" at bounding box center [876, 511] width 114 height 21
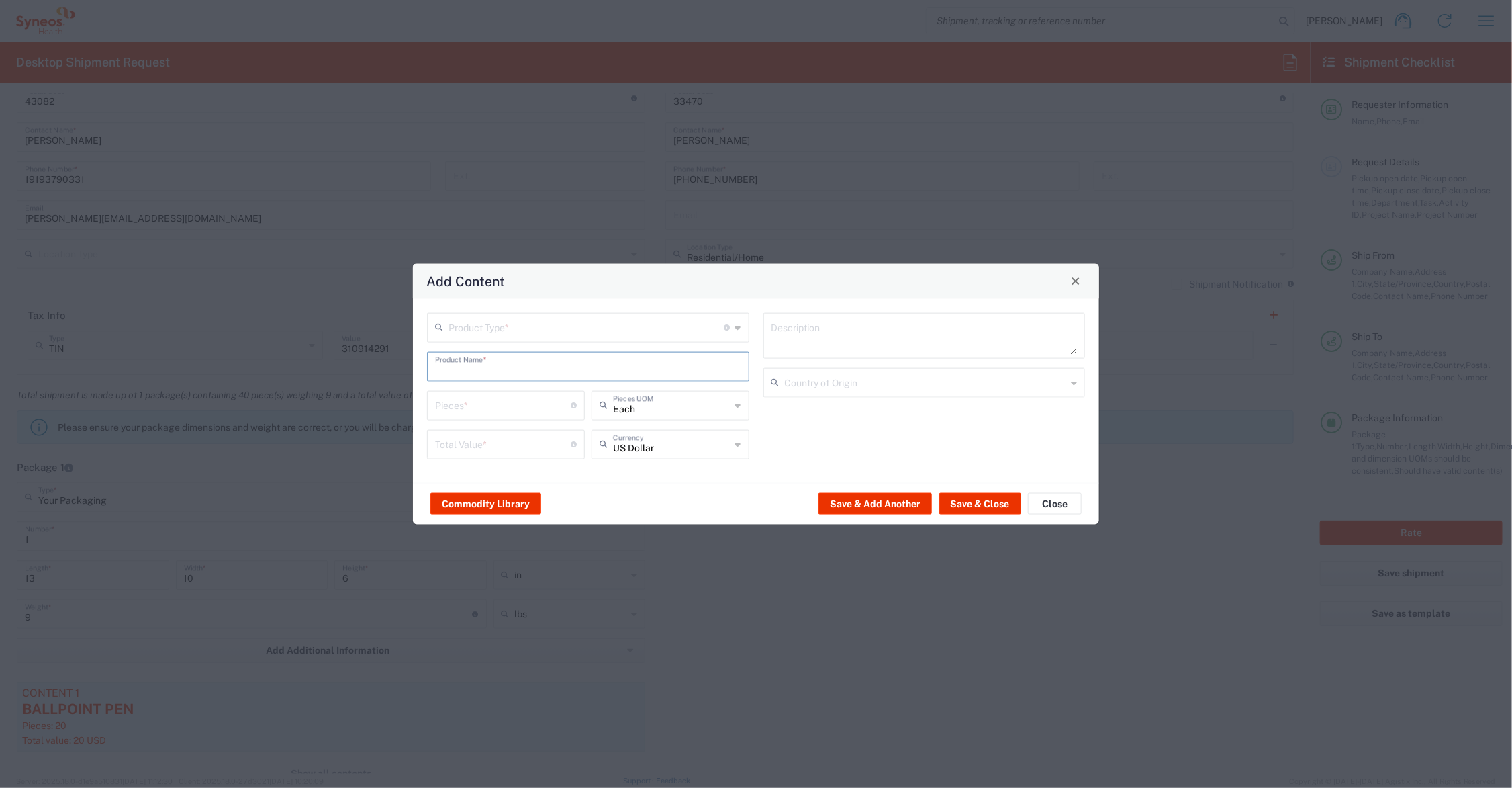
click at [488, 365] on input "text" at bounding box center [588, 365] width 306 height 23
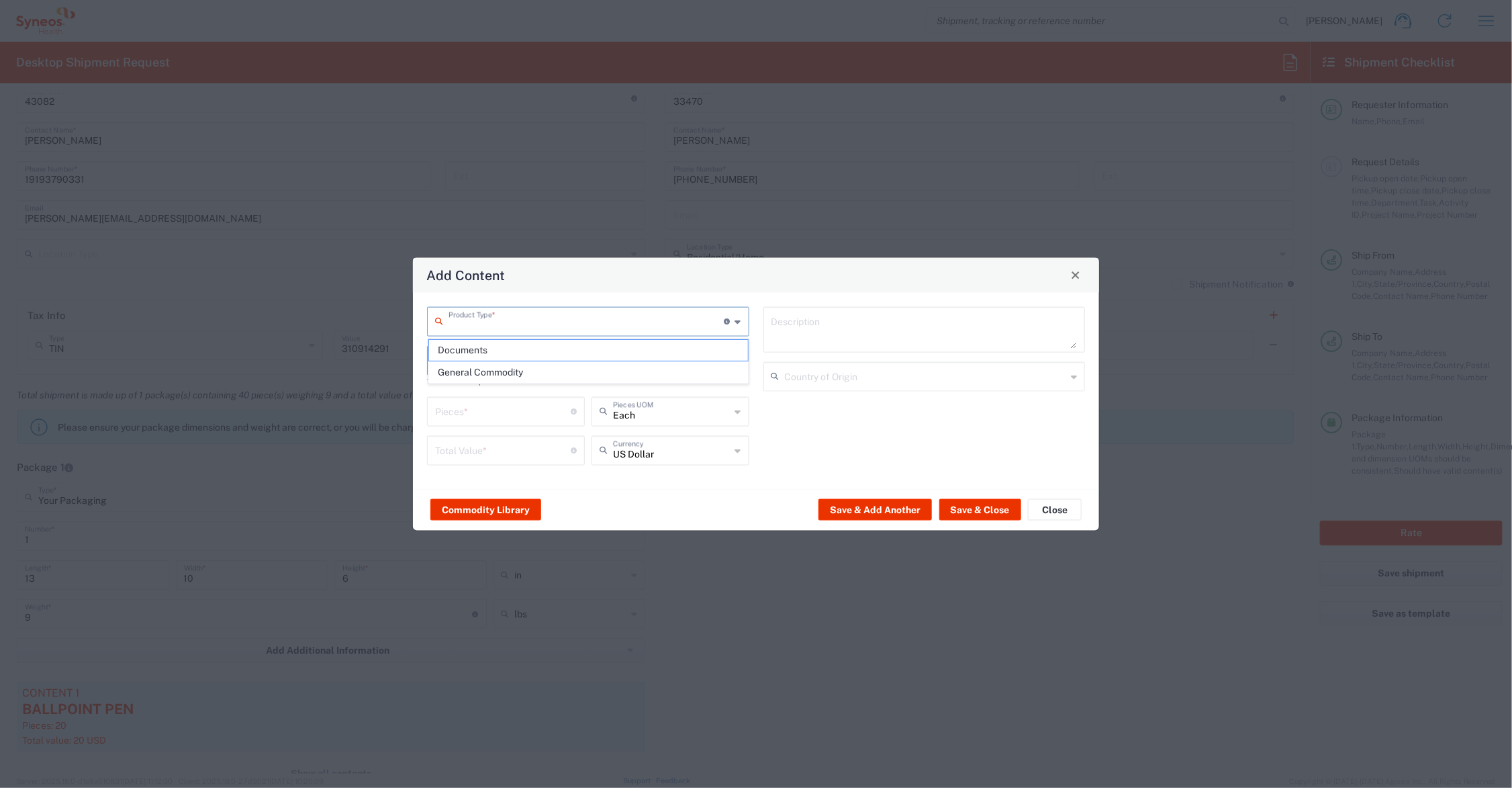
click at [490, 324] on input "text" at bounding box center [586, 320] width 276 height 23
click at [480, 350] on span "Documents" at bounding box center [588, 350] width 319 height 21
type input "Documents"
type input "1"
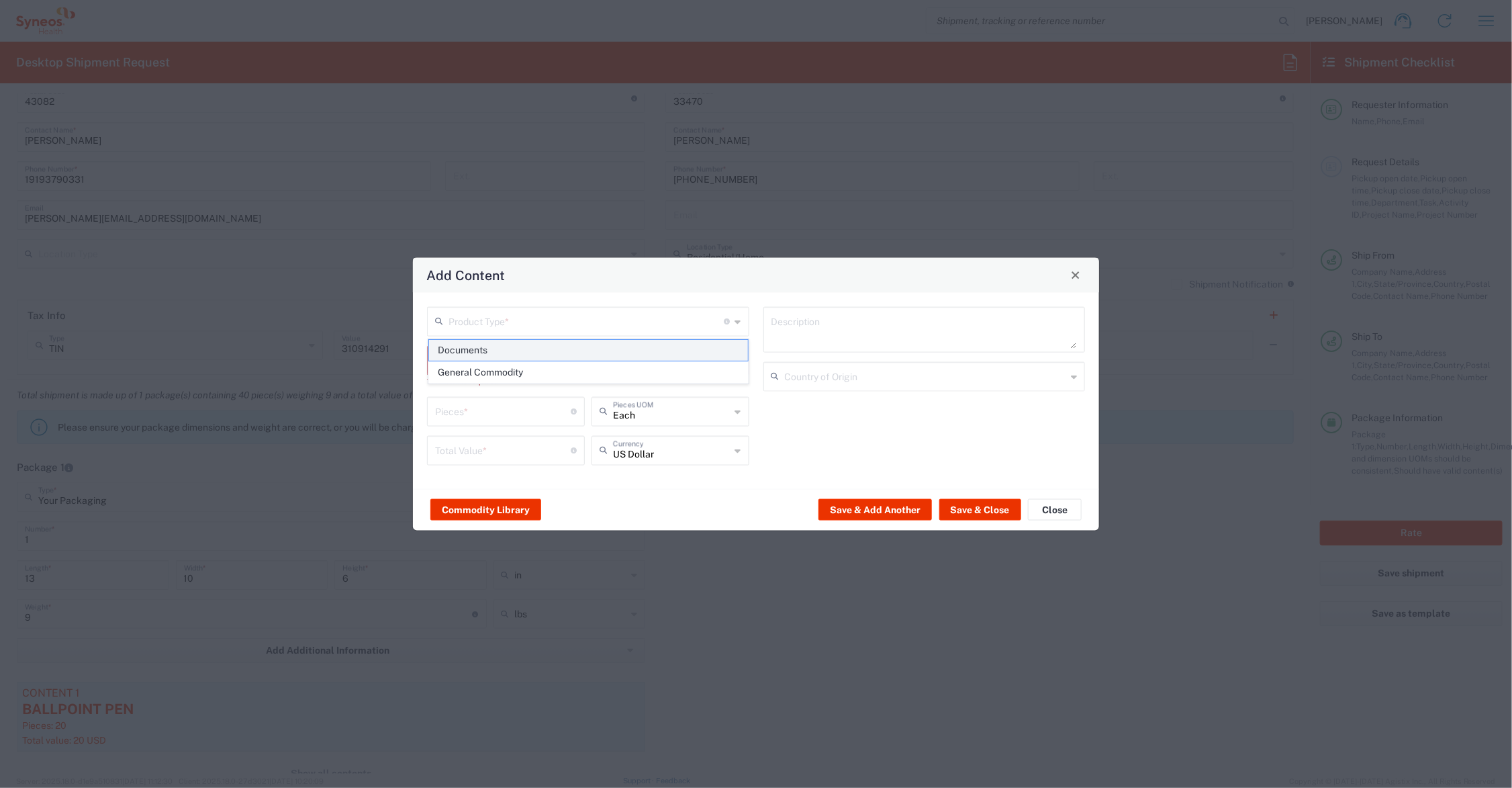
type input "1"
type textarea "Documents"
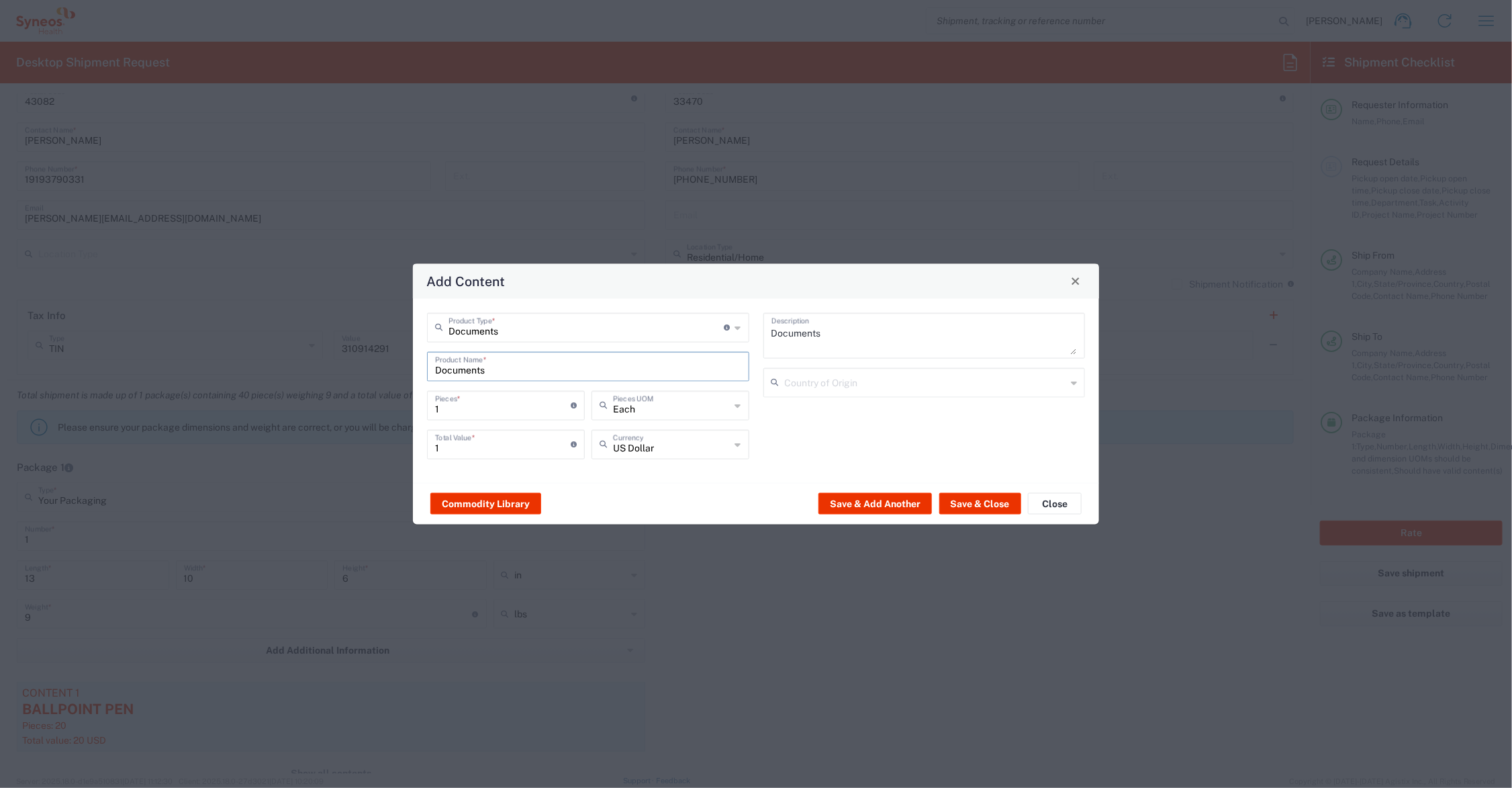
drag, startPoint x: 500, startPoint y: 368, endPoint x: 376, endPoint y: 362, distance: 124.1
click at [376, 362] on div "Add Content Documents Product Type * Document: Paper document generated interna…" at bounding box center [756, 394] width 1512 height 788
click at [480, 397] on div "BROCHURE 4X9 FOLDED" at bounding box center [588, 397] width 320 height 23
type input "BROCHURE 4X9 FOLDED"
type textarea "BROCHURE 4X9 FOLDED"
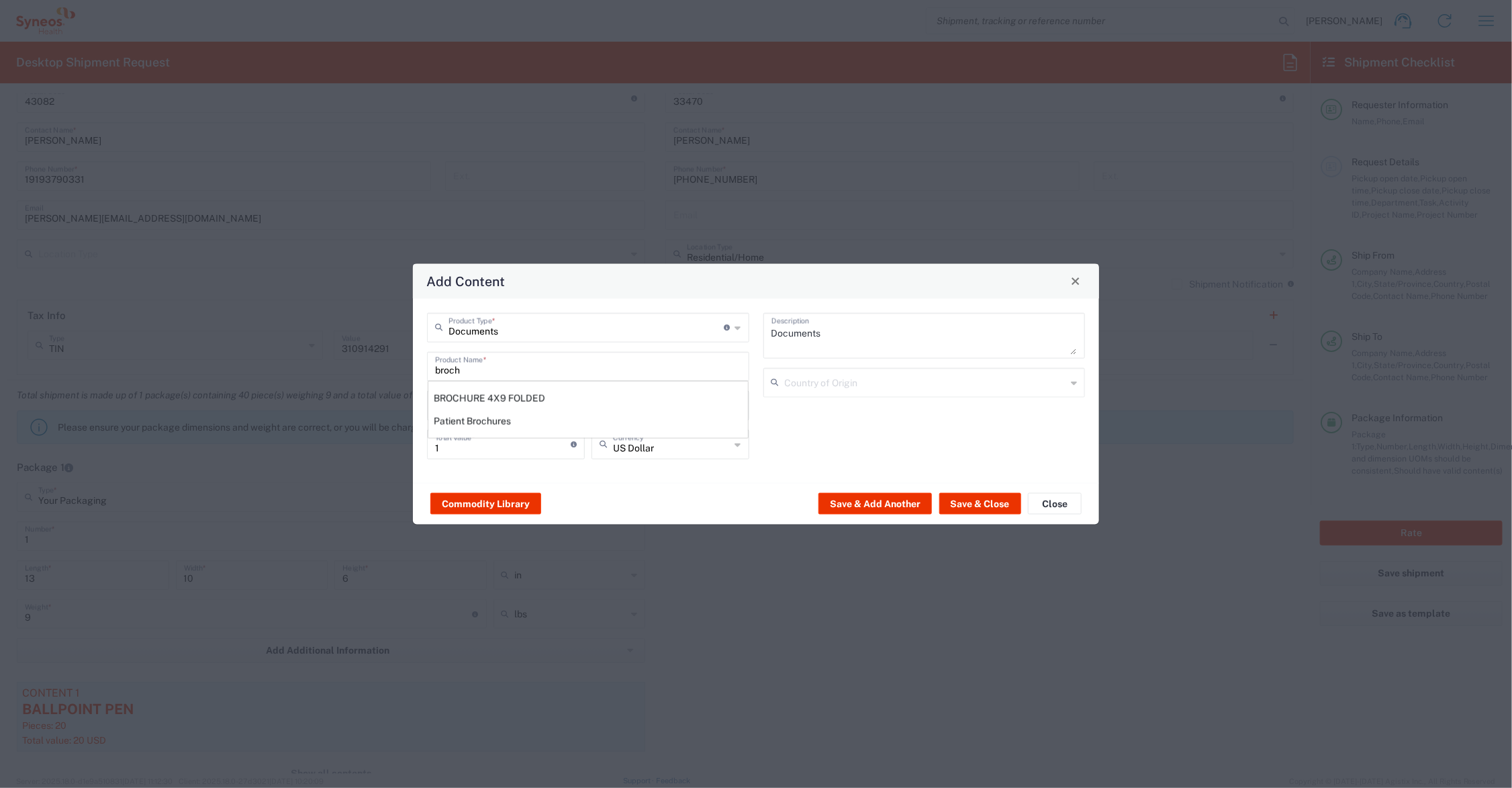
type input "[GEOGRAPHIC_DATA]"
drag, startPoint x: 461, startPoint y: 403, endPoint x: 417, endPoint y: 403, distance: 44.0
click at [417, 403] on div "Documents Product Type * Document: Paper document generated internally by Syneo…" at bounding box center [756, 390] width 686 height 184
type input "20"
click at [467, 448] on input "number" at bounding box center [503, 443] width 136 height 23
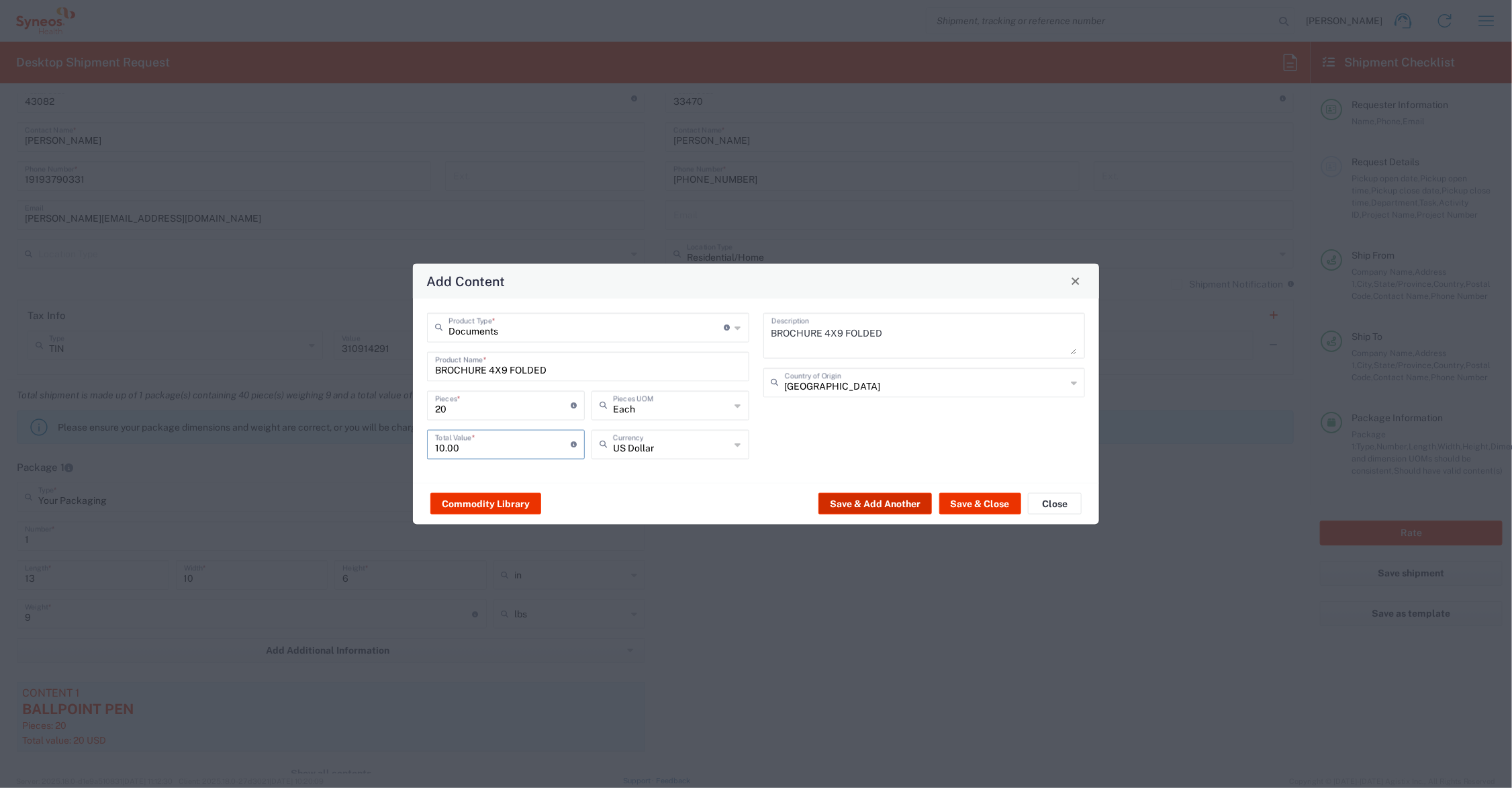
type input "10.00"
click at [891, 498] on button "Save & Add Another" at bounding box center [876, 503] width 114 height 21
click at [974, 502] on button "Save & Close" at bounding box center [980, 503] width 82 height 21
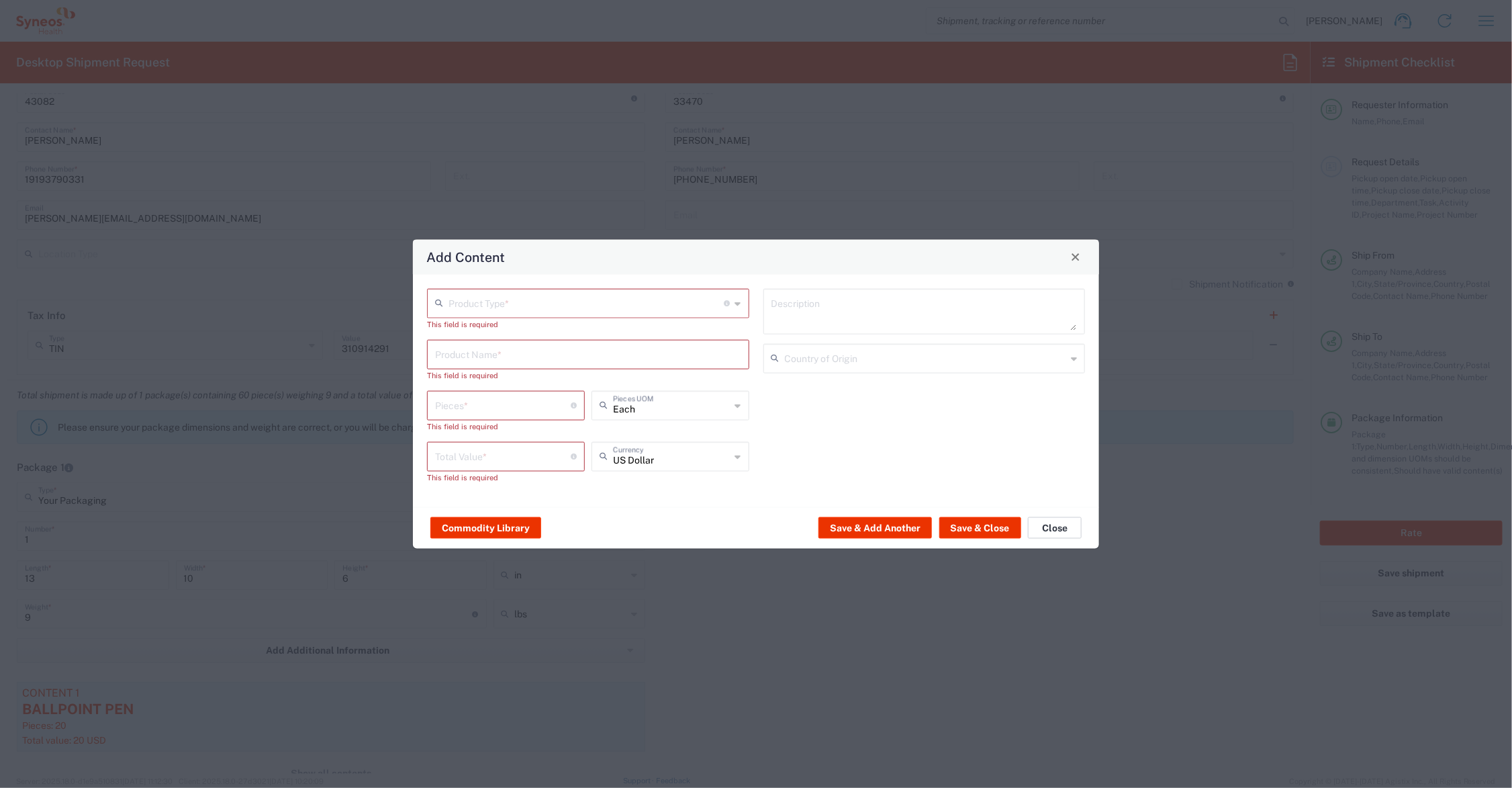
click at [1051, 524] on button "Close" at bounding box center [1055, 528] width 53 height 21
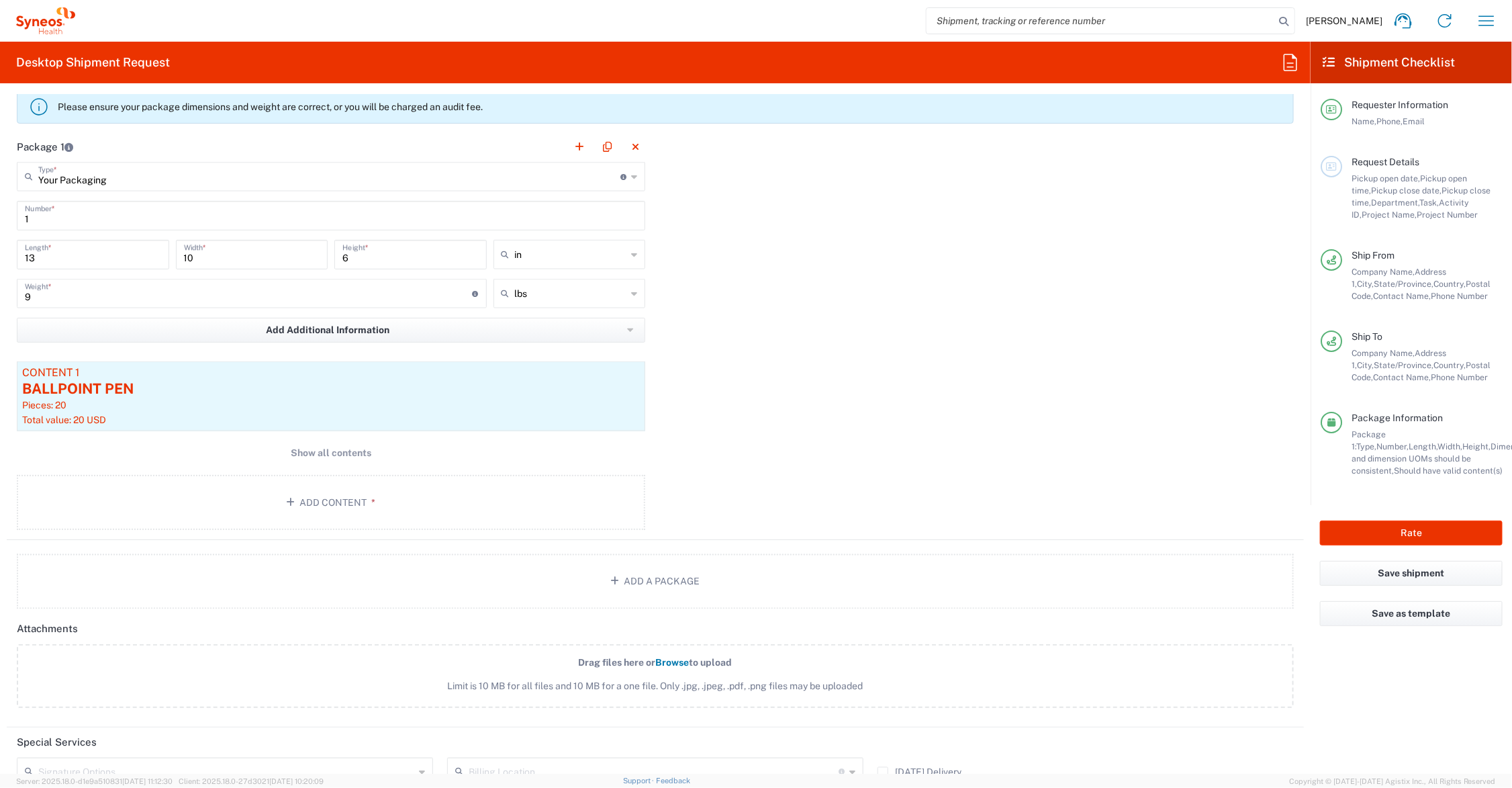
scroll to position [1175, 0]
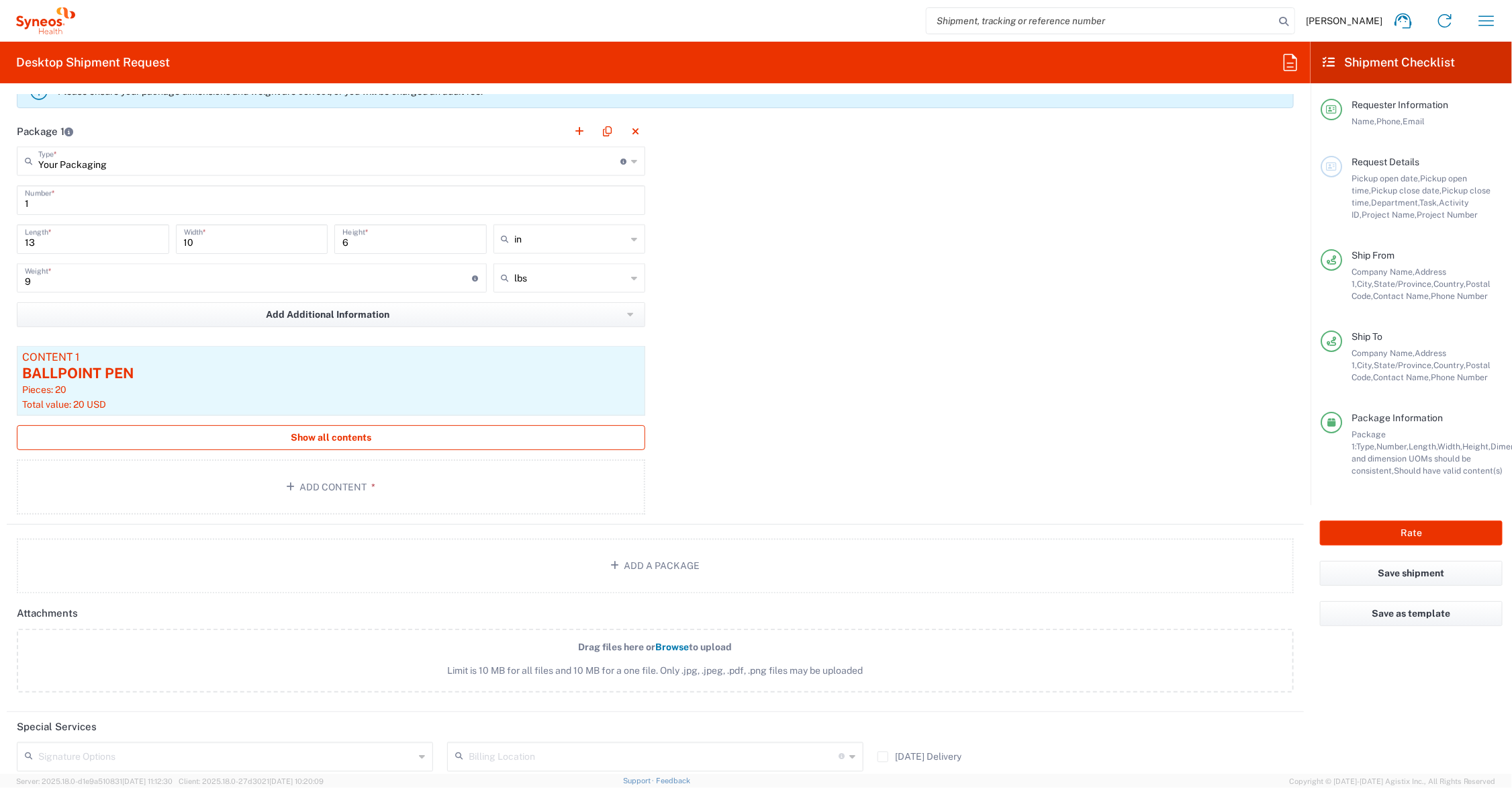
click at [333, 439] on span "Show all contents" at bounding box center [331, 437] width 81 height 13
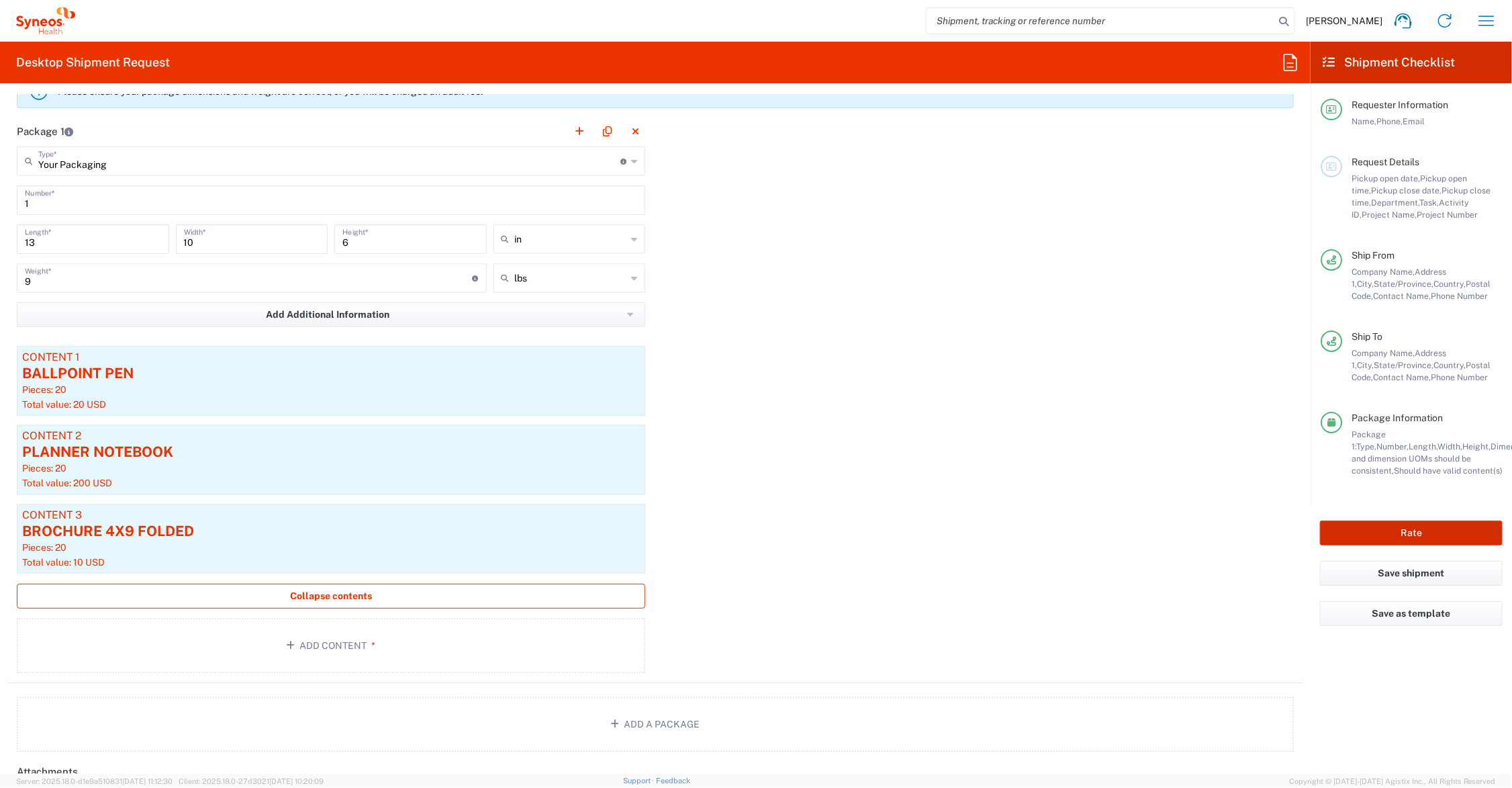
click at [1391, 531] on button "Rate" at bounding box center [1411, 533] width 183 height 25
type input "Commercial.ncinsv.23.107360"
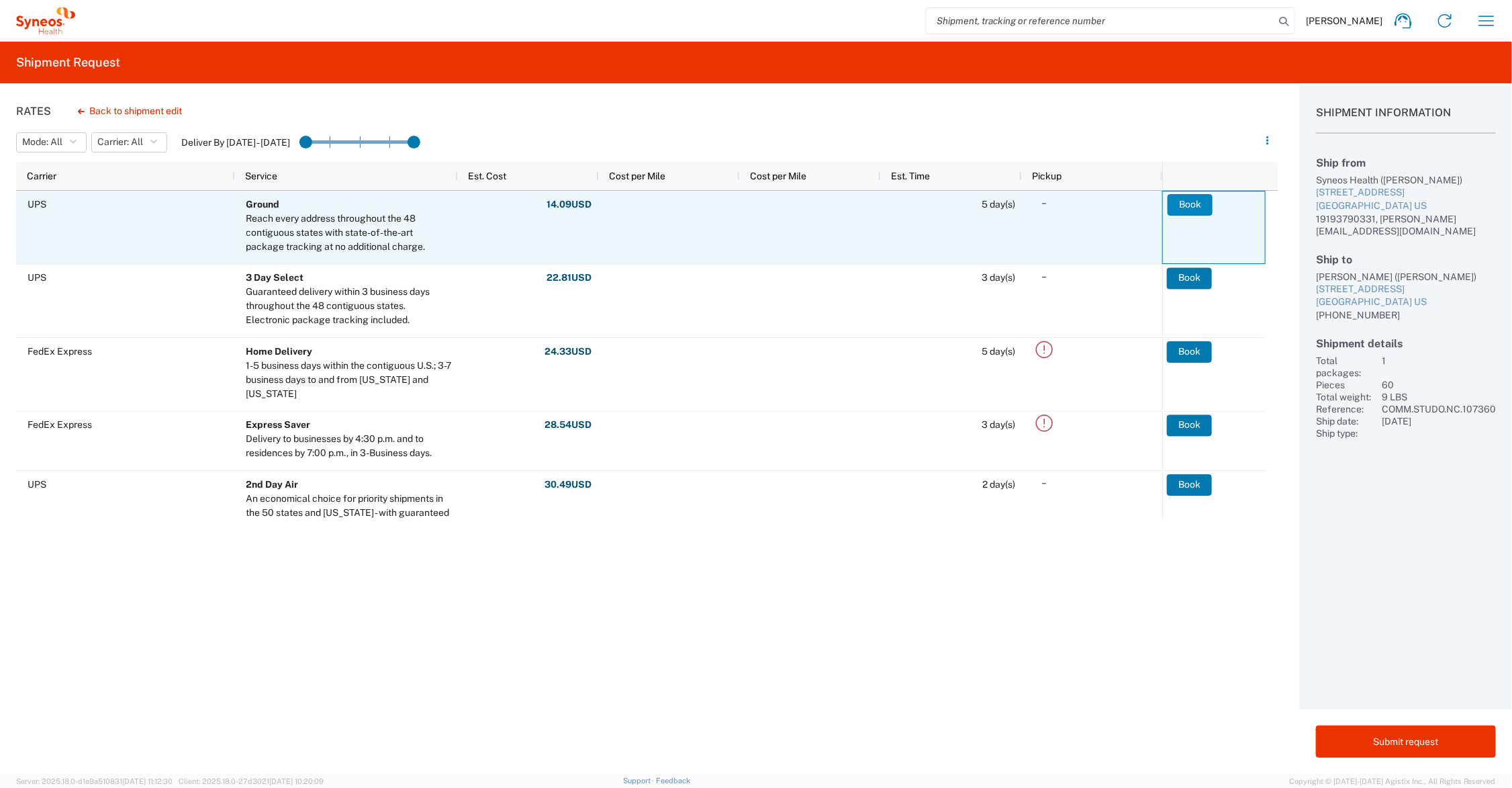
click at [1187, 204] on button "Book" at bounding box center [1190, 204] width 45 height 21
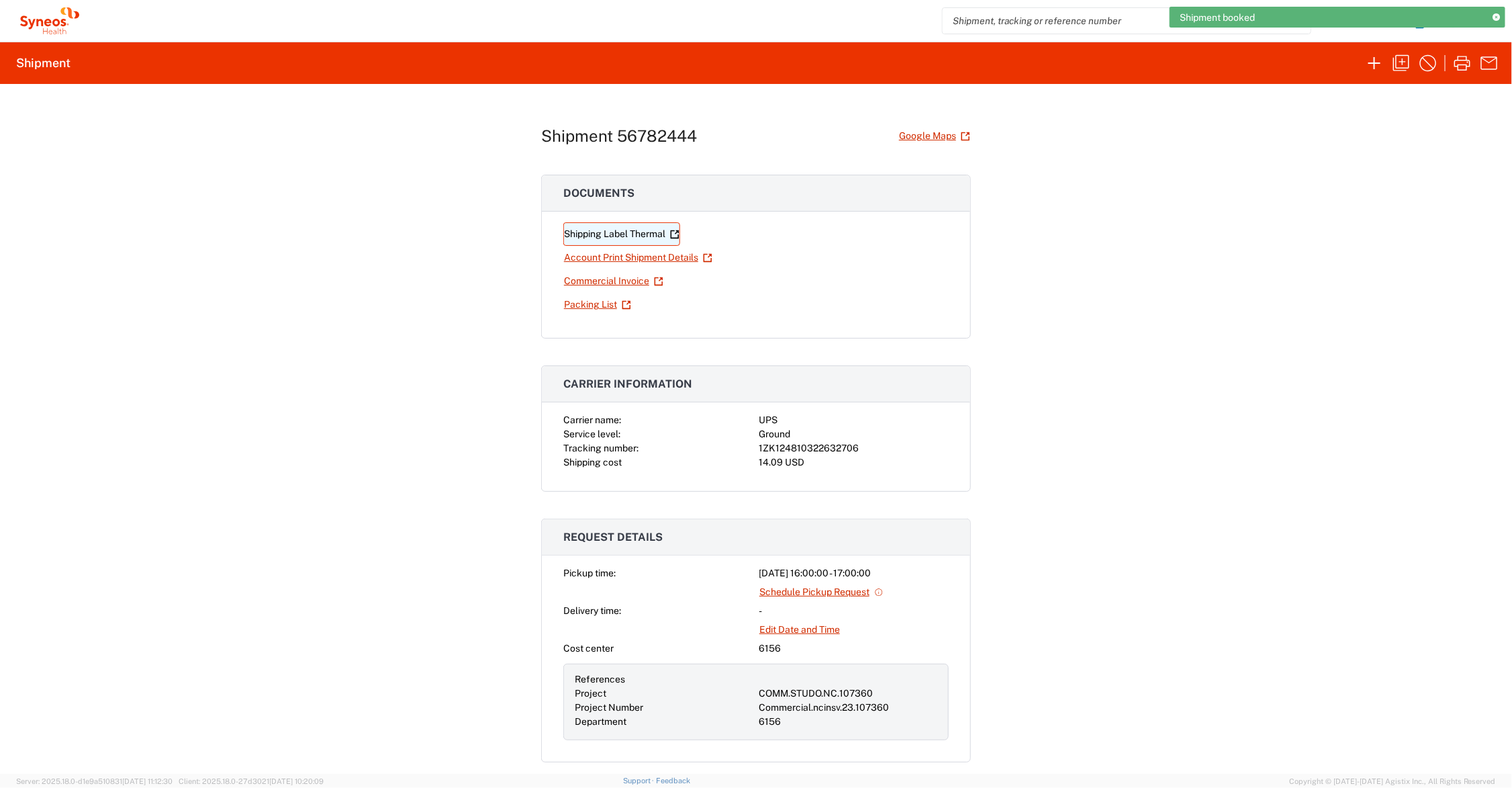
click at [643, 230] on link "Shipping Label Thermal" at bounding box center [621, 234] width 117 height 23
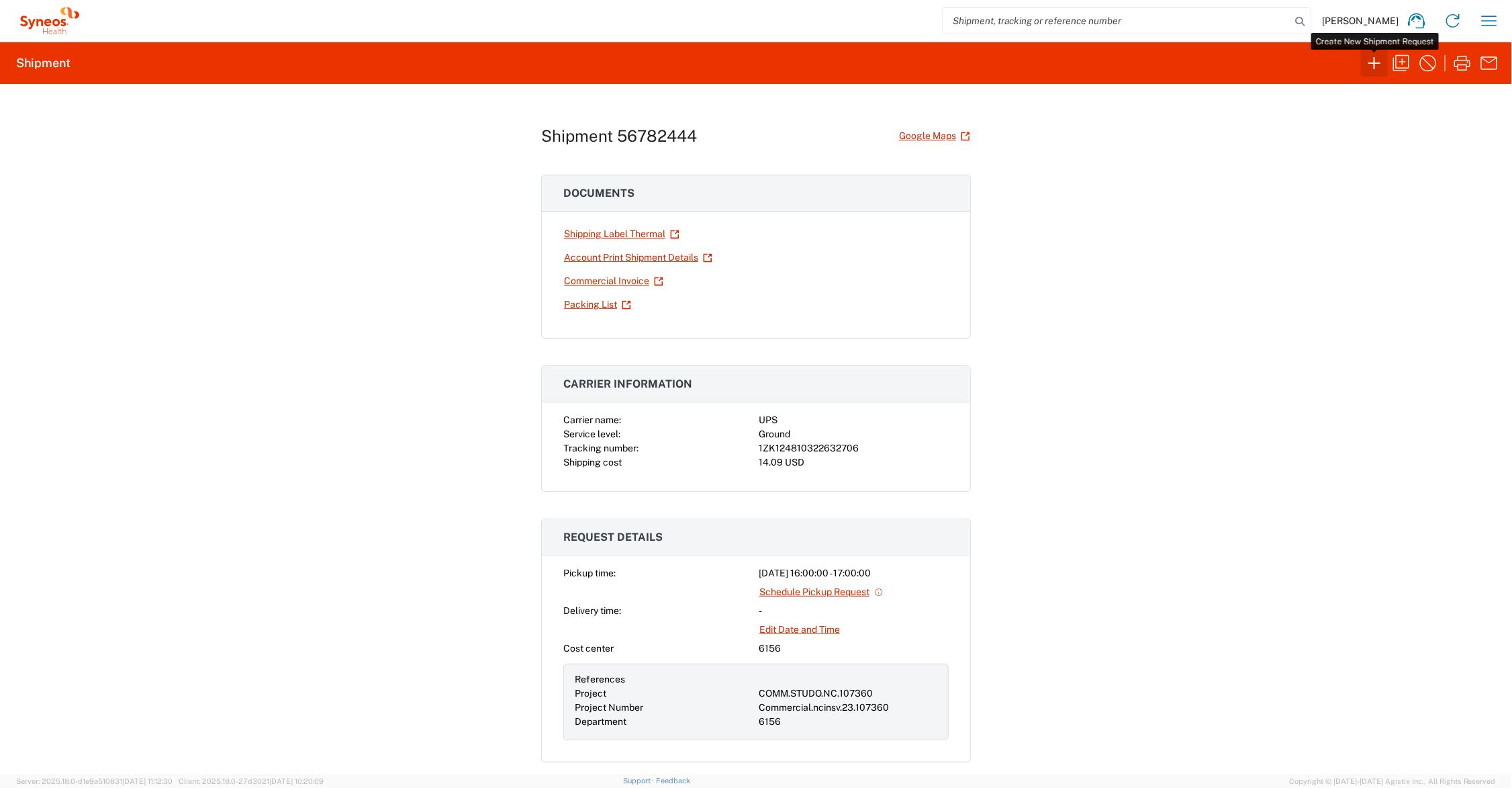
click at [1367, 61] on icon "button" at bounding box center [1374, 62] width 21 height 21
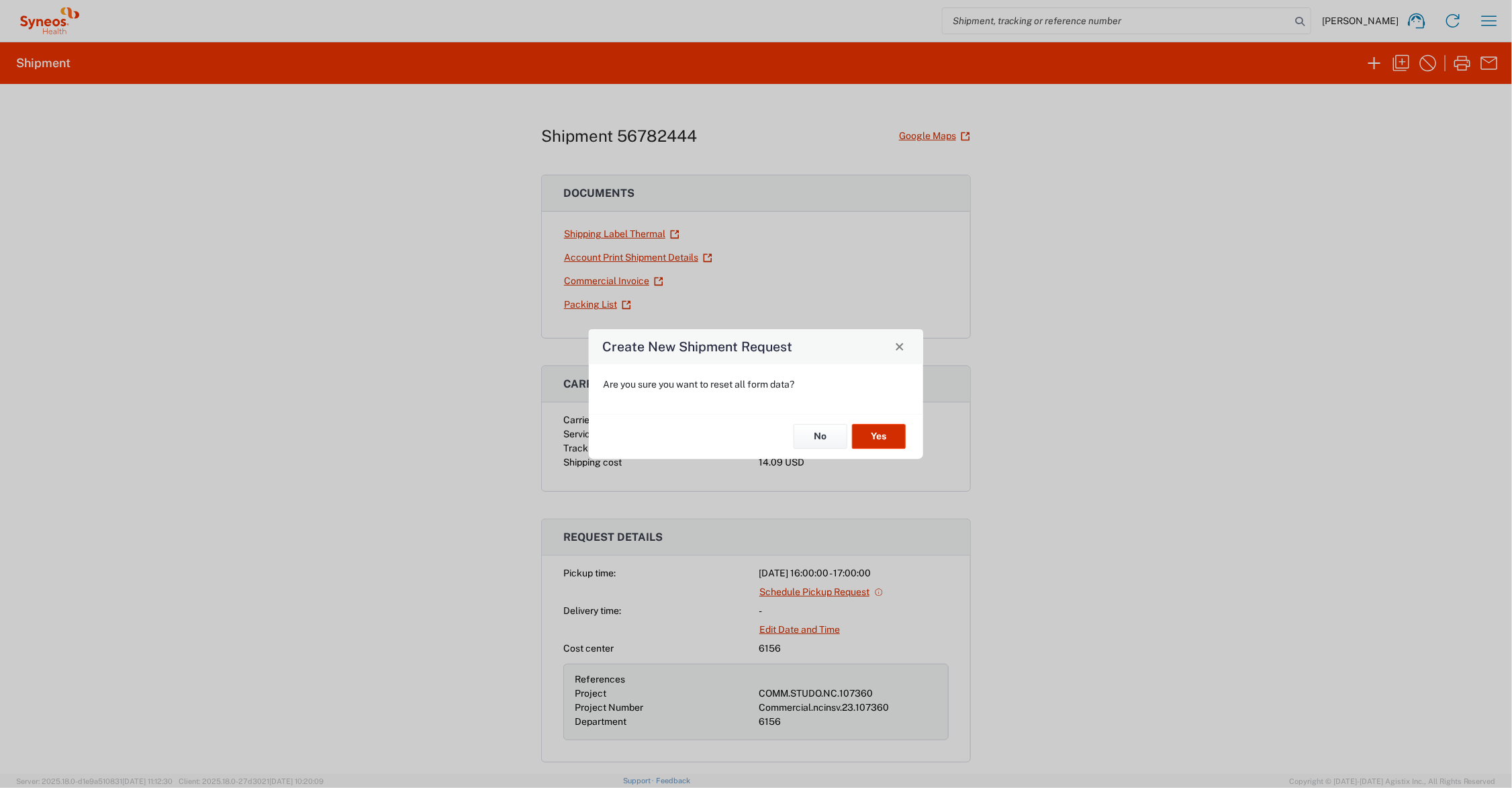
click at [880, 437] on button "Yes" at bounding box center [879, 436] width 53 height 25
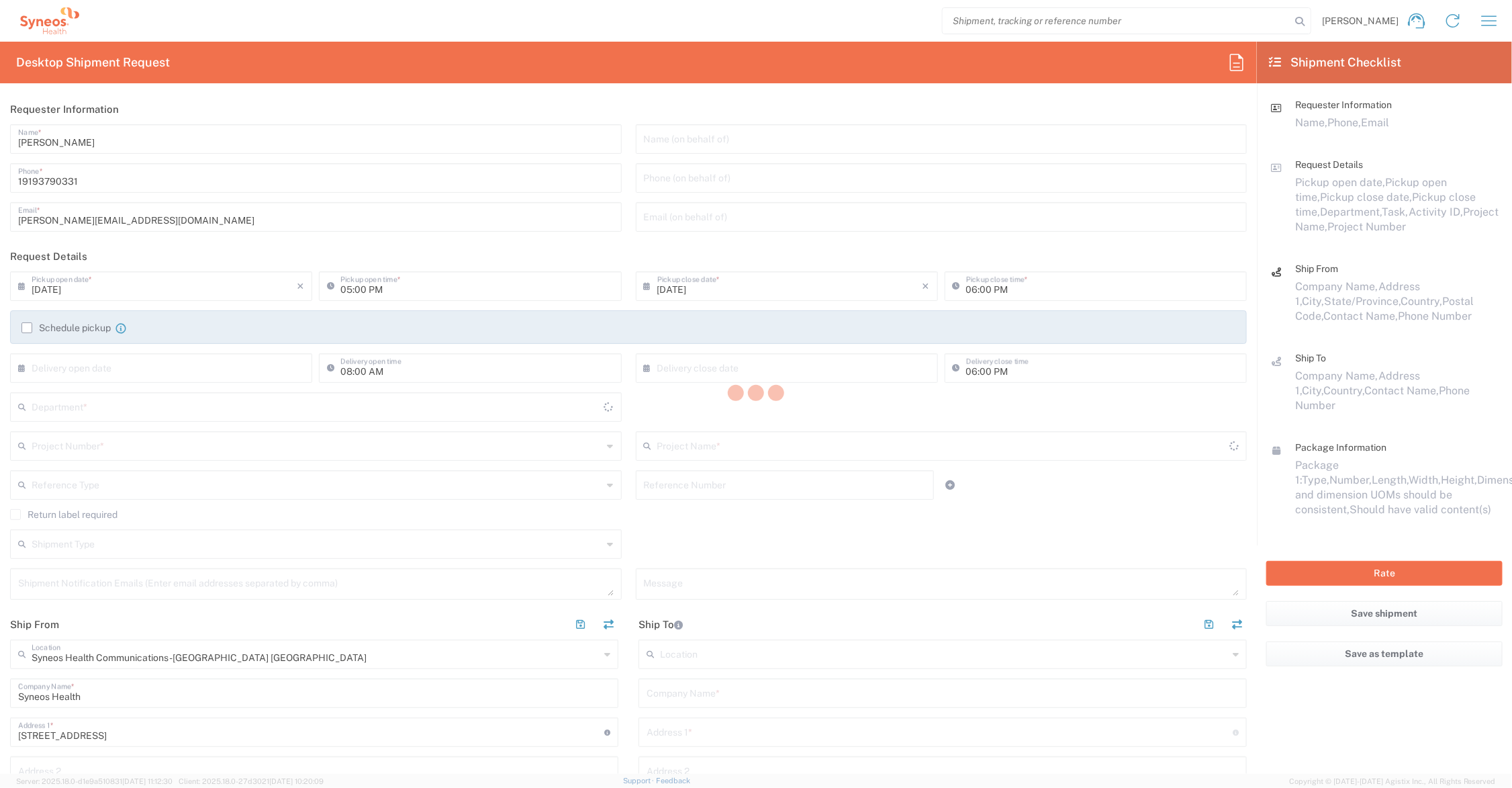
type input "[US_STATE]"
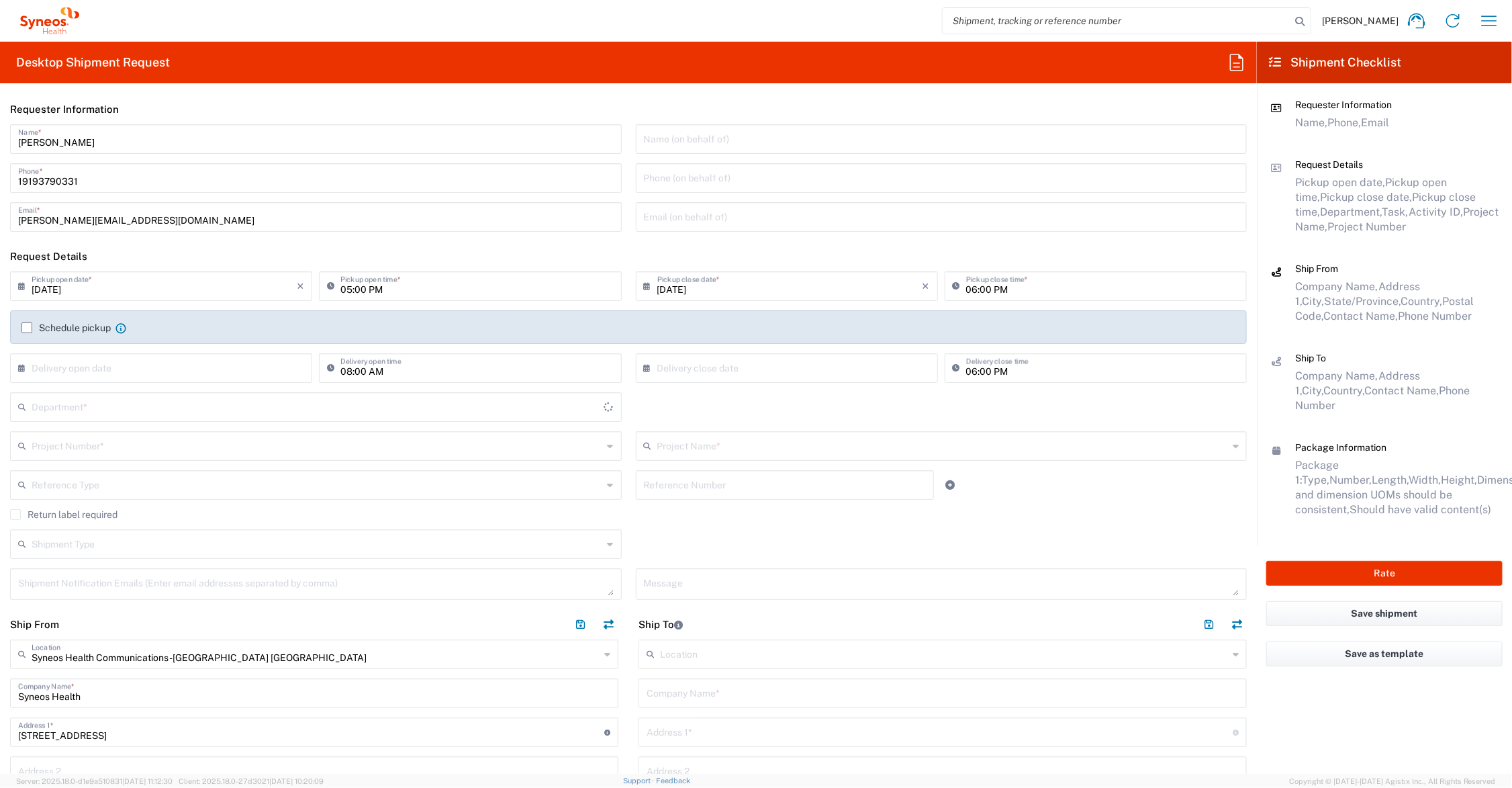
type input "6156"
click at [703, 440] on input "text" at bounding box center [943, 445] width 571 height 23
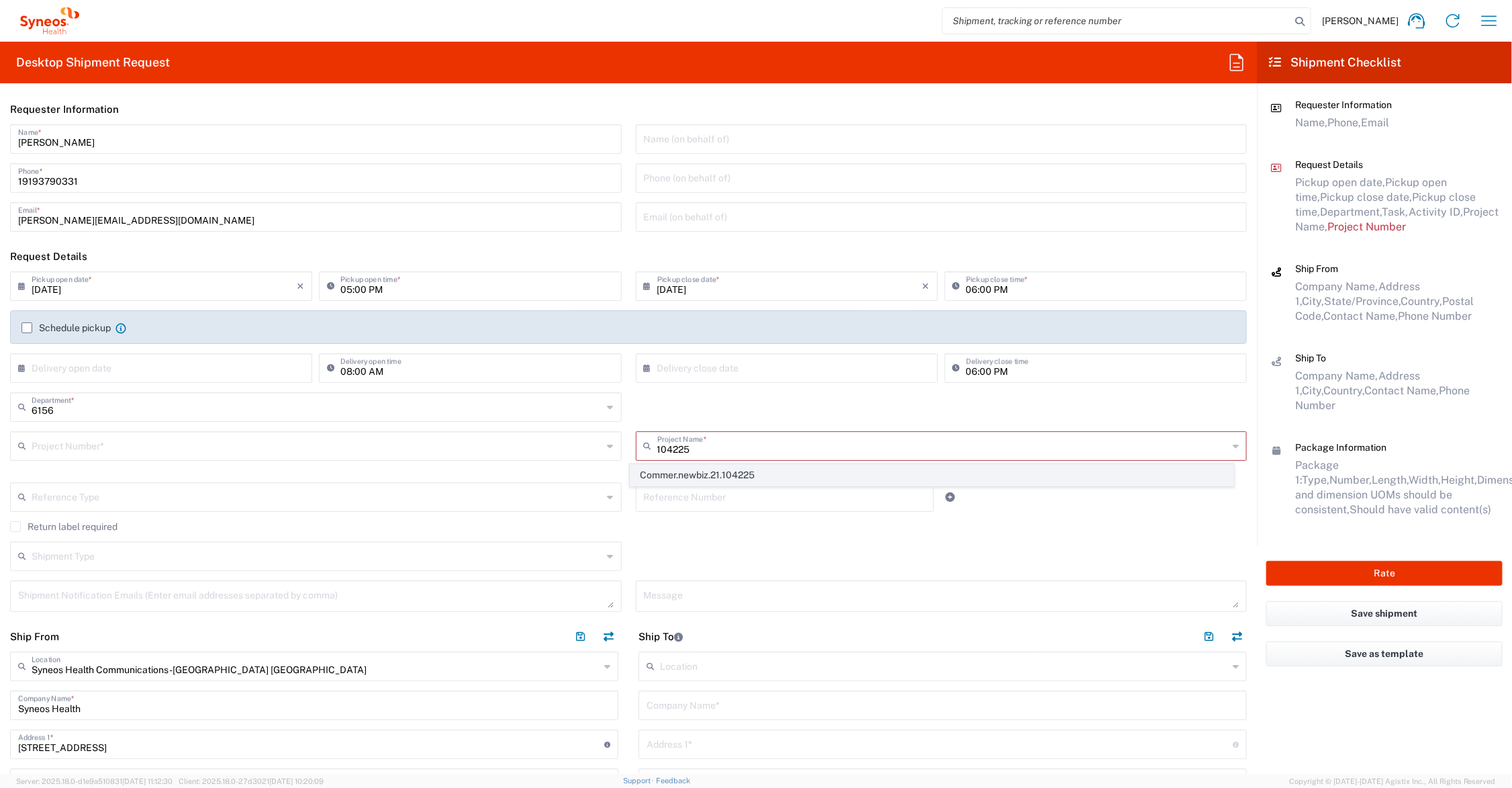
click at [707, 473] on span "Commer.newbiz.21.104225" at bounding box center [931, 475] width 602 height 21
type input "Commer.newbiz.21.104225"
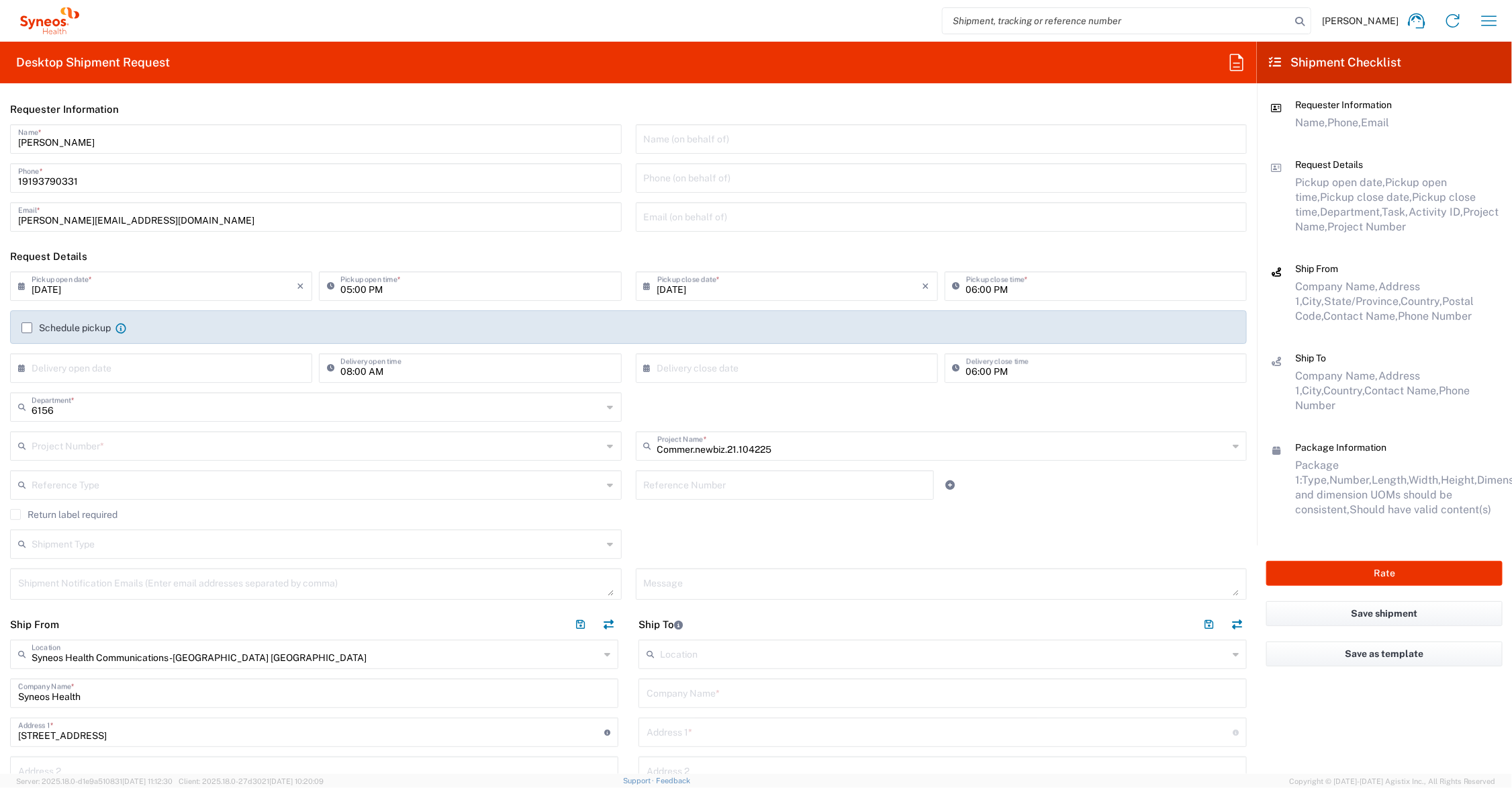
click at [706, 490] on input "text" at bounding box center [785, 484] width 283 height 23
type input "ADUS.INCHO.NB.104225"
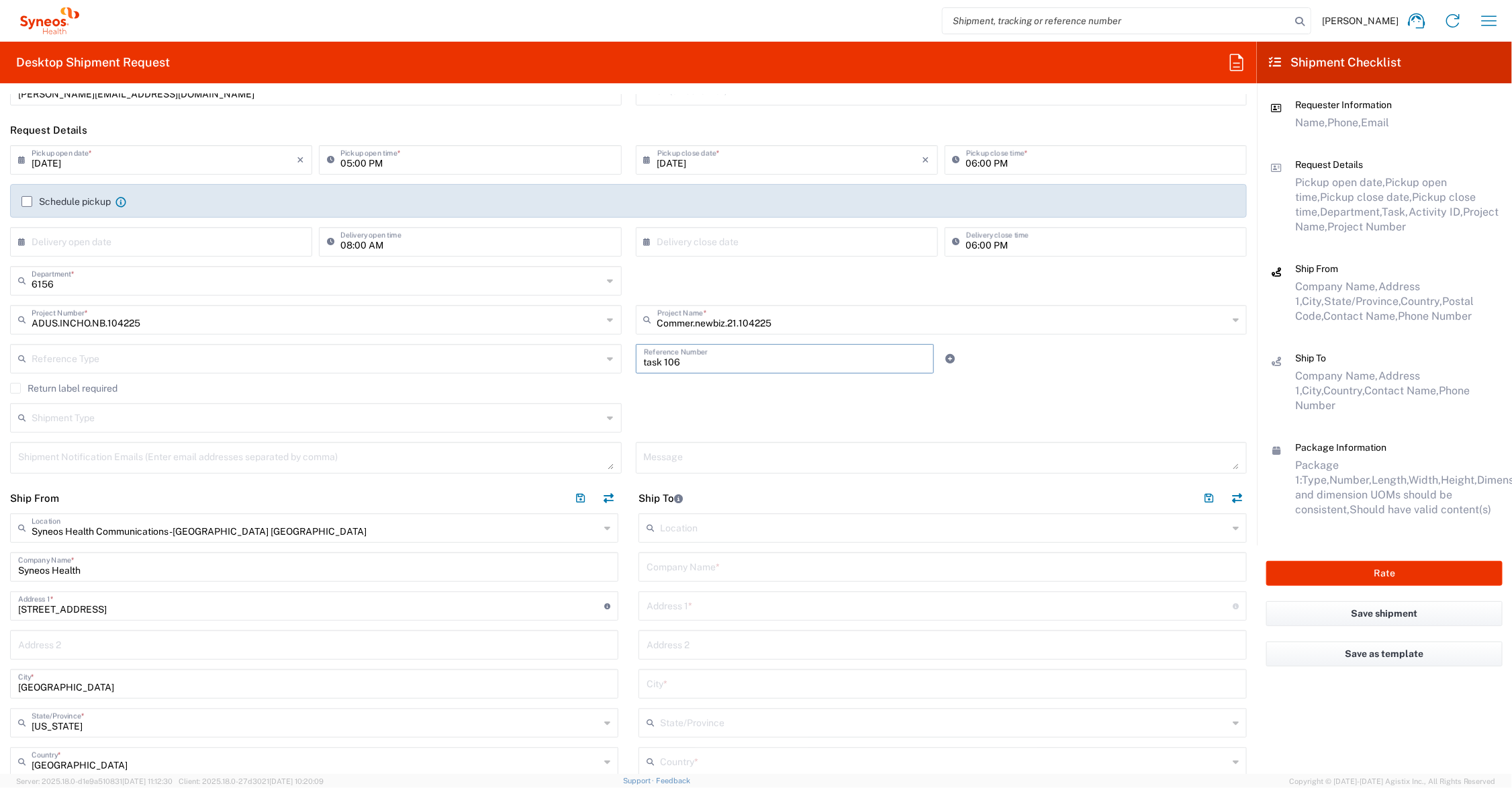
scroll to position [168, 0]
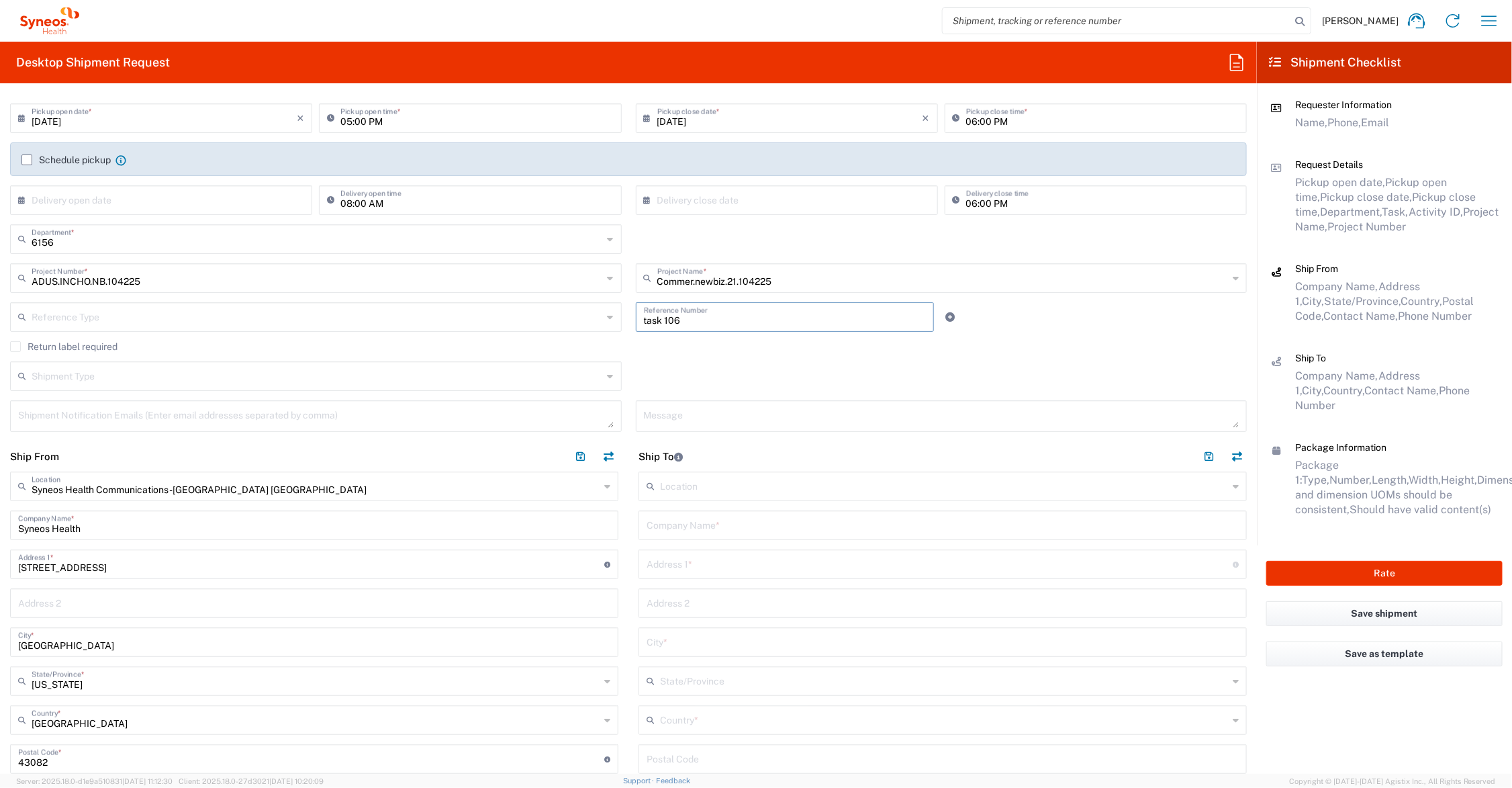
type input "task 106"
click at [769, 527] on input "text" at bounding box center [943, 524] width 592 height 23
click at [700, 527] on input "[PERSON_NAME]" at bounding box center [943, 524] width 592 height 23
drag, startPoint x: 716, startPoint y: 527, endPoint x: 658, endPoint y: 527, distance: 58.0
click at [608, 527] on div "Ship From Syneos Health Communications-[GEOGRAPHIC_DATA] [GEOGRAPHIC_DATA] Loca…" at bounding box center [628, 735] width 1257 height 589
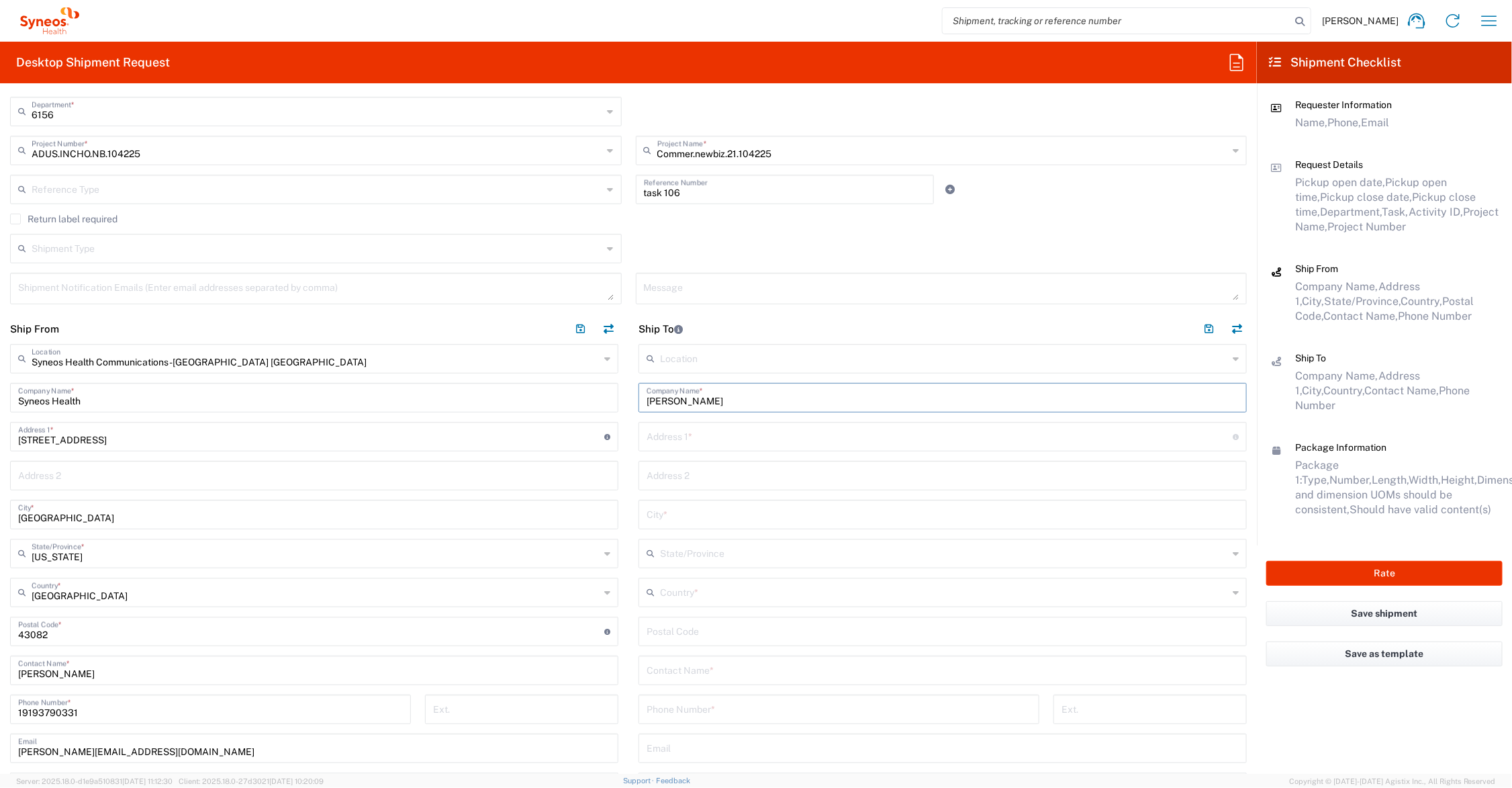
scroll to position [336, 0]
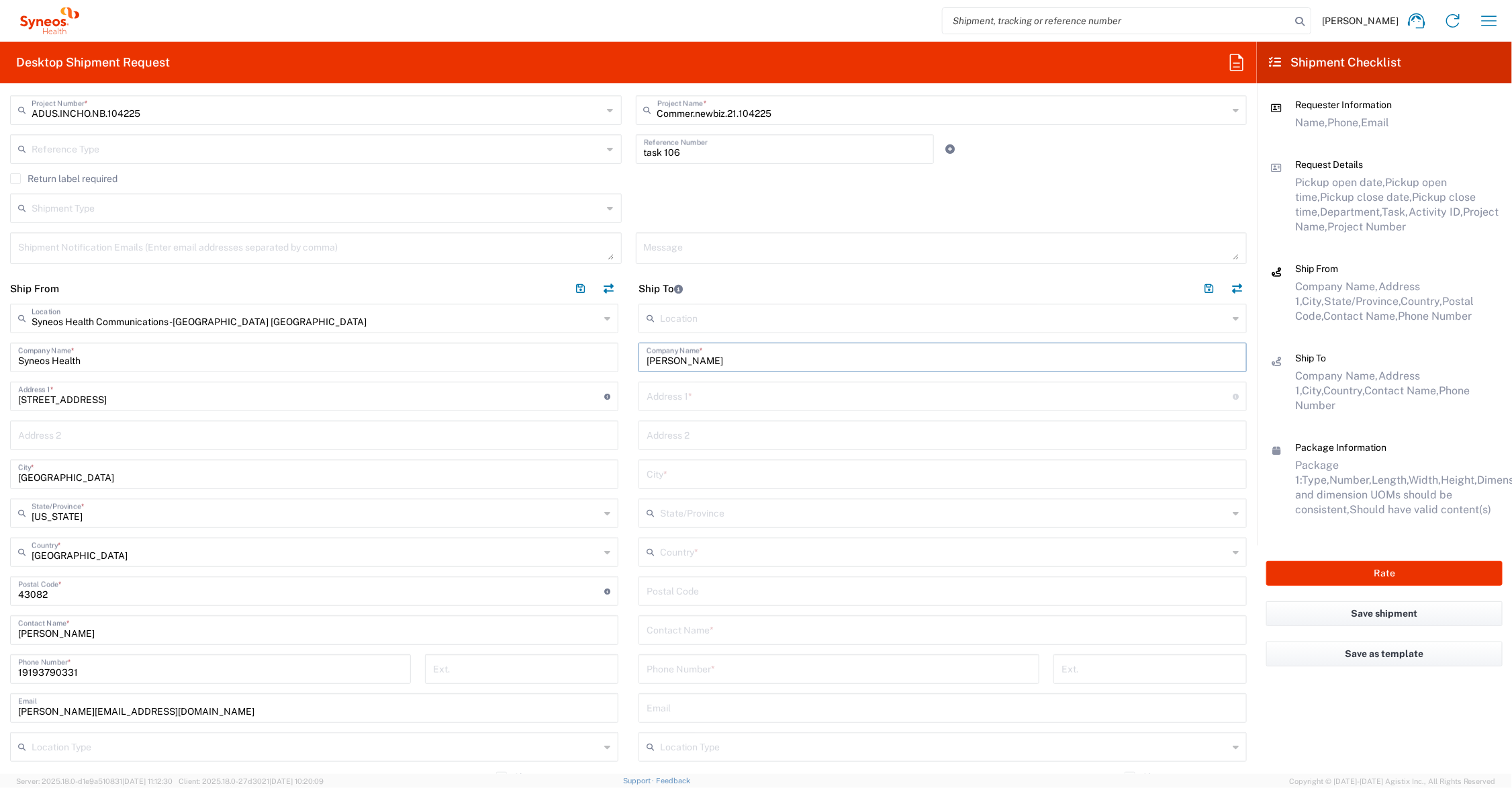
type input "[PERSON_NAME]"
click at [710, 628] on input "text" at bounding box center [943, 629] width 592 height 23
paste input "[PERSON_NAME]"
type input "[PERSON_NAME]"
click at [710, 659] on input "tel" at bounding box center [839, 668] width 385 height 23
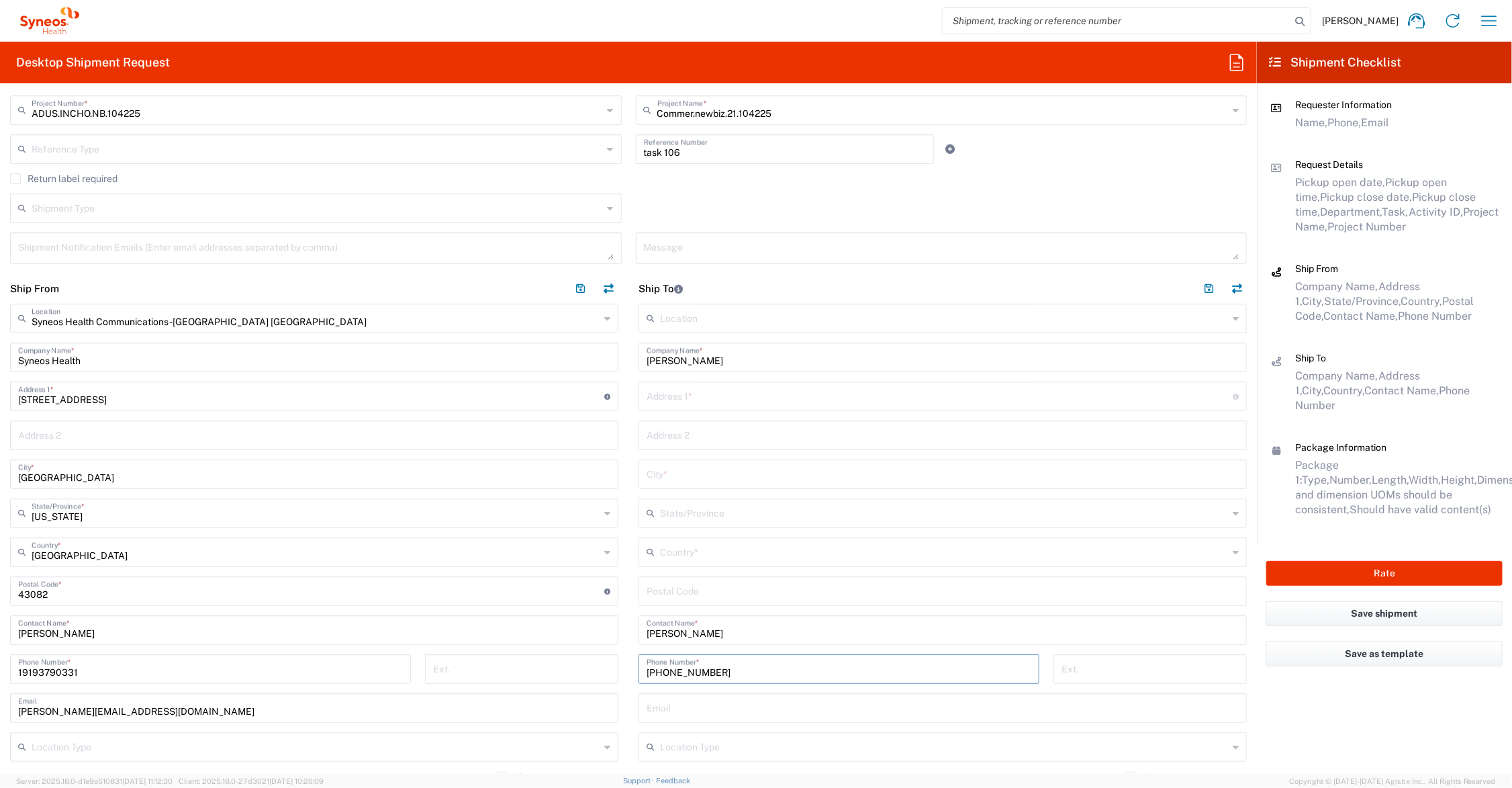
type input "[PHONE_NUMBER]"
click at [722, 400] on input "text" at bounding box center [940, 395] width 586 height 23
type input "[STREET_ADDRESS]"
type input "Jupitor"
click at [706, 618] on span "[GEOGRAPHIC_DATA]" at bounding box center [933, 626] width 599 height 21
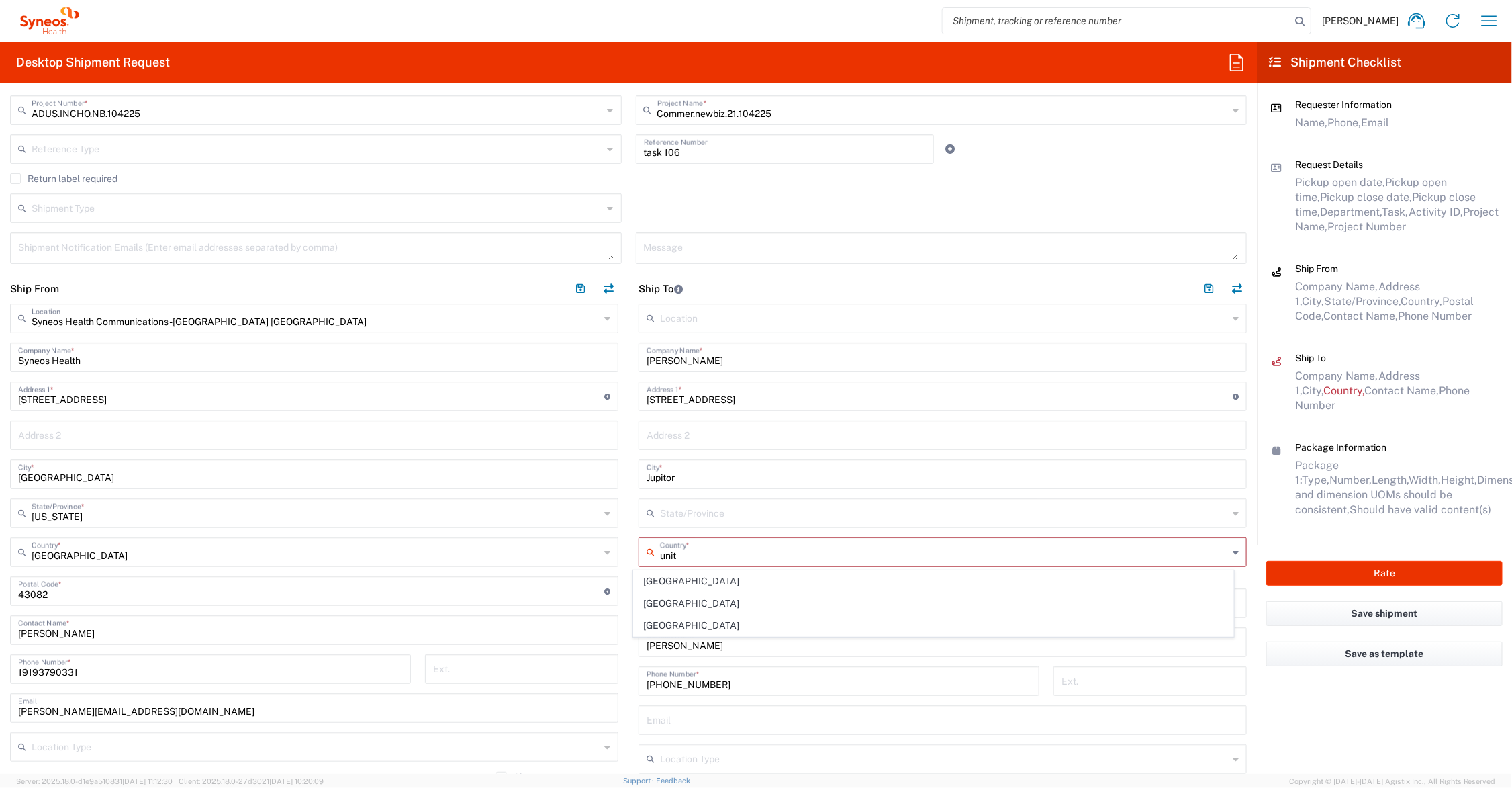
type input "[GEOGRAPHIC_DATA]"
click at [668, 508] on input "text" at bounding box center [943, 512] width 568 height 23
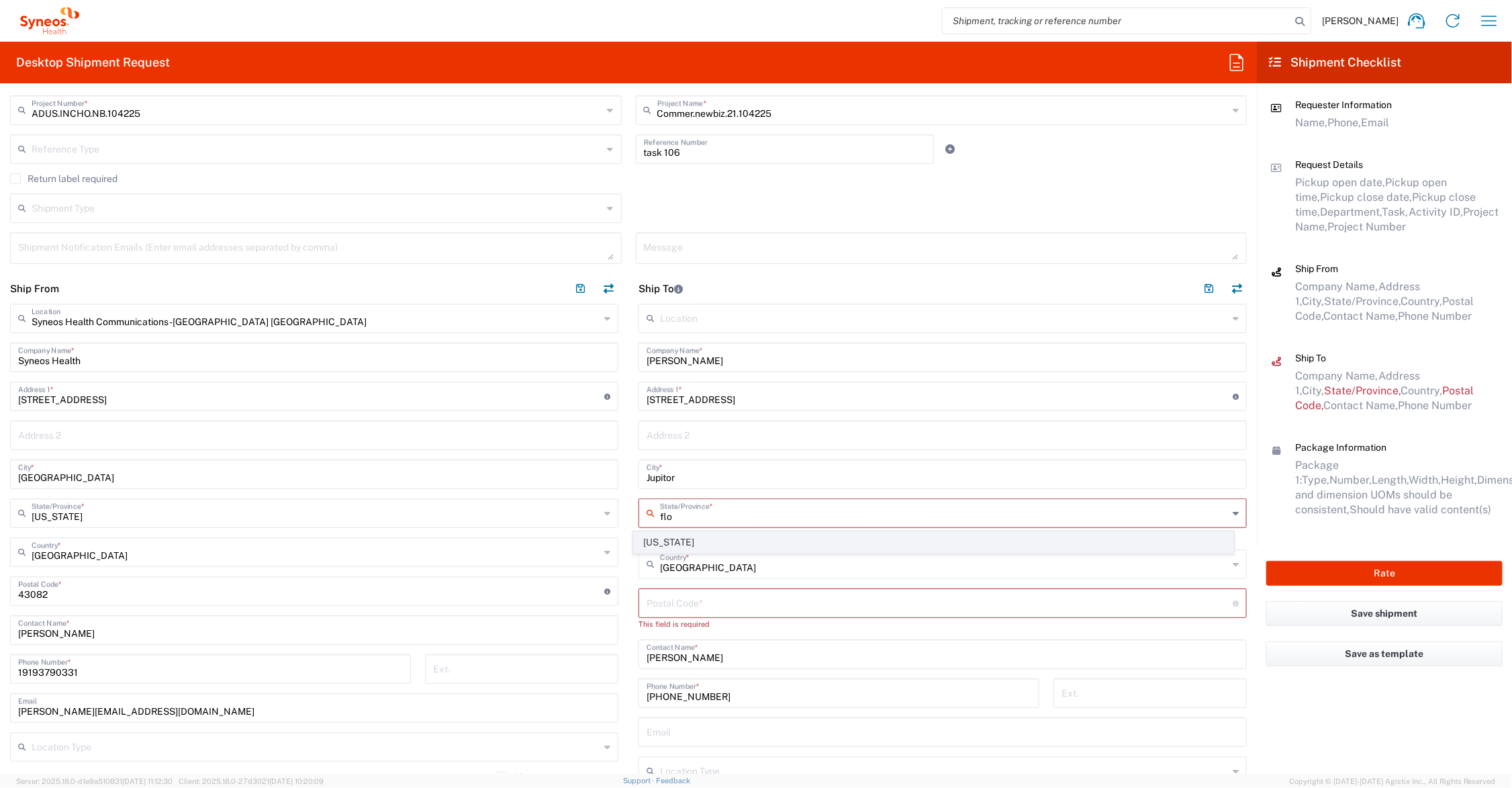
click at [657, 545] on span "[US_STATE]" at bounding box center [933, 542] width 599 height 21
type input "[US_STATE]"
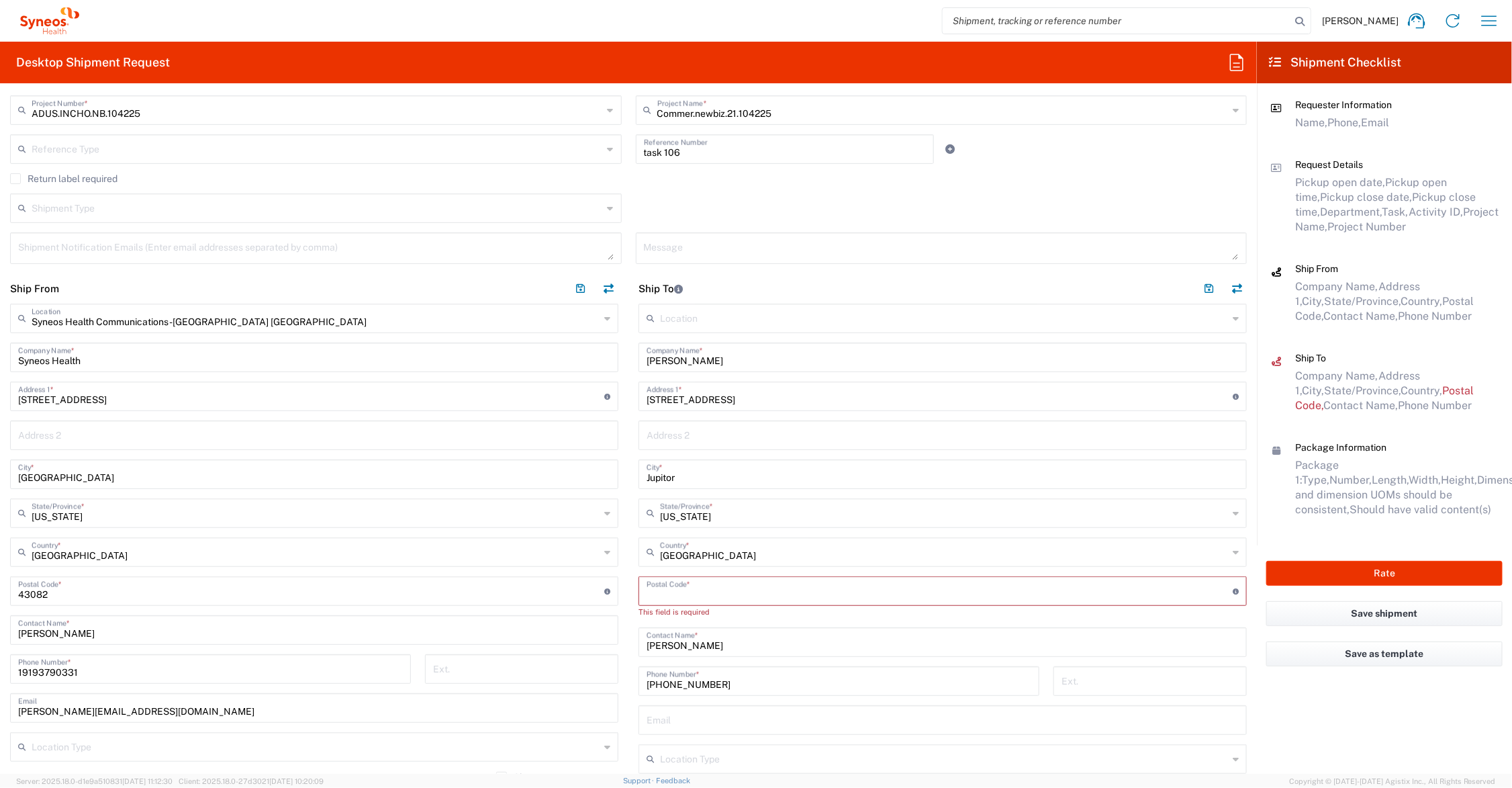
click at [667, 593] on input "undefined" at bounding box center [940, 590] width 586 height 23
type input "33458"
click at [666, 475] on input "Jupitor" at bounding box center [943, 473] width 592 height 23
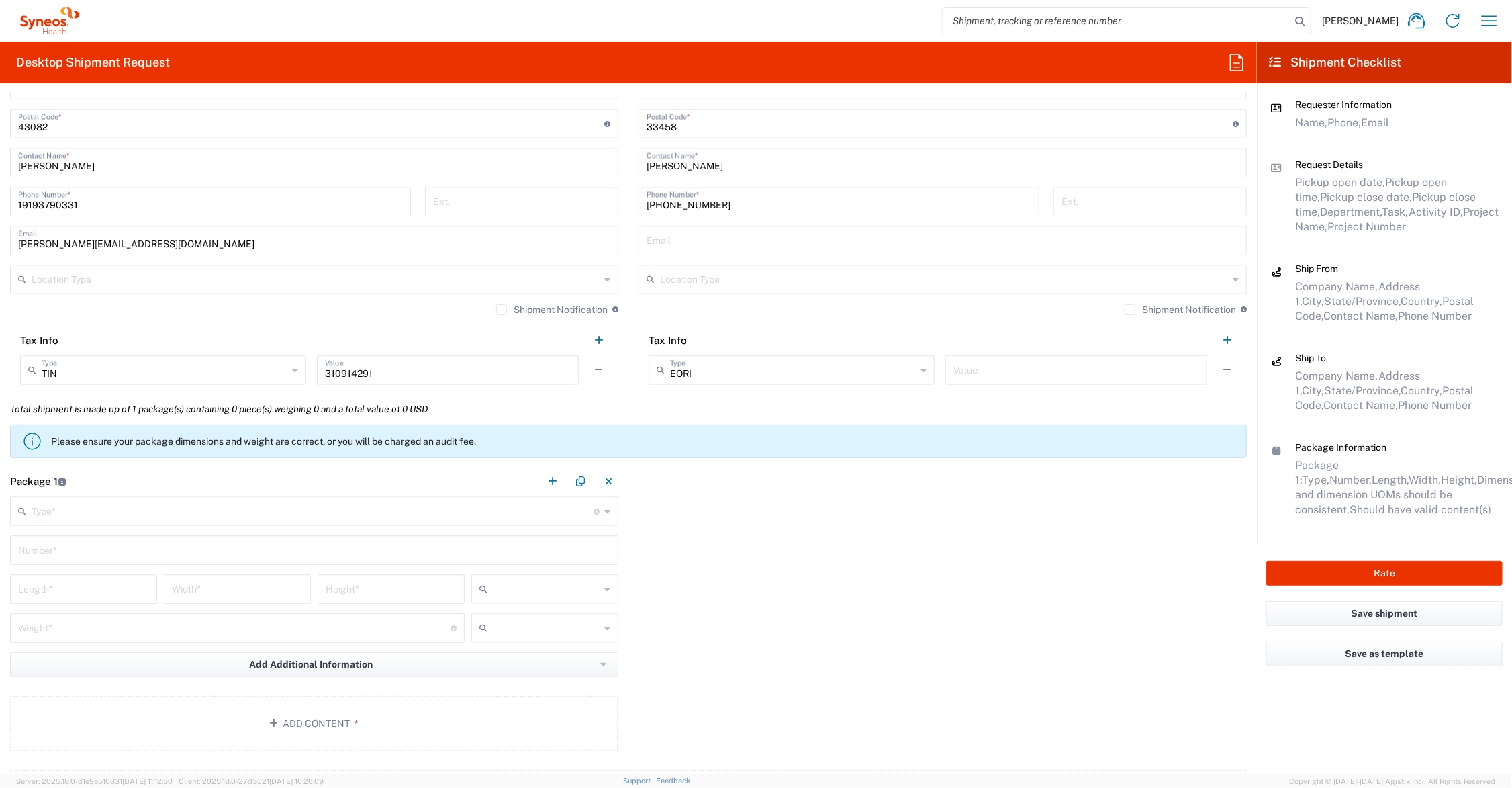
scroll to position [839, 0]
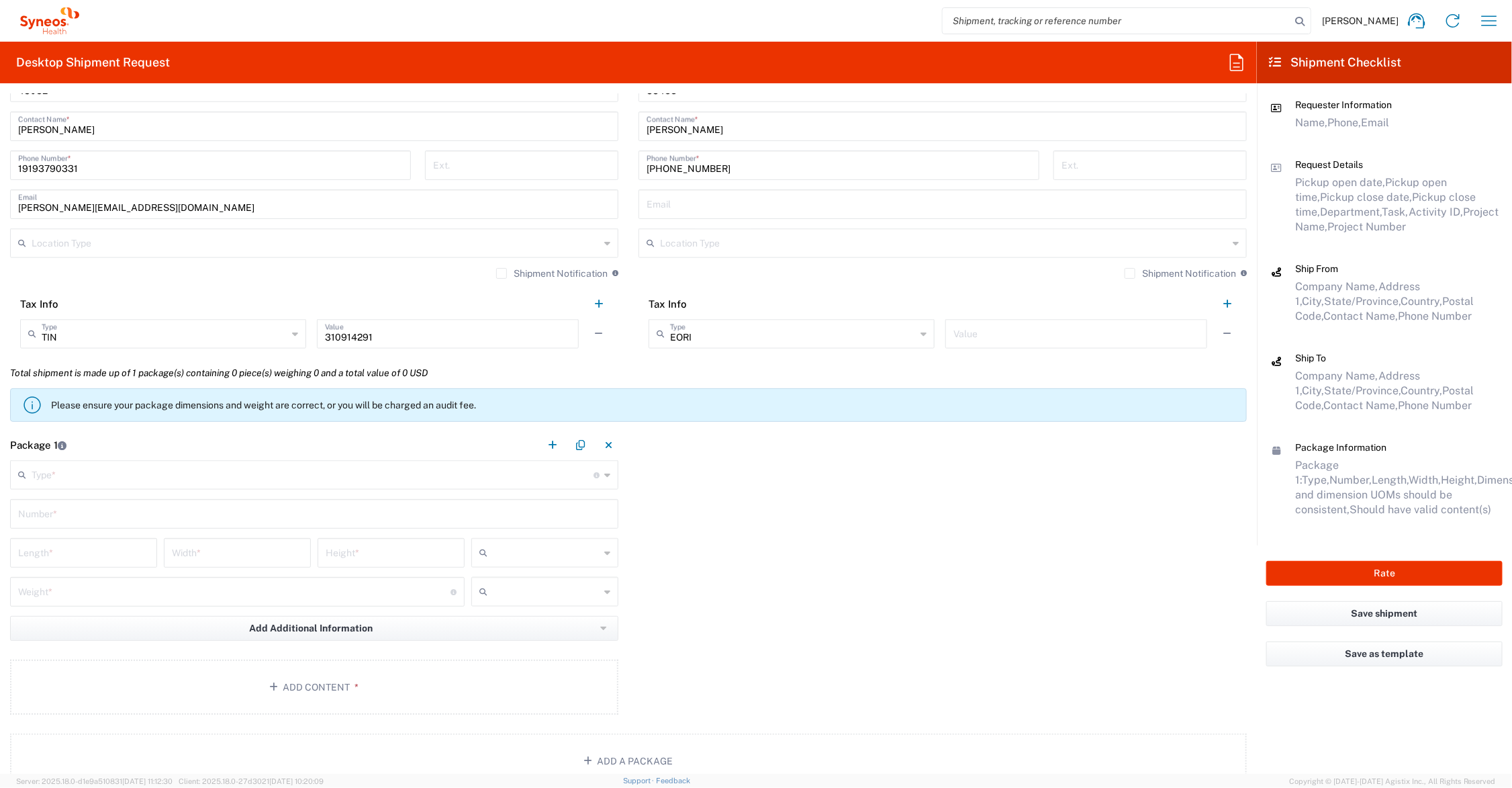
type input "Jupiter"
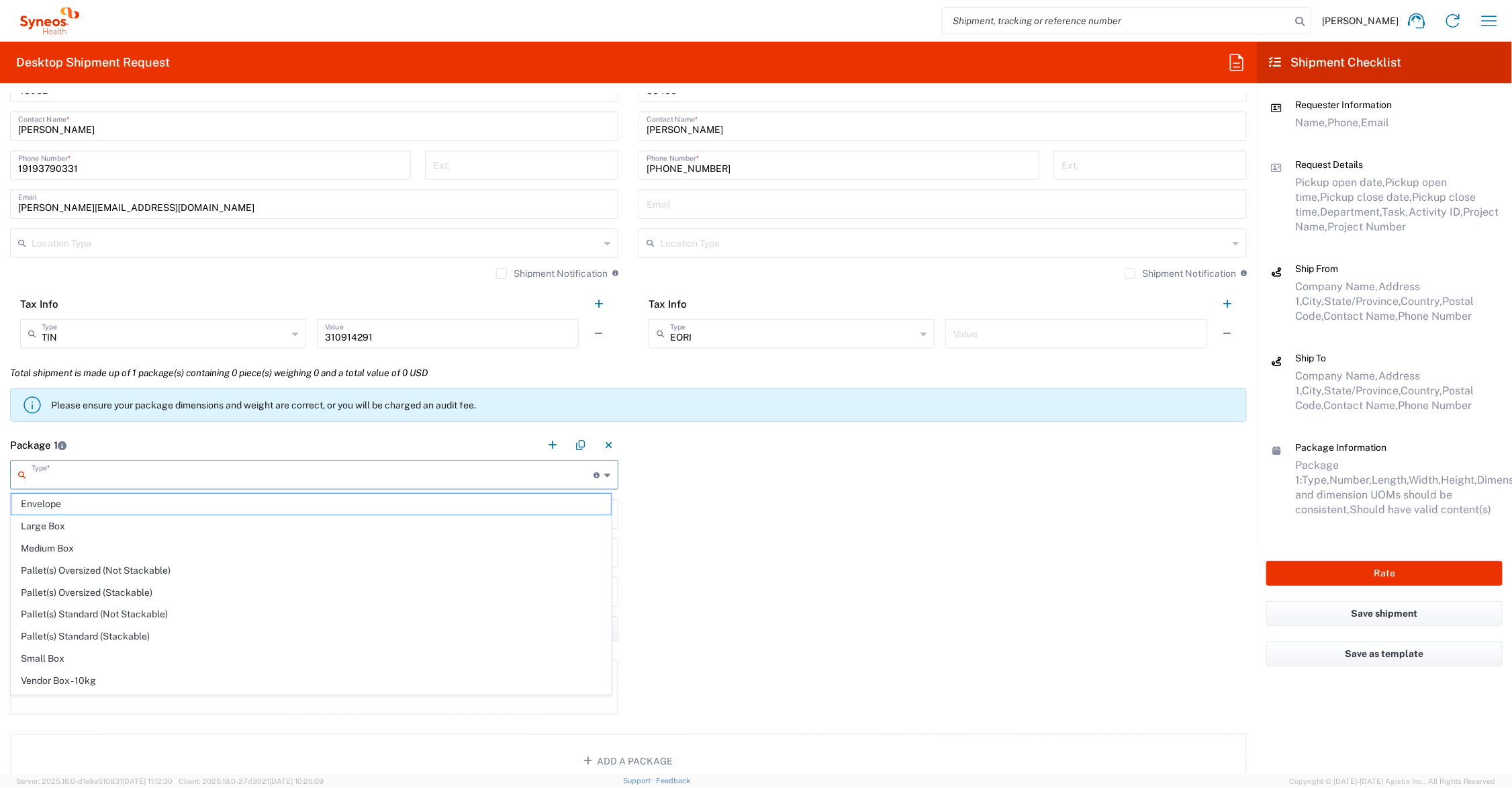
click at [103, 470] on input "text" at bounding box center [312, 473] width 562 height 23
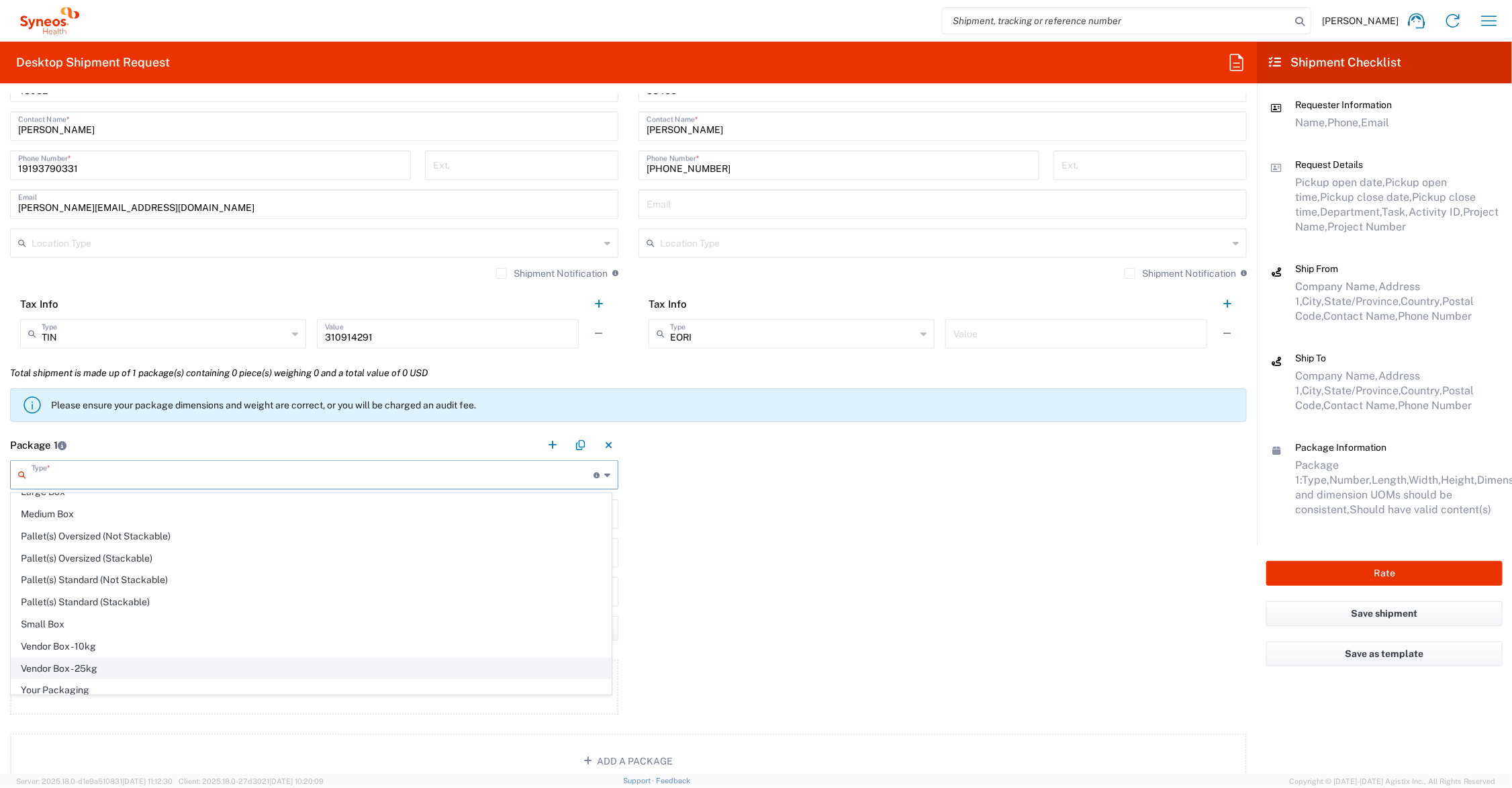
scroll to position [45, 0]
click at [106, 684] on span "Your Packaging" at bounding box center [311, 683] width 599 height 21
type input "Your Packaging"
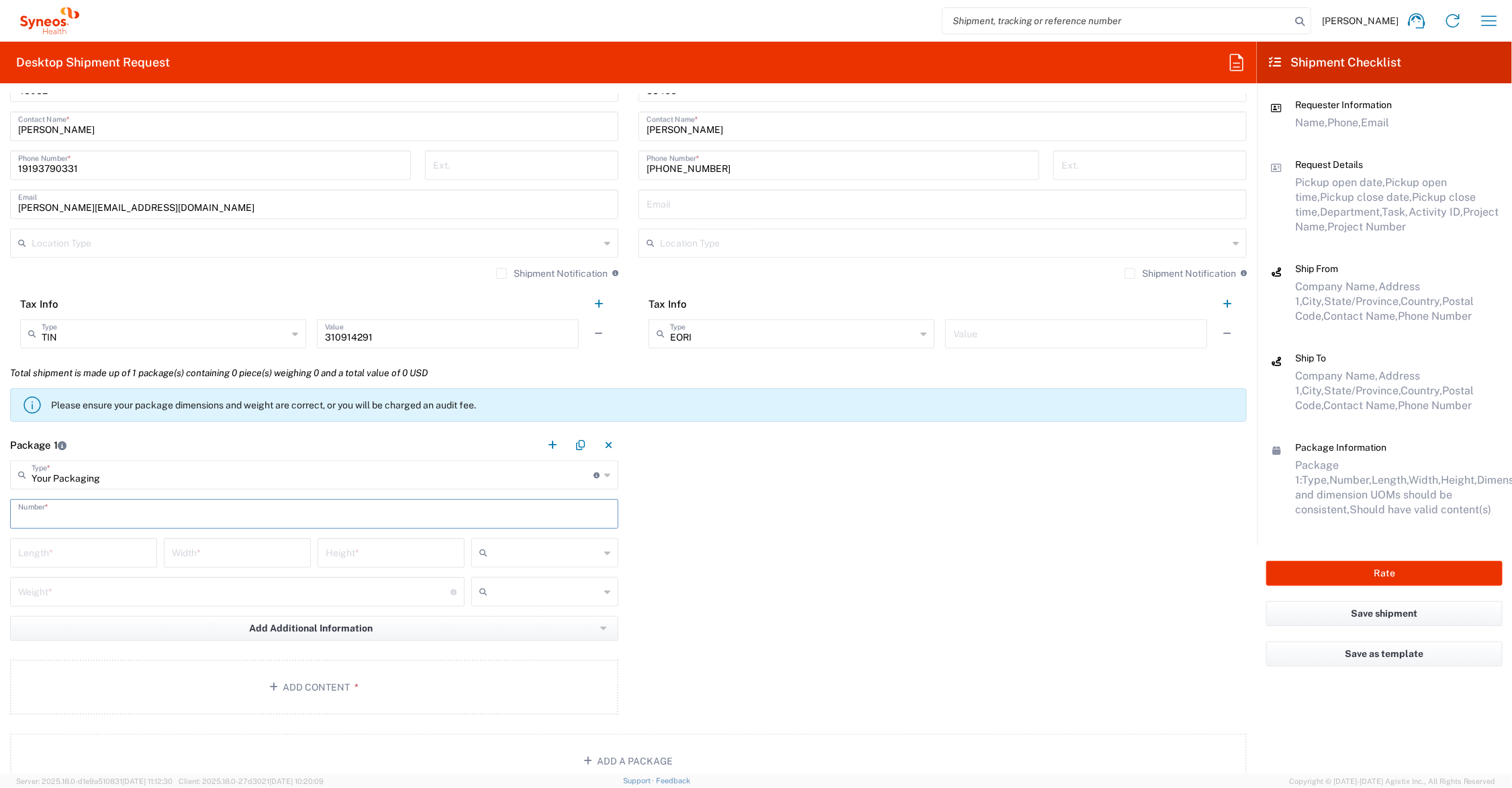
click at [105, 509] on input "text" at bounding box center [314, 513] width 592 height 23
type input "1"
click at [101, 557] on input "number" at bounding box center [83, 552] width 131 height 23
type input "13"
type input "10"
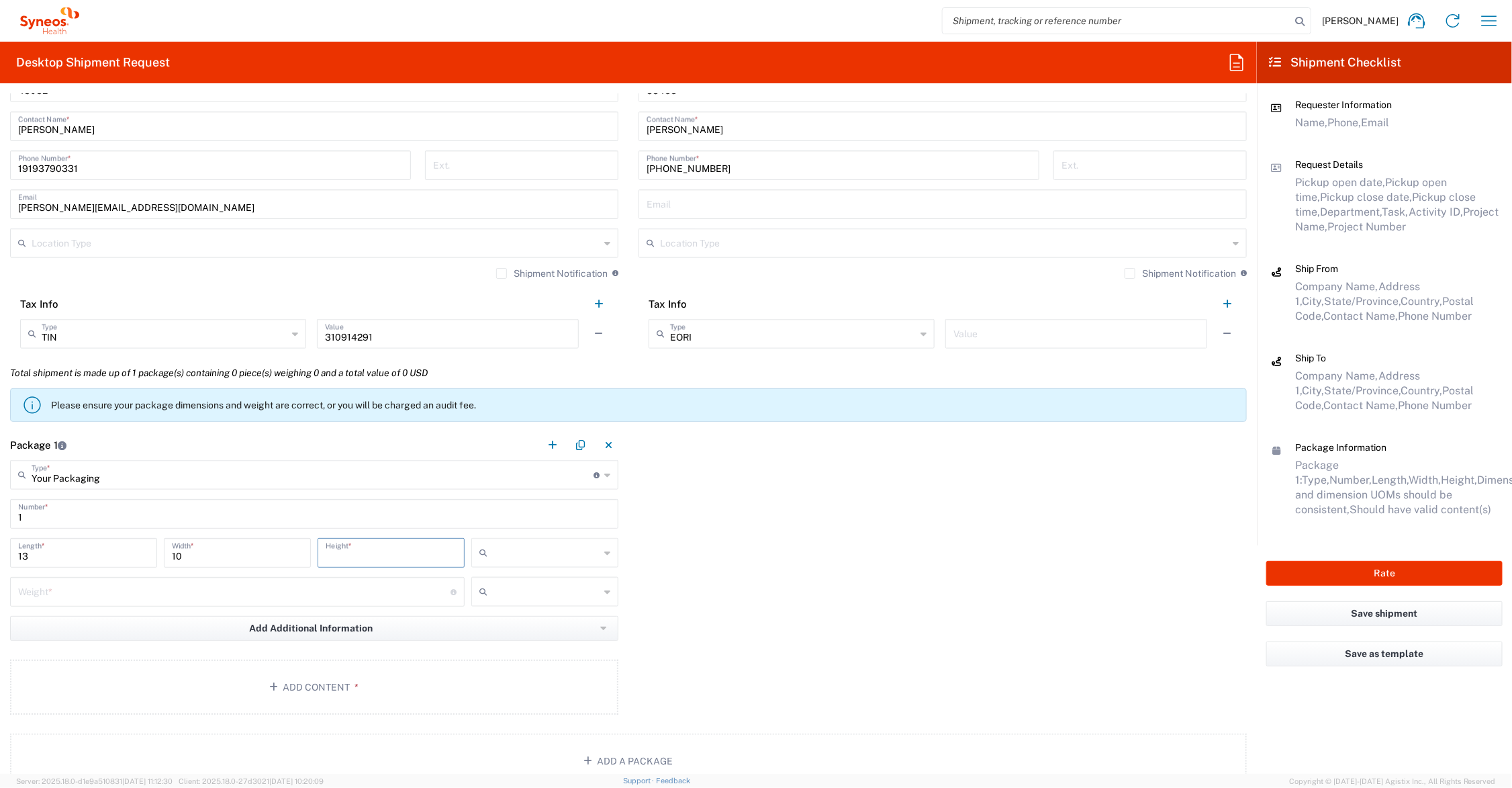
type input "5"
type input "6"
click at [88, 593] on input "number" at bounding box center [234, 591] width 432 height 23
type input "2"
click at [551, 551] on input "text" at bounding box center [546, 552] width 107 height 21
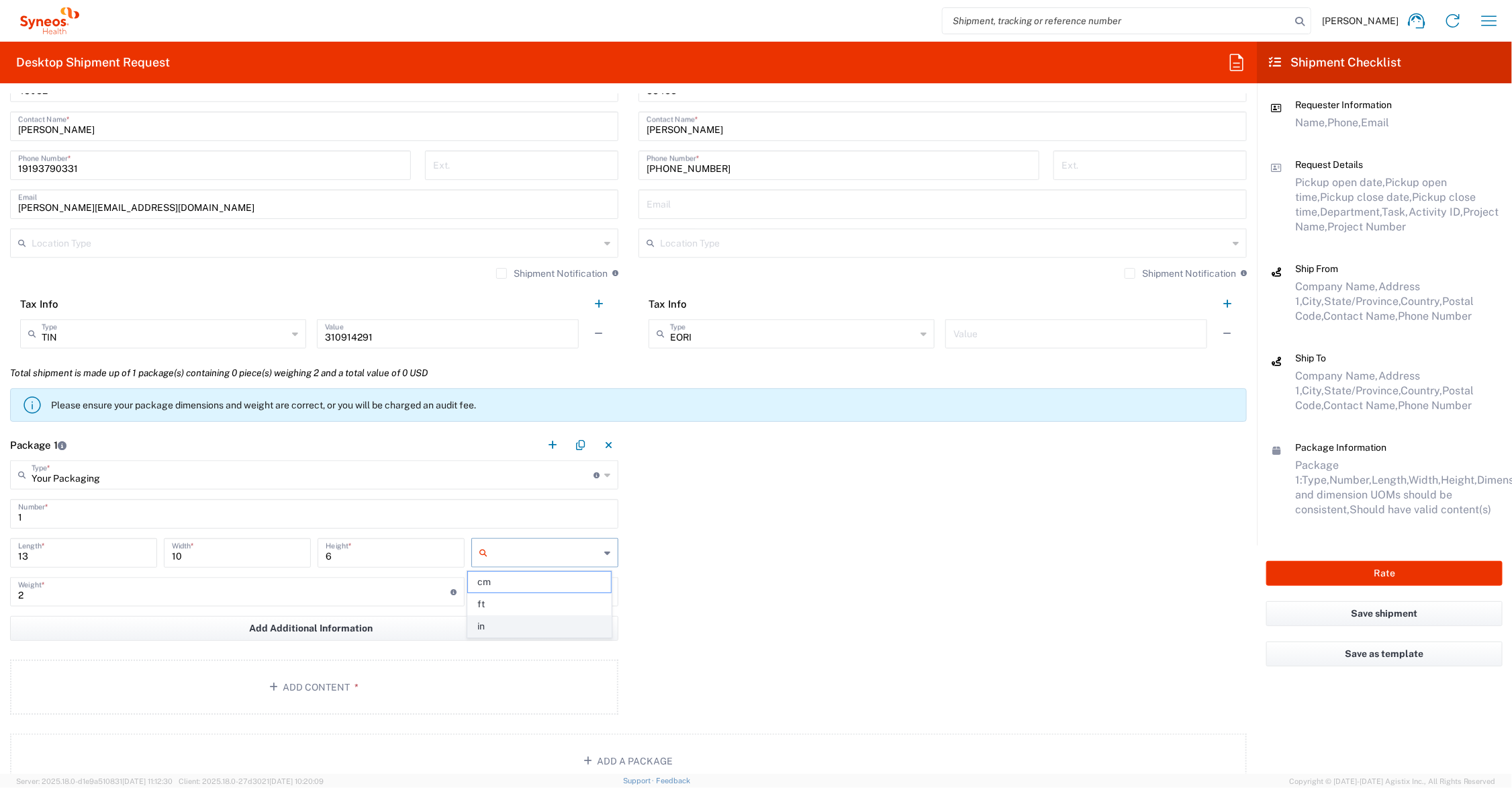
click at [538, 628] on span "in" at bounding box center [539, 626] width 143 height 21
type input "in"
click at [529, 595] on input "text" at bounding box center [546, 591] width 107 height 21
click at [521, 639] on span "lbs" at bounding box center [539, 643] width 143 height 21
type input "lbs"
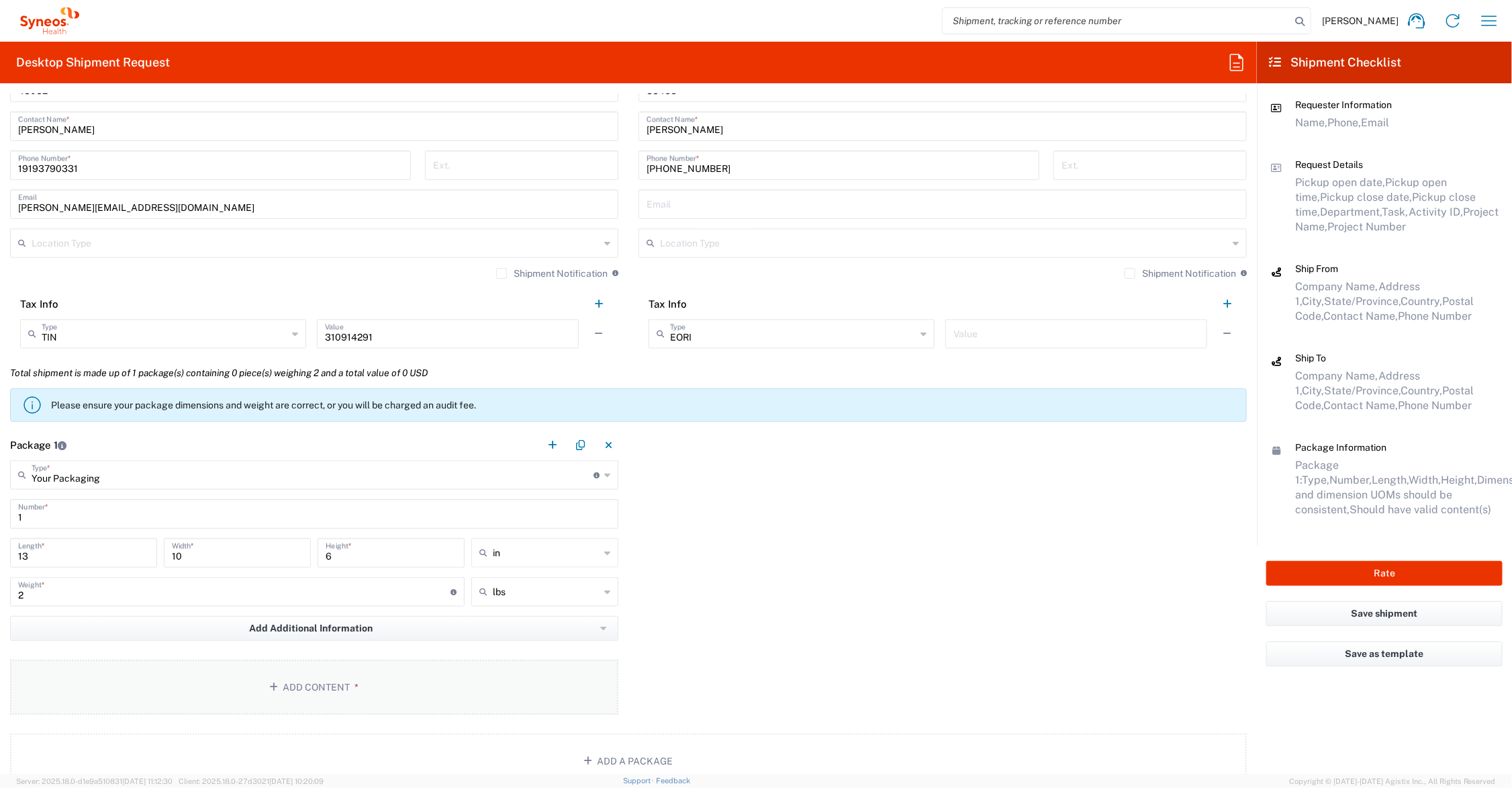
click at [293, 674] on button "Add Content *" at bounding box center [314, 687] width 608 height 55
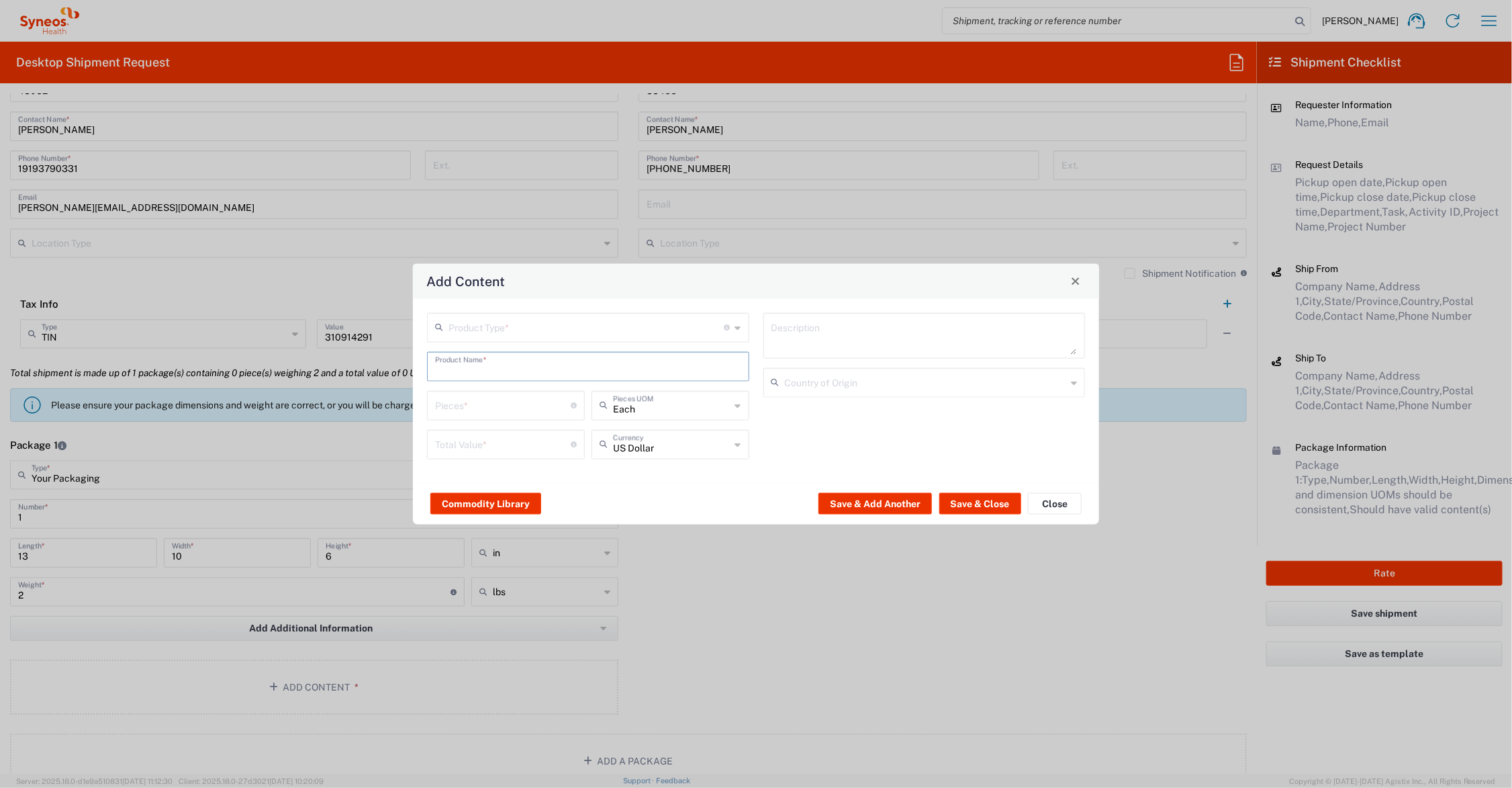
click at [475, 366] on input "text" at bounding box center [588, 365] width 306 height 23
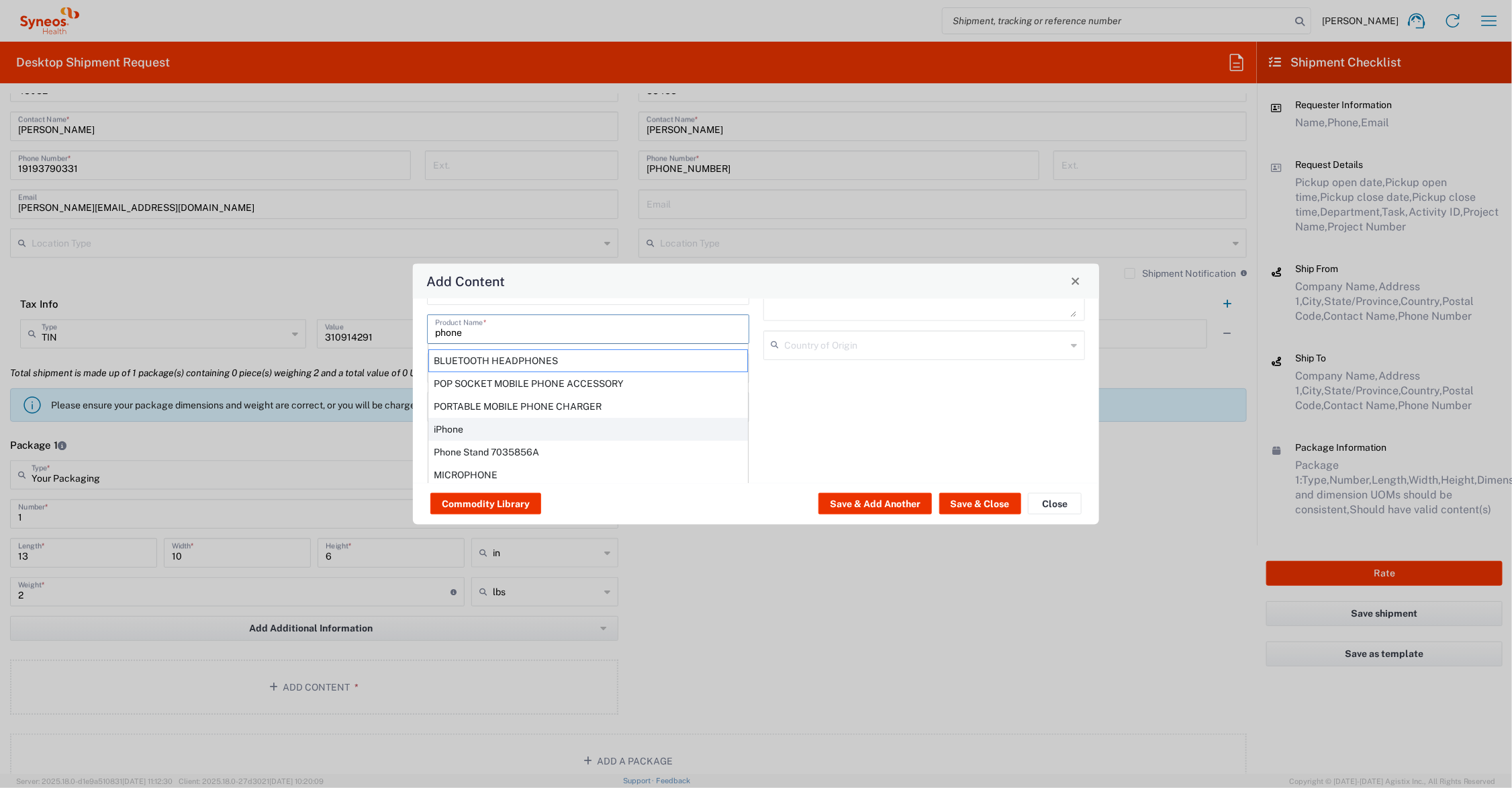
scroll to position [72, 0]
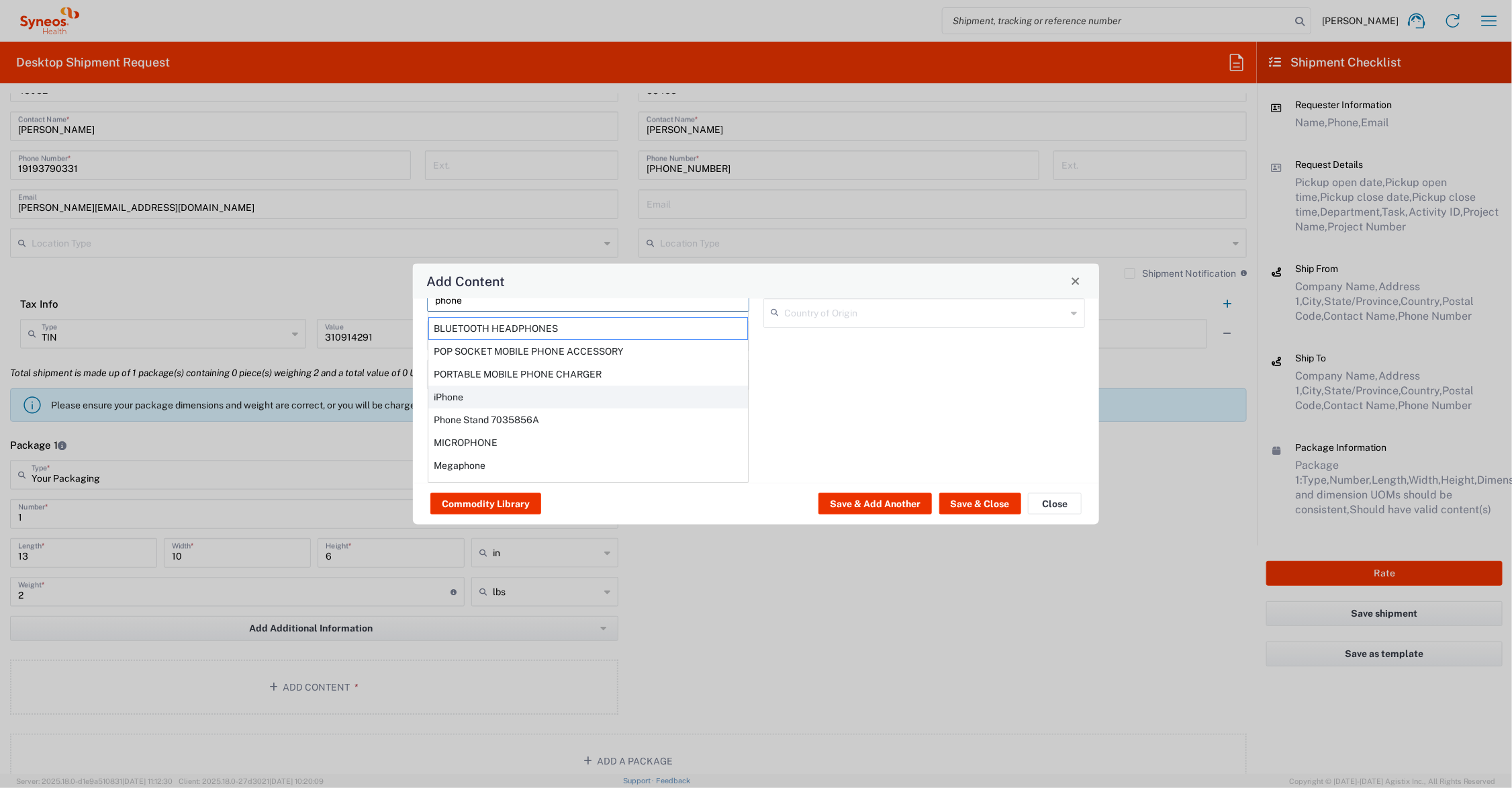
click at [488, 390] on div "iPhone" at bounding box center [588, 396] width 320 height 23
type input "iPhone"
type input "1"
type input "0"
type textarea "Apple iPhone mobile device"
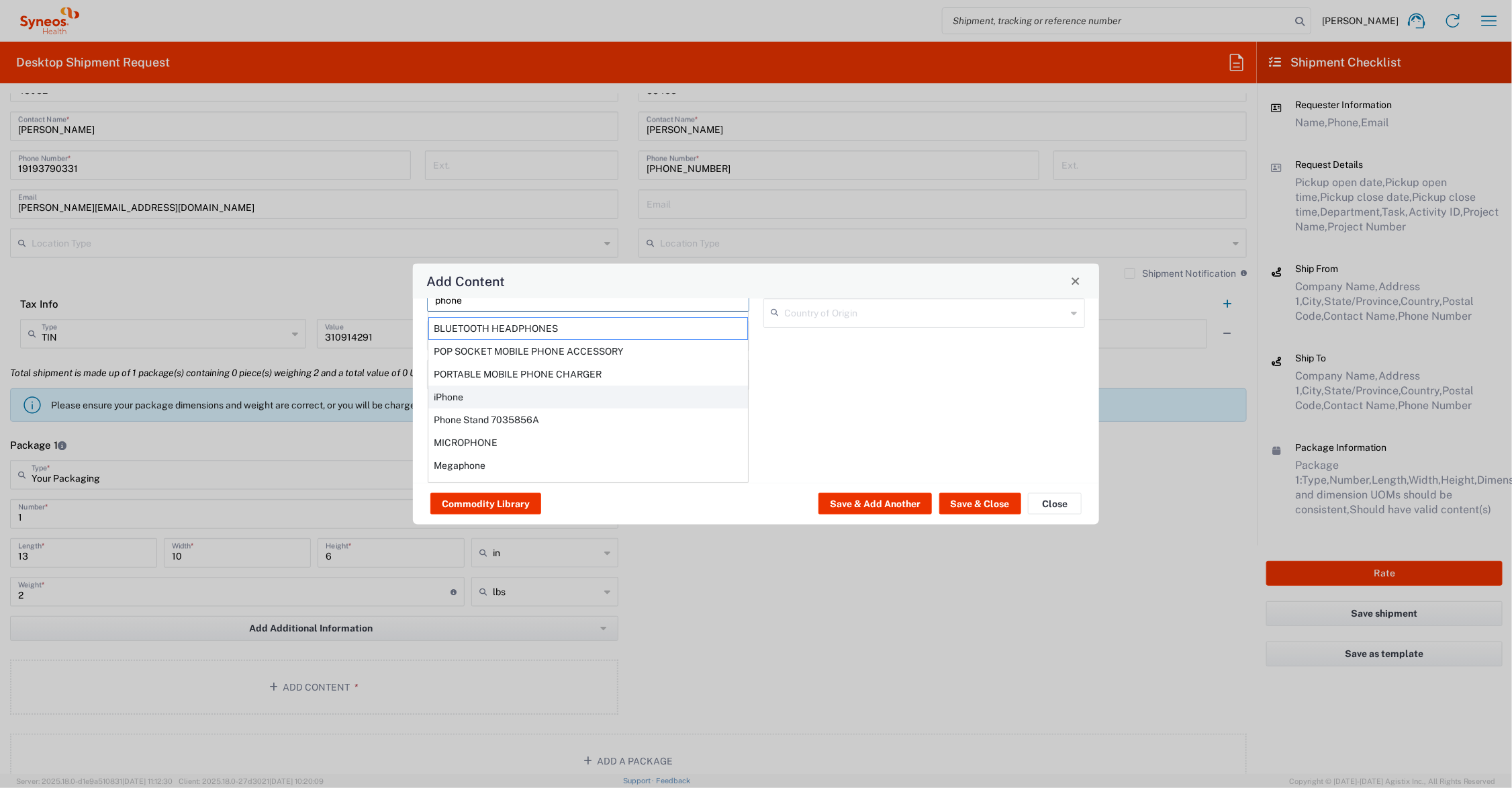
type input "[GEOGRAPHIC_DATA]"
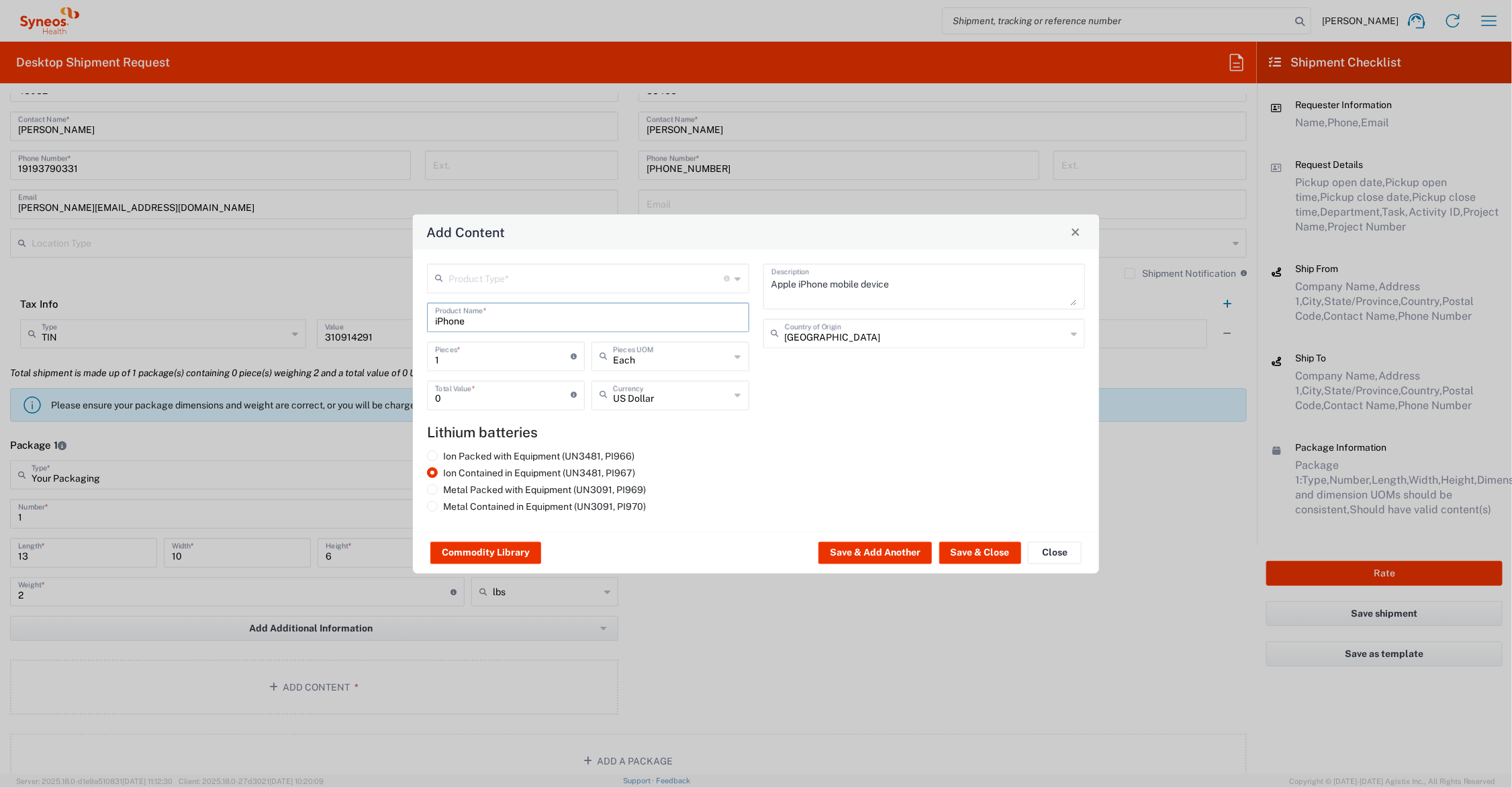
scroll to position [0, 0]
drag, startPoint x: 469, startPoint y: 395, endPoint x: 414, endPoint y: 396, distance: 55.0
click at [414, 396] on div "Product Type * Document: Paper document generated internally by Syneos, a clien…" at bounding box center [756, 391] width 686 height 282
type input "1"
click at [965, 552] on button "Save & Close" at bounding box center [980, 552] width 82 height 21
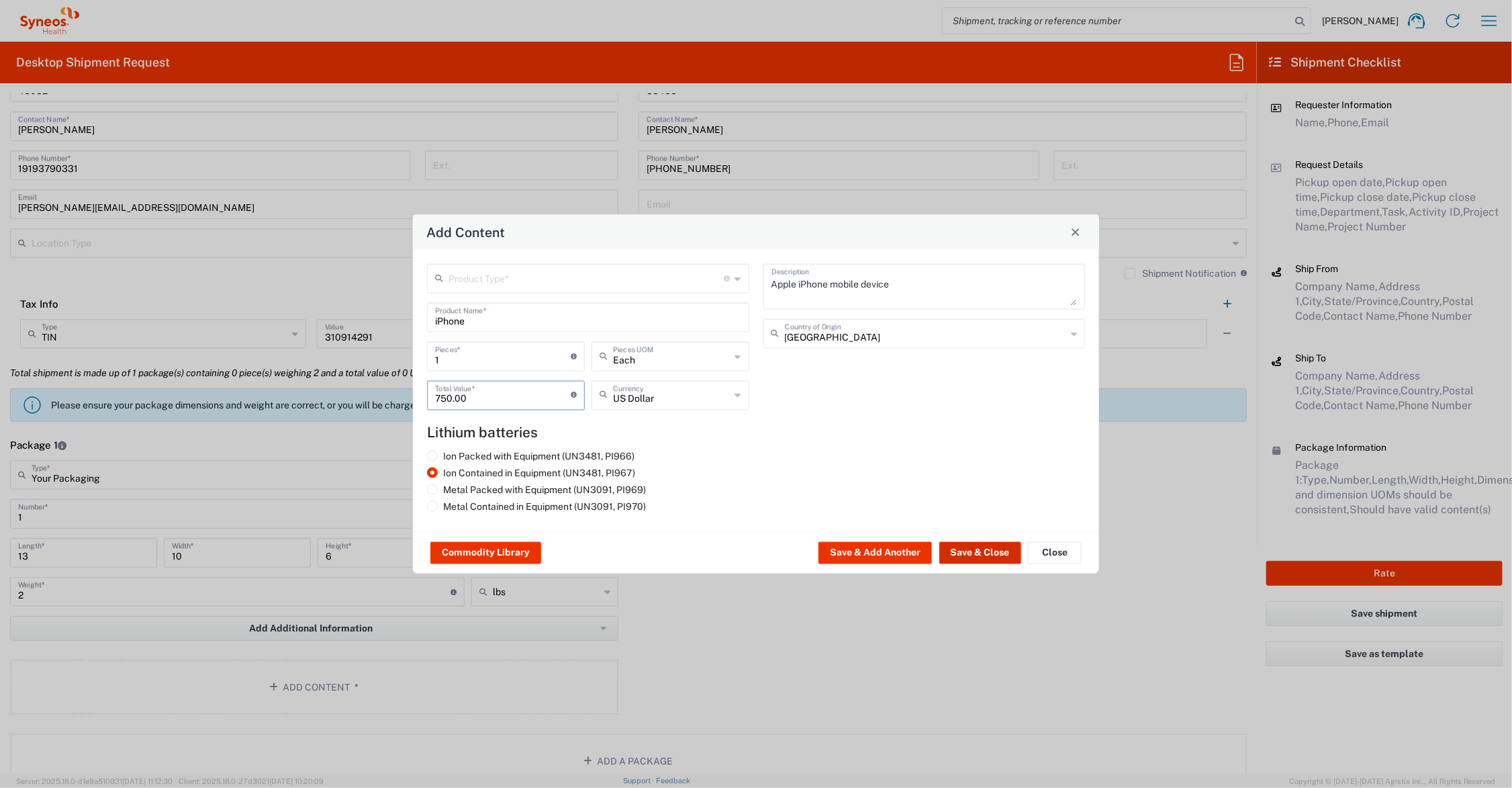
type input "750"
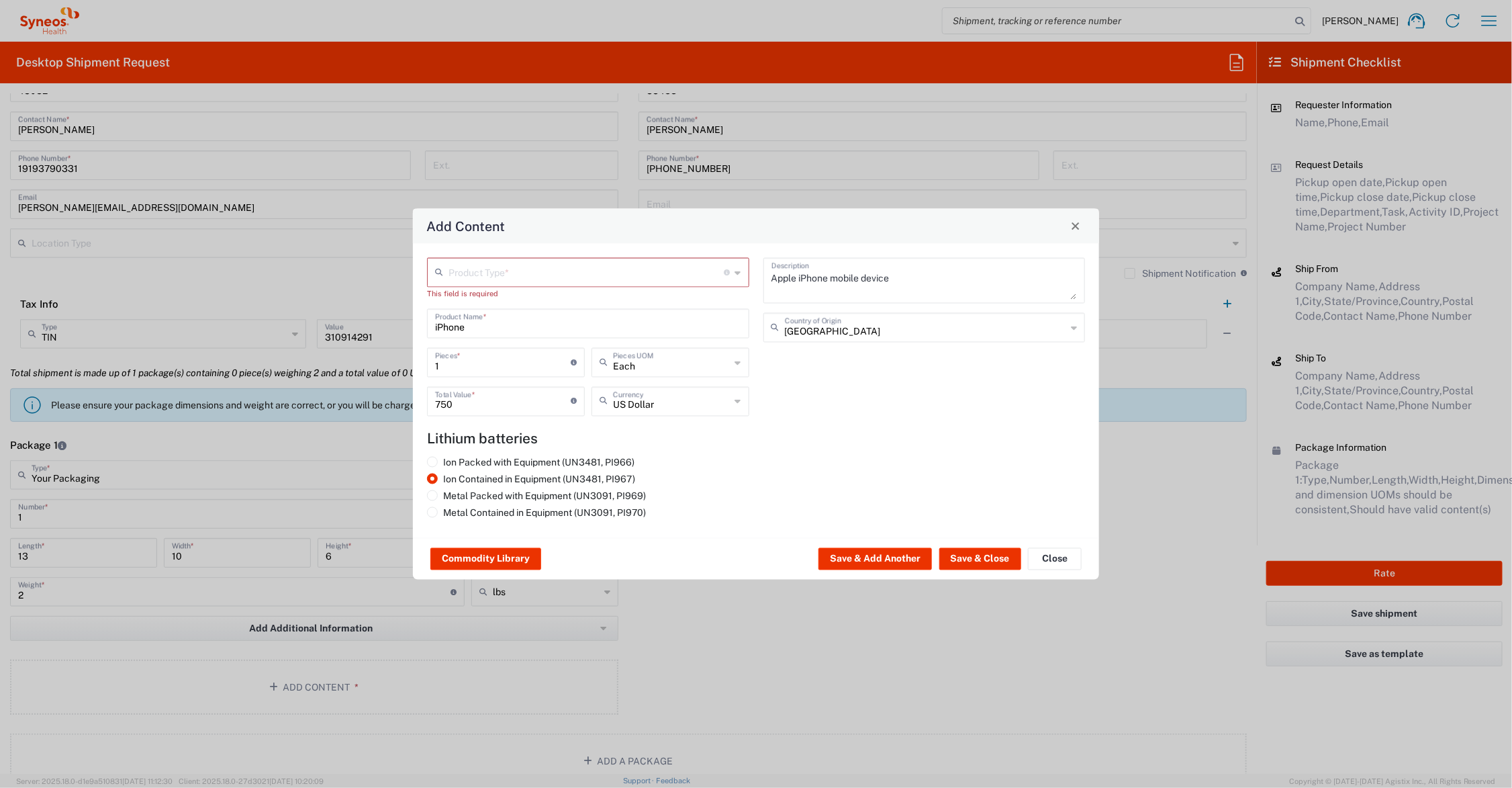
click at [554, 271] on input "text" at bounding box center [586, 271] width 276 height 23
click at [541, 321] on span "General Commodity" at bounding box center [588, 323] width 319 height 21
type input "General Commodity"
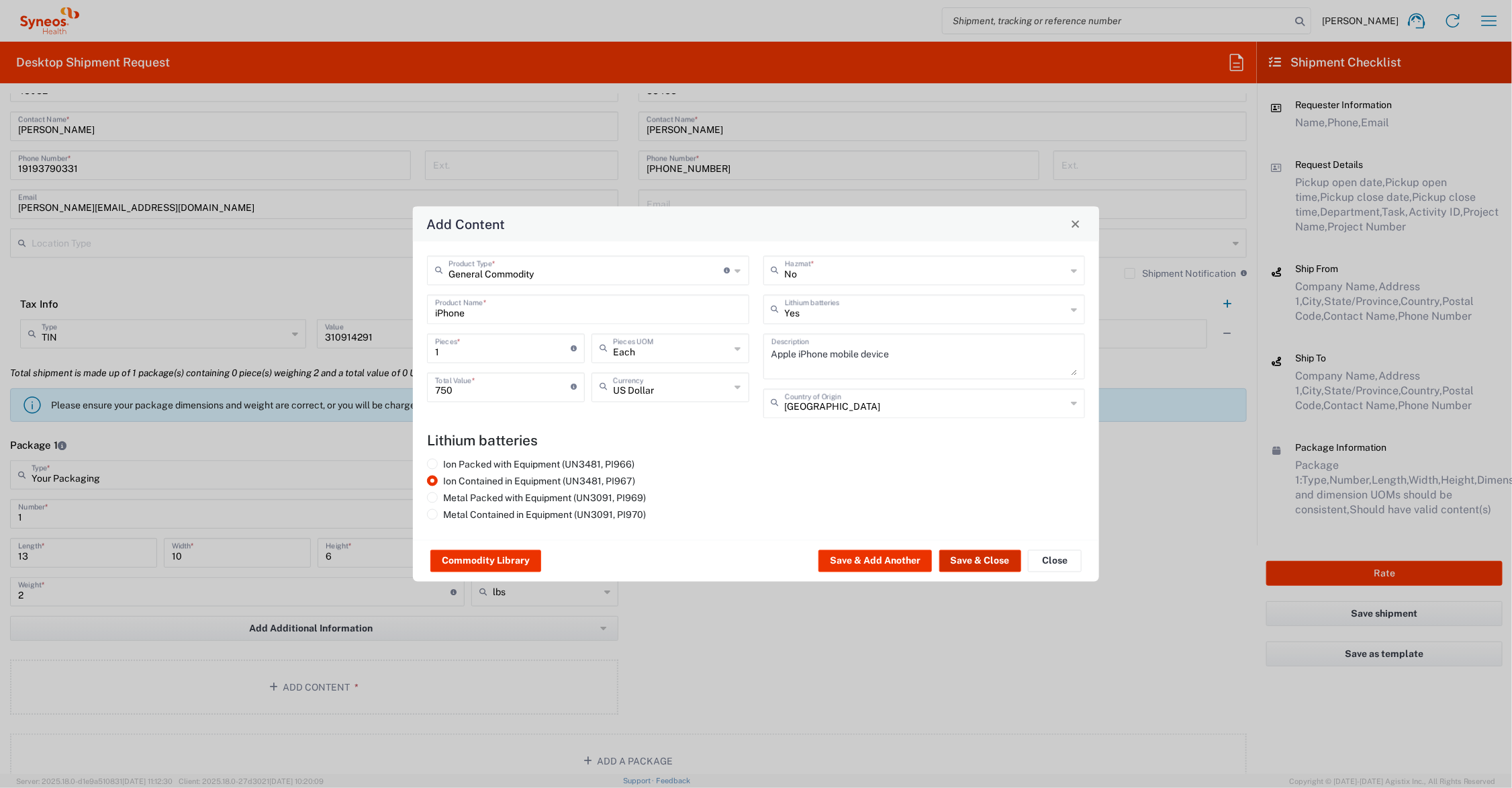
click at [994, 558] on button "Save & Close" at bounding box center [980, 561] width 82 height 21
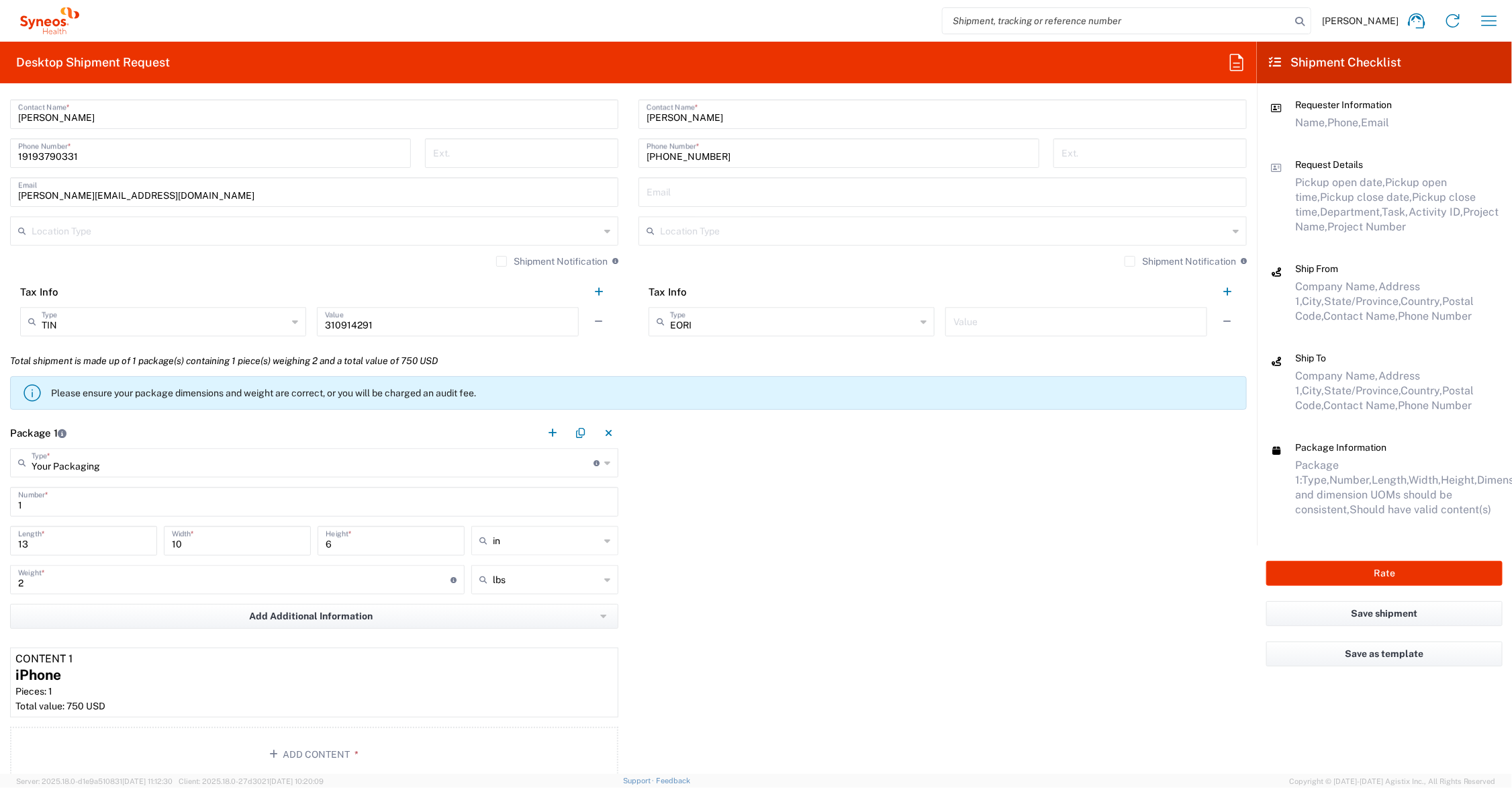
scroll to position [630, 0]
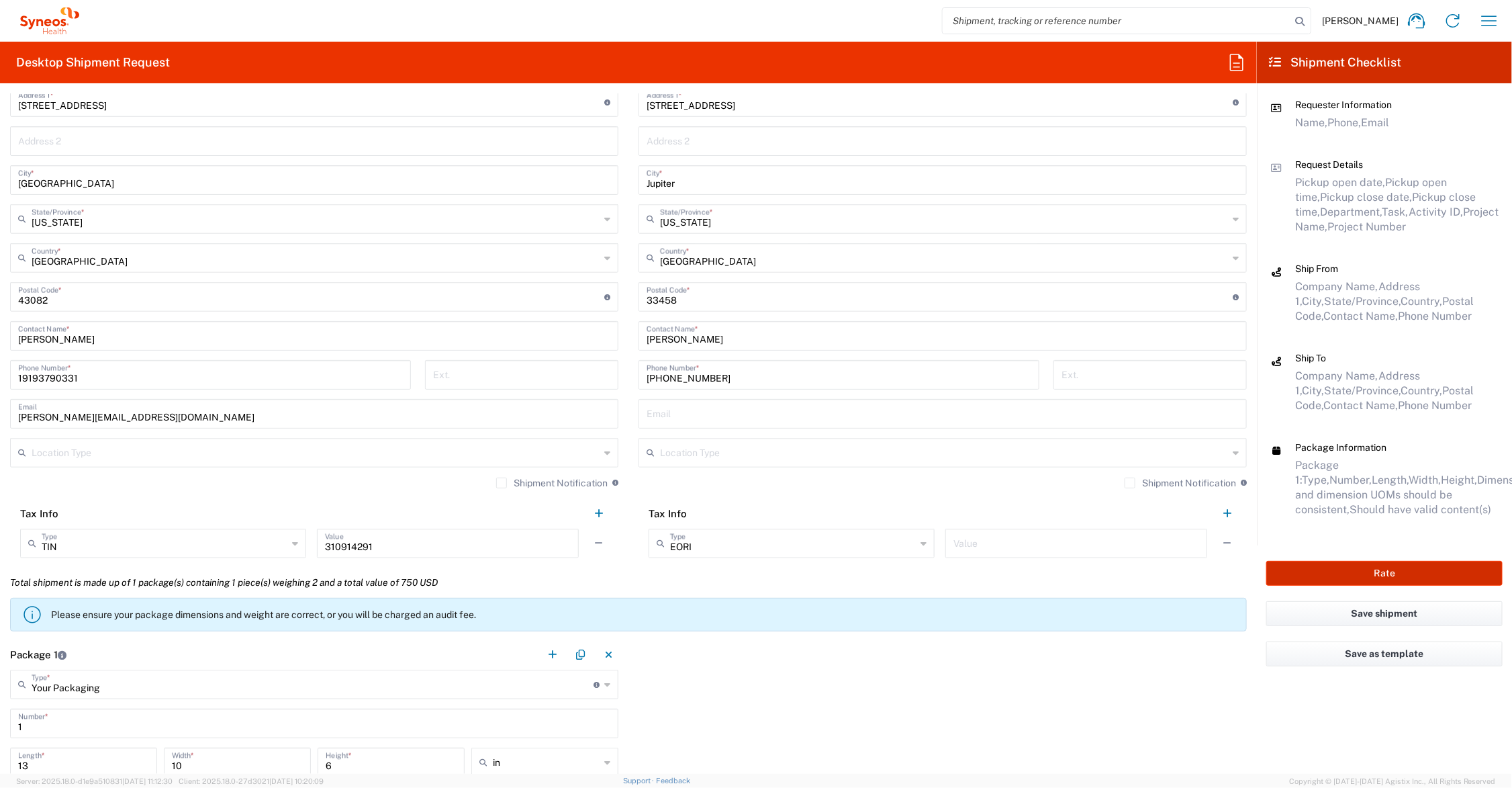
click at [1327, 571] on button "Rate" at bounding box center [1385, 573] width 236 height 25
type input "Commer.newbiz.21.104225"
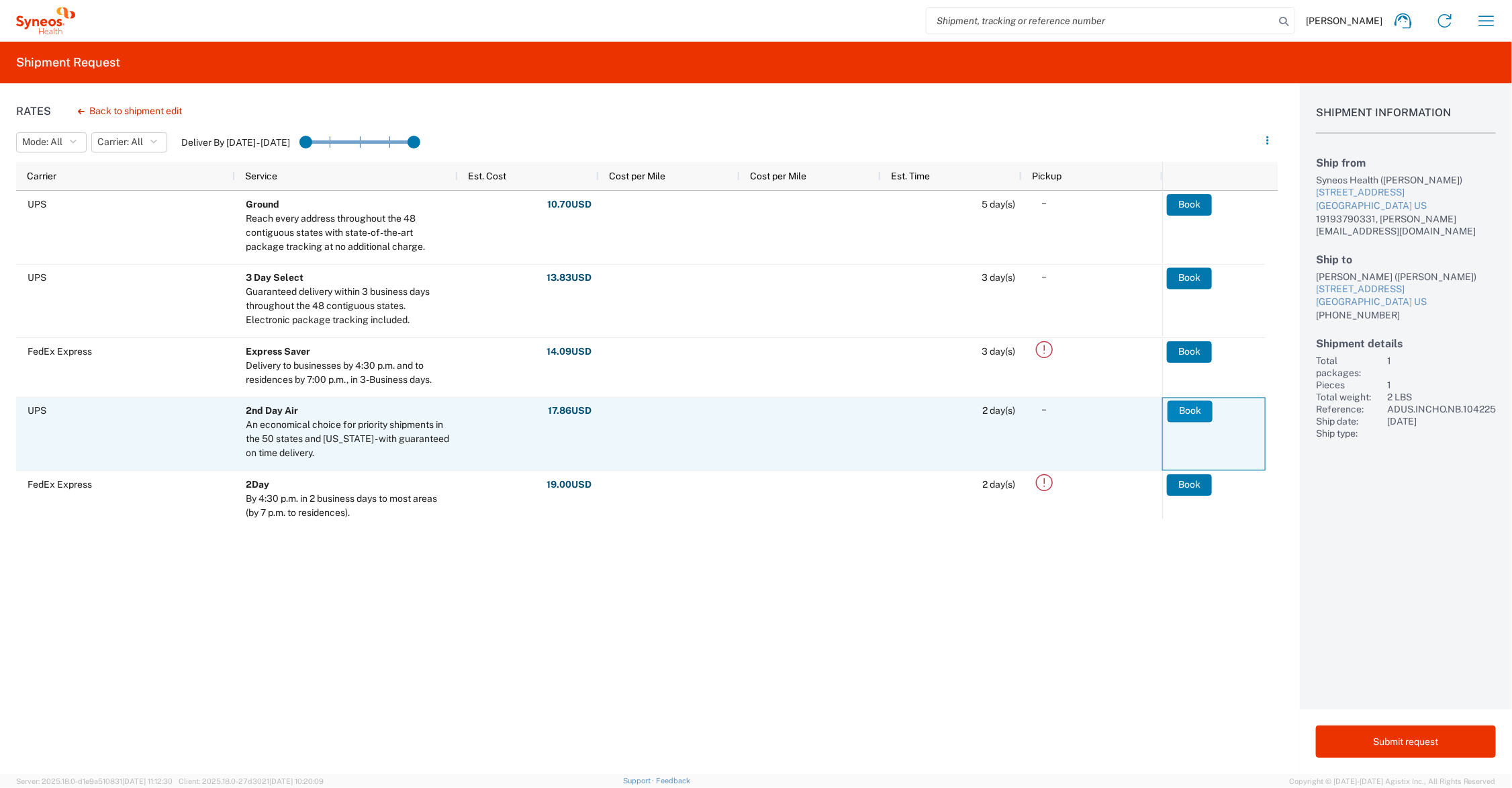
click at [1189, 410] on button "Book" at bounding box center [1190, 410] width 45 height 21
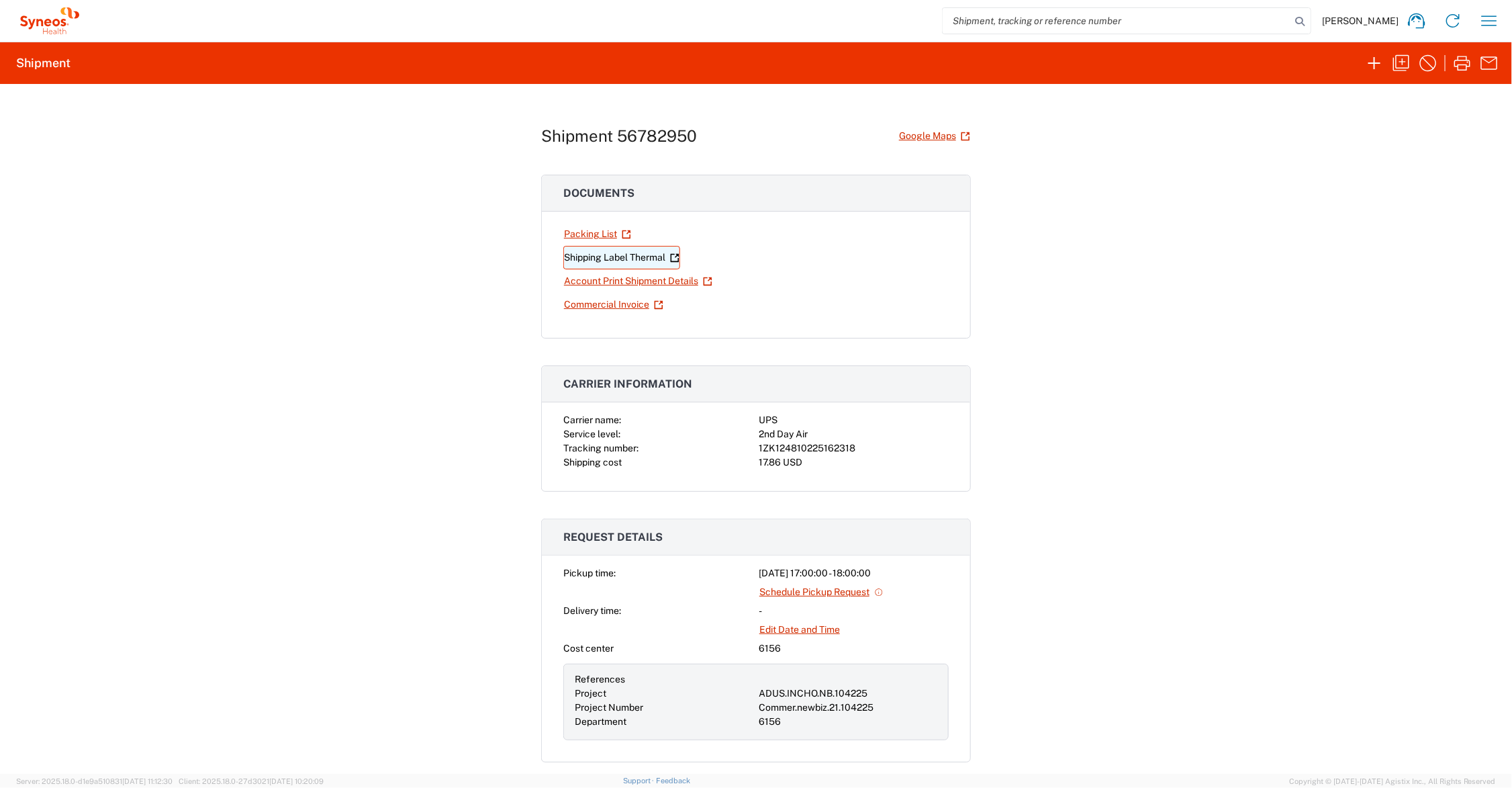
click at [635, 258] on link "Shipping Label Thermal" at bounding box center [621, 258] width 117 height 23
